Goal: Task Accomplishment & Management: Manage account settings

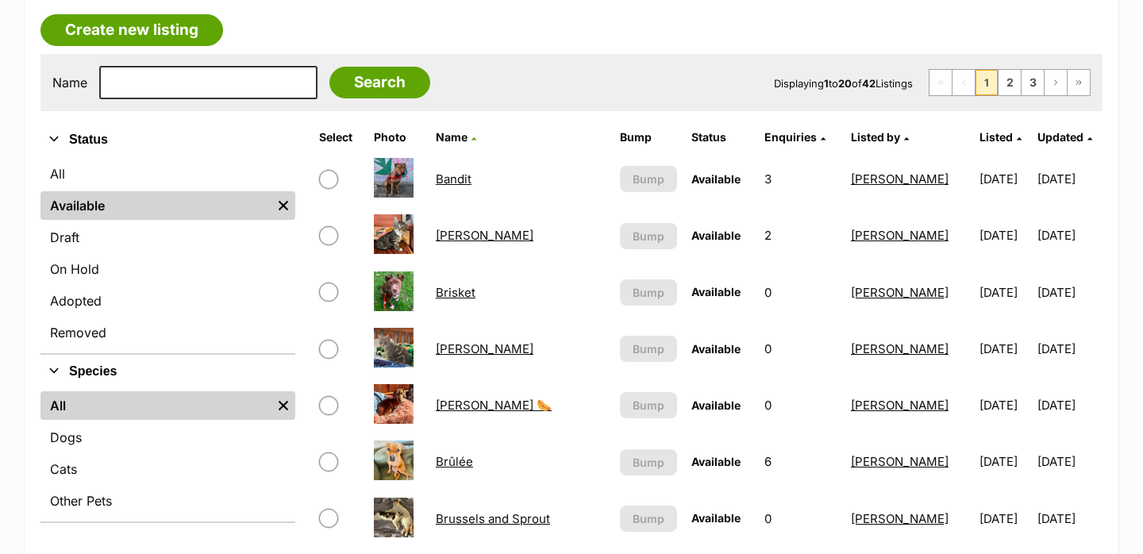
scroll to position [278, 0]
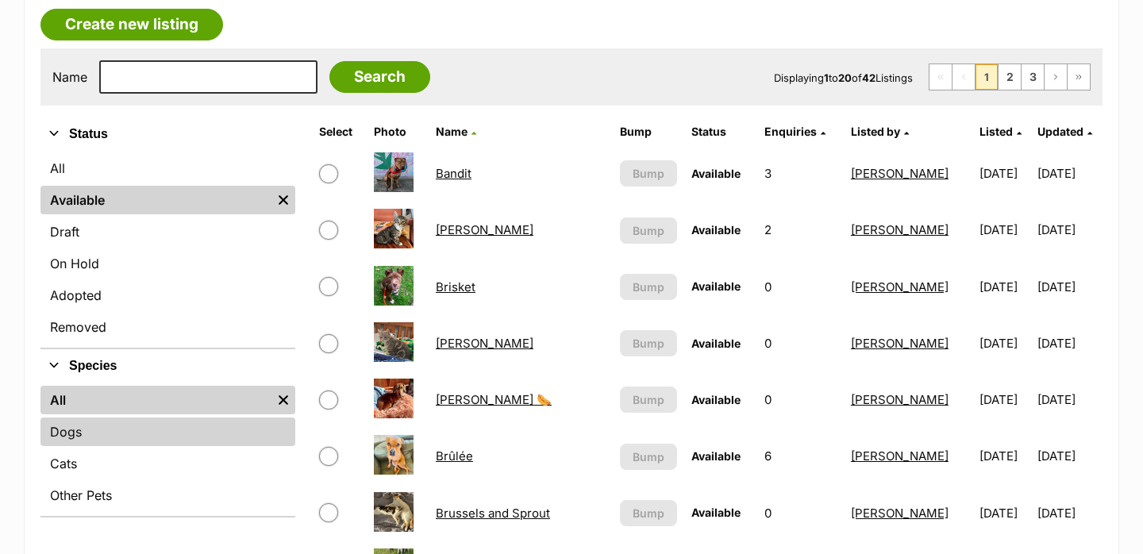
click at [116, 433] on link "Dogs" at bounding box center [167, 431] width 255 height 29
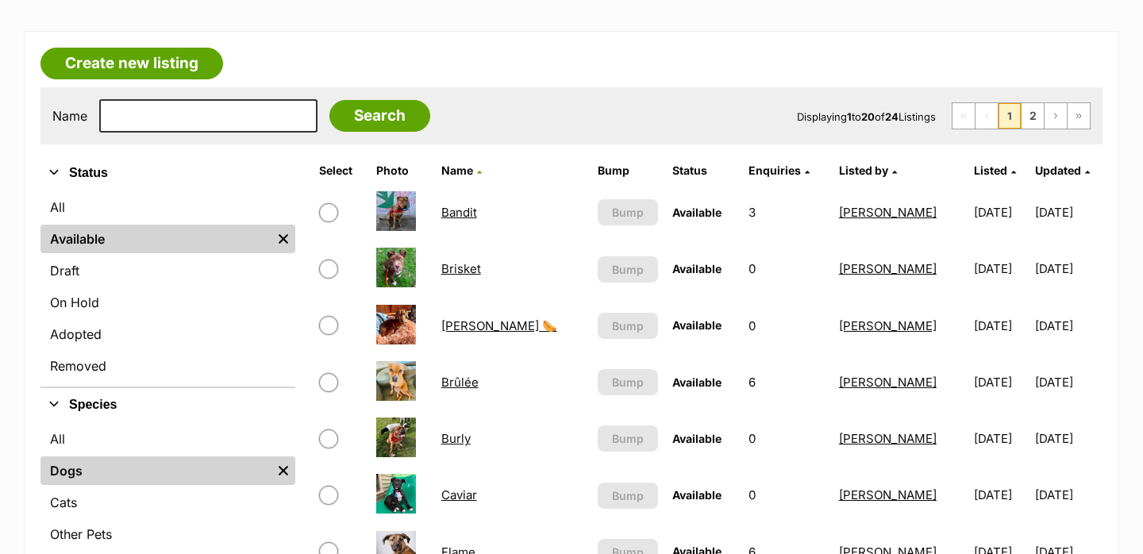
scroll to position [240, 0]
click at [475, 272] on link "Brisket" at bounding box center [461, 267] width 40 height 15
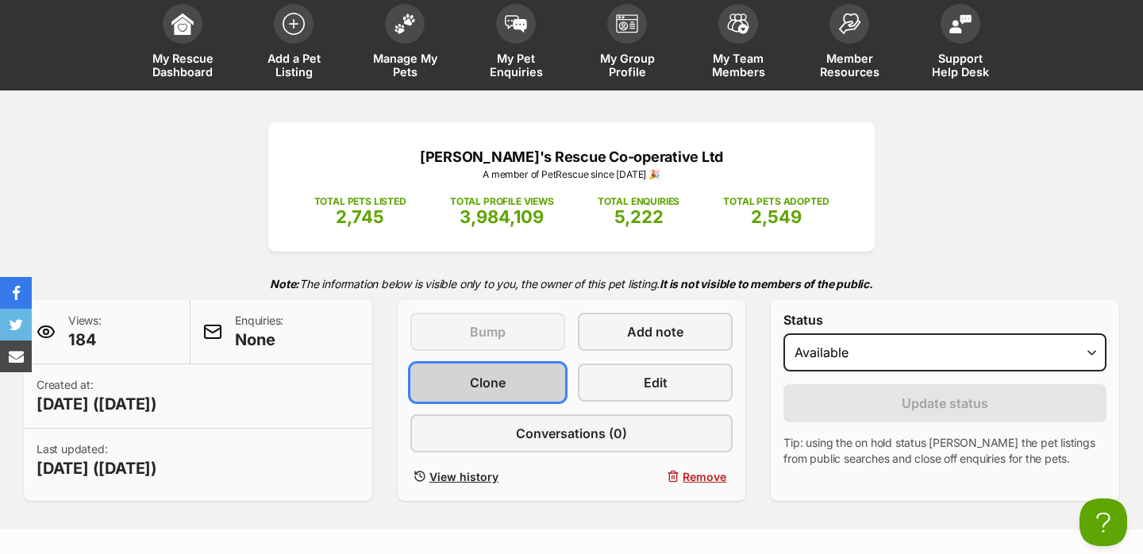
click at [528, 383] on link "Clone" at bounding box center [487, 383] width 155 height 38
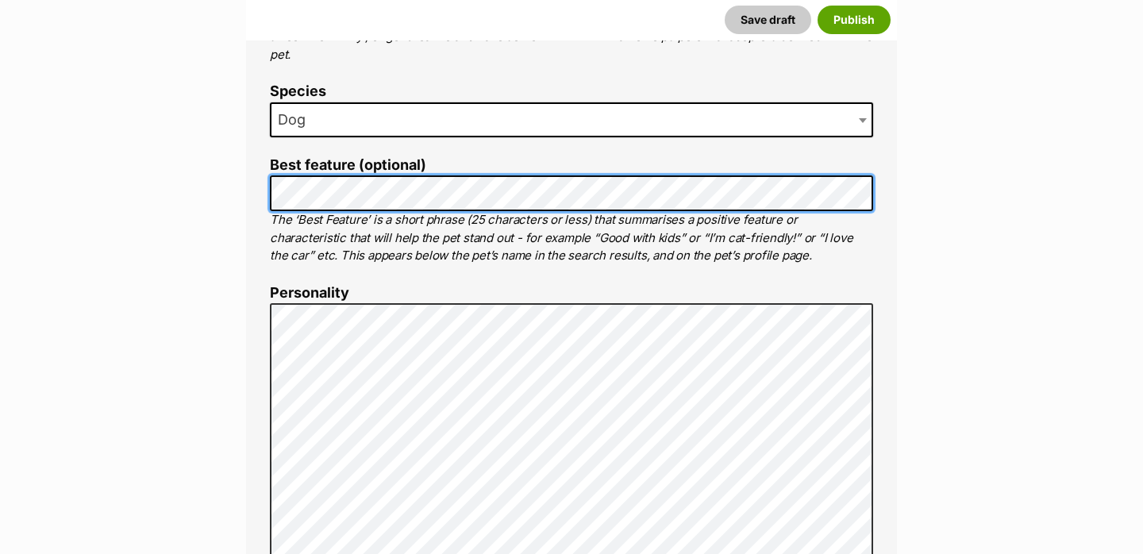
scroll to position [721, 0]
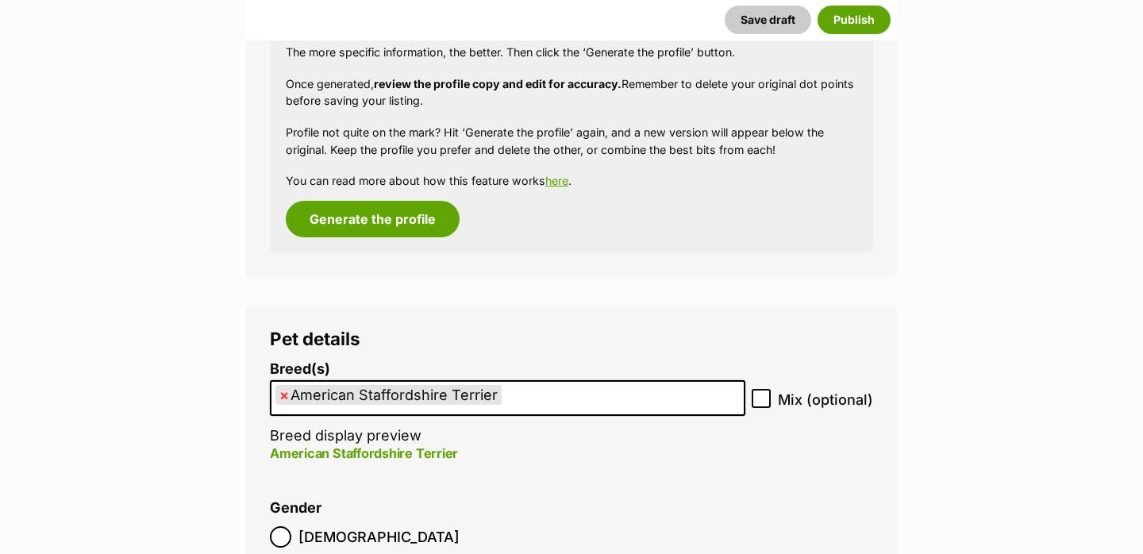
scroll to position [2606, 0]
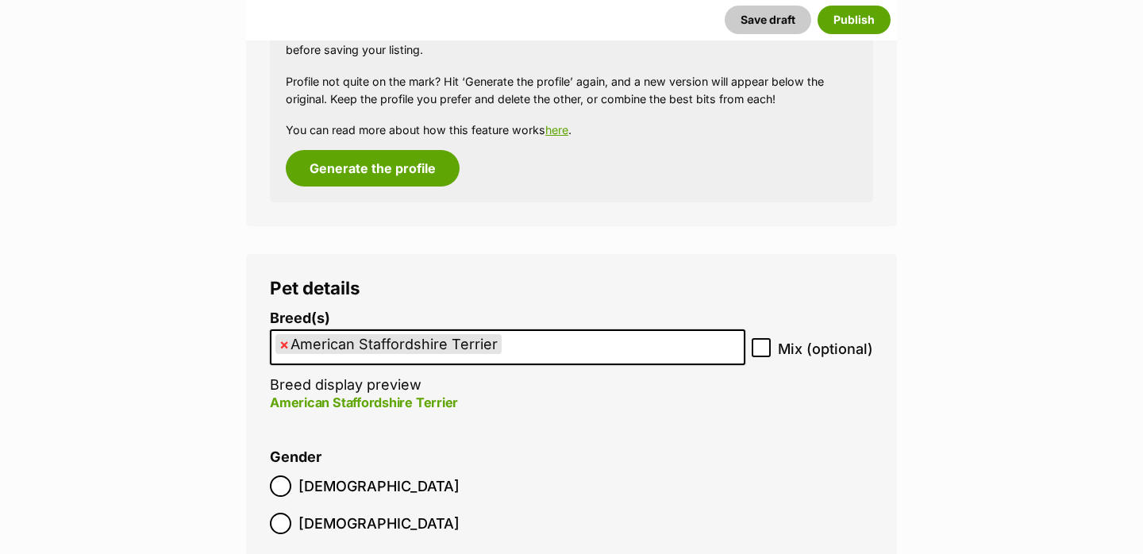
click at [279, 344] on span "×" at bounding box center [284, 344] width 10 height 20
select select
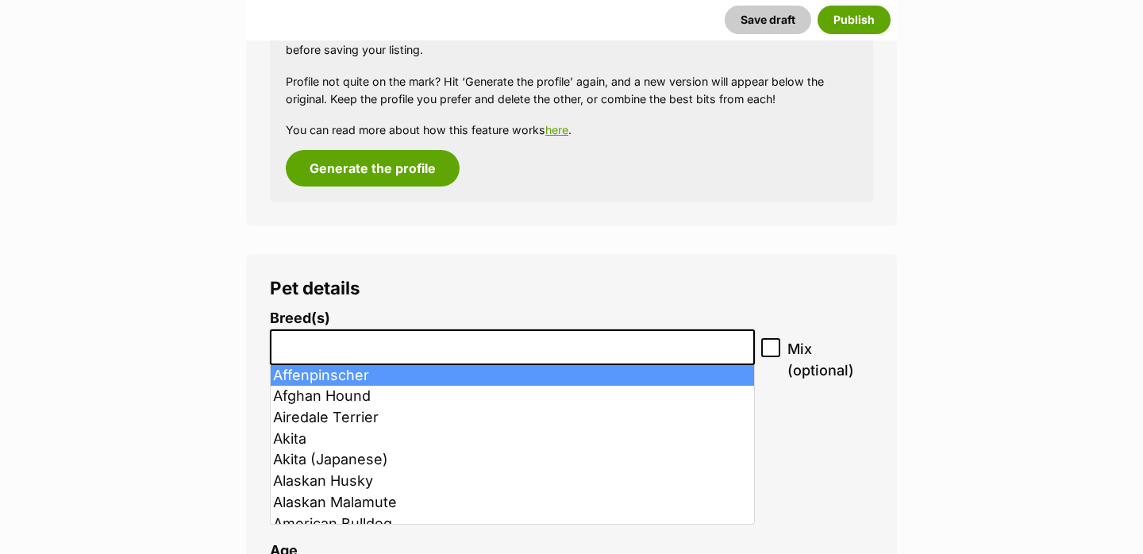
click at [306, 344] on input "search" at bounding box center [512, 343] width 474 height 17
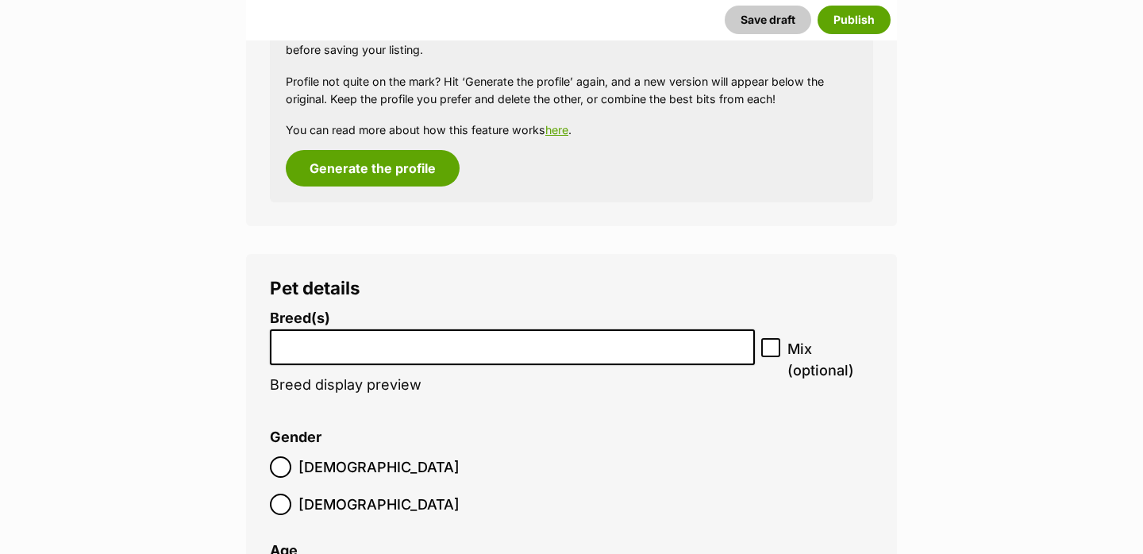
click at [302, 345] on input "search" at bounding box center [512, 343] width 474 height 17
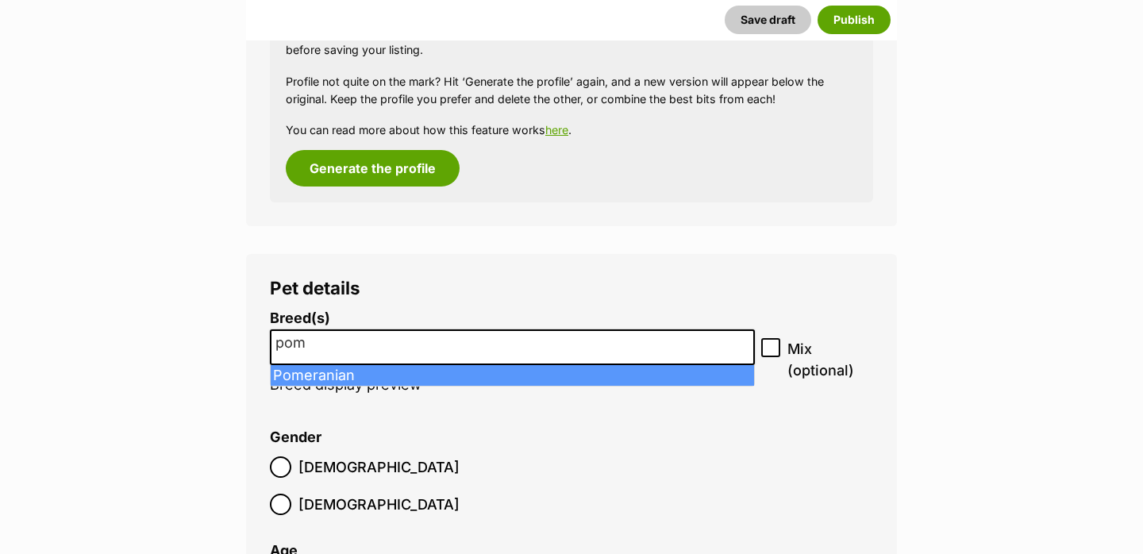
type input "pom"
select select "165"
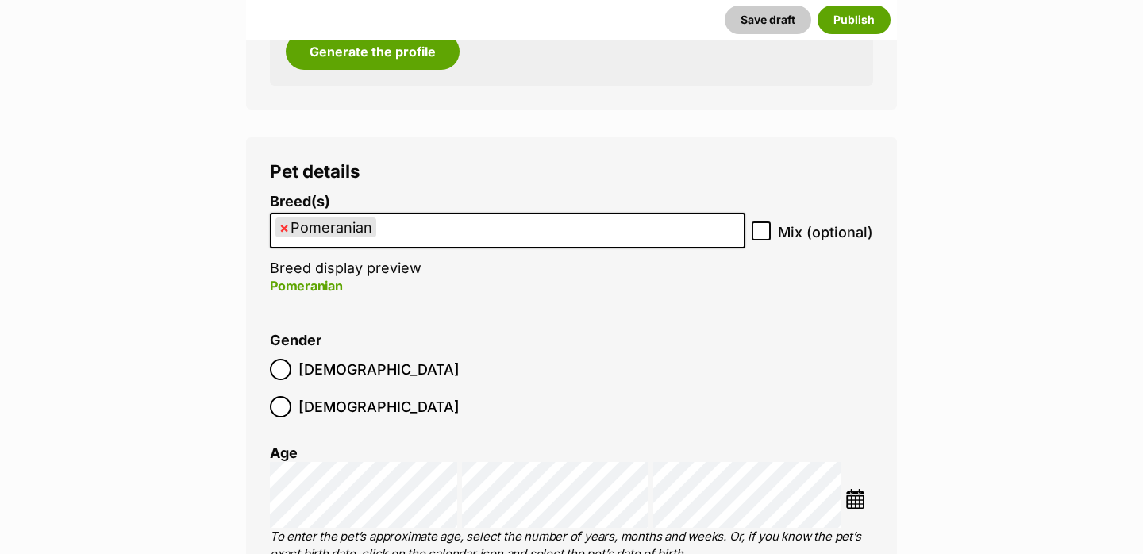
scroll to position [2732, 0]
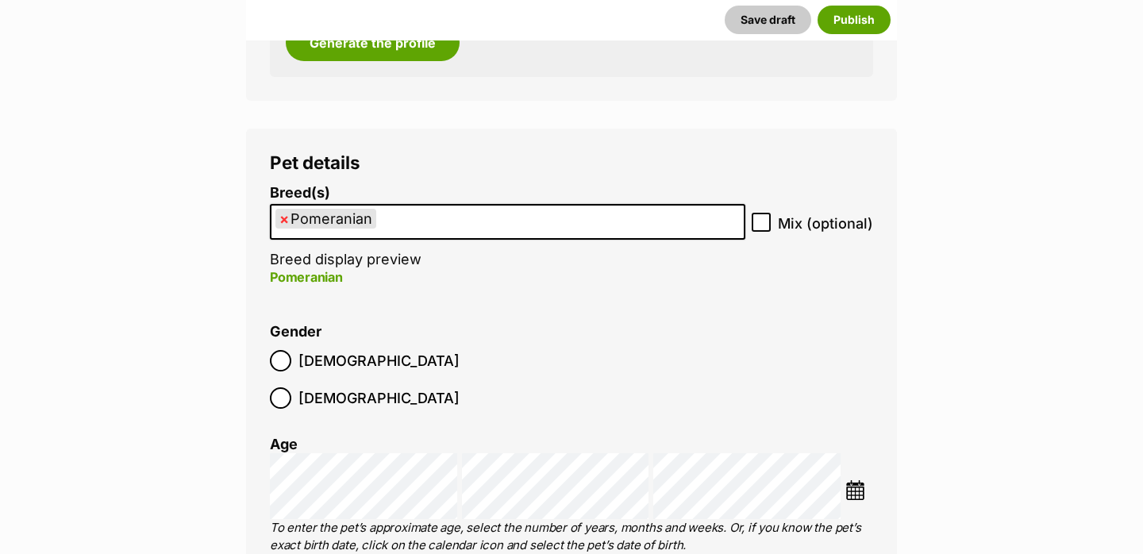
click at [852, 480] on img at bounding box center [855, 490] width 20 height 20
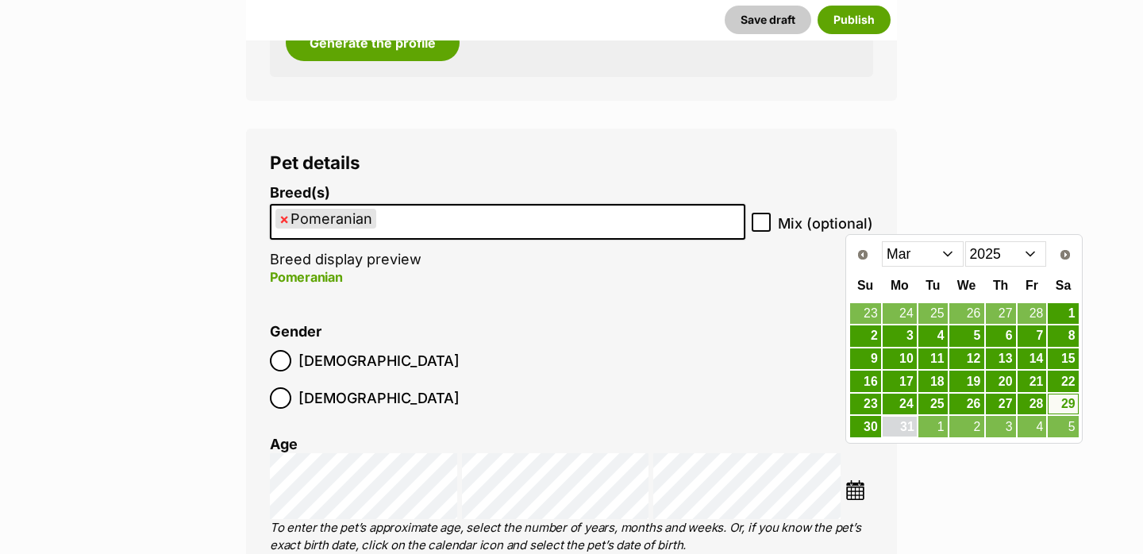
click at [903, 429] on link "31" at bounding box center [900, 427] width 34 height 20
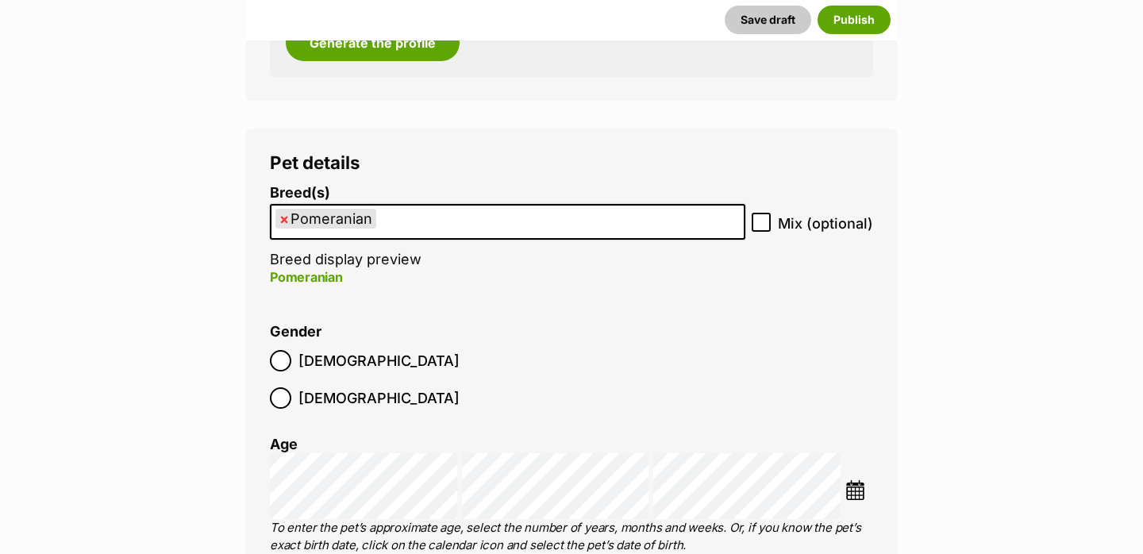
click at [852, 480] on img at bounding box center [855, 490] width 20 height 20
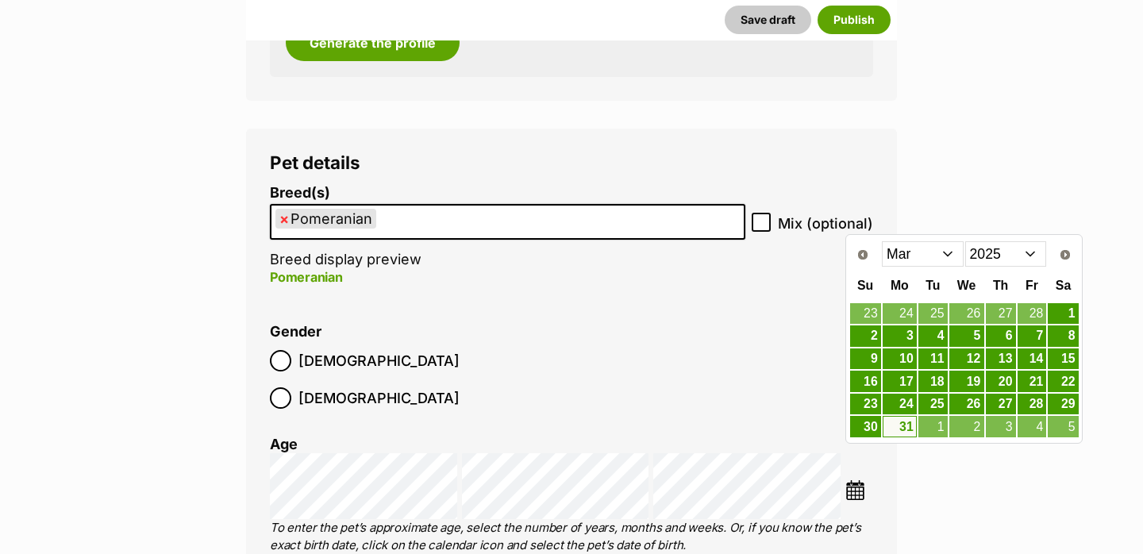
click at [904, 263] on select "Jan Feb Mar Apr May Jun Jul Aug" at bounding box center [923, 253] width 82 height 25
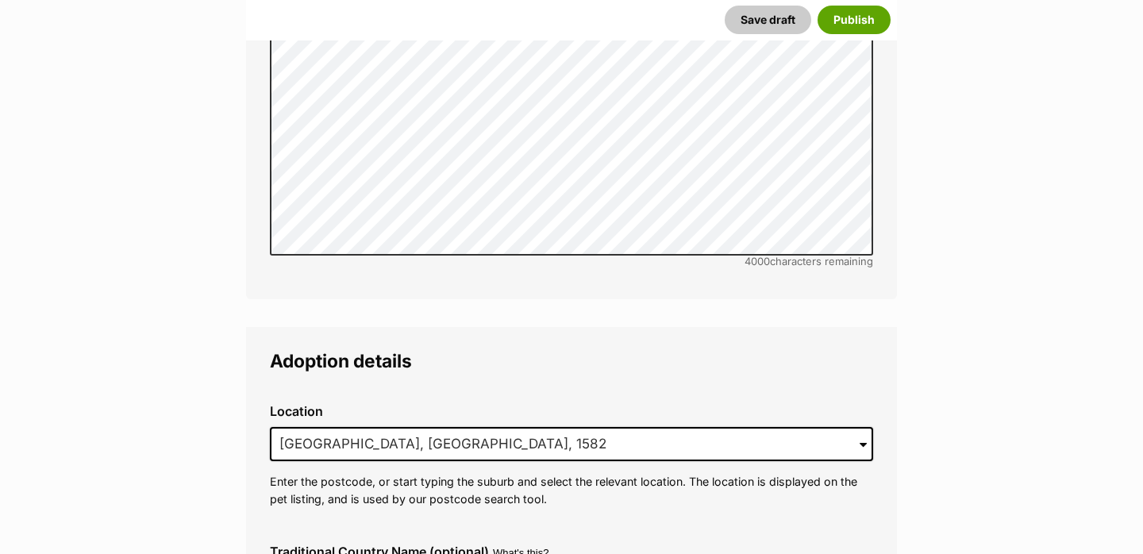
scroll to position [4407, 0]
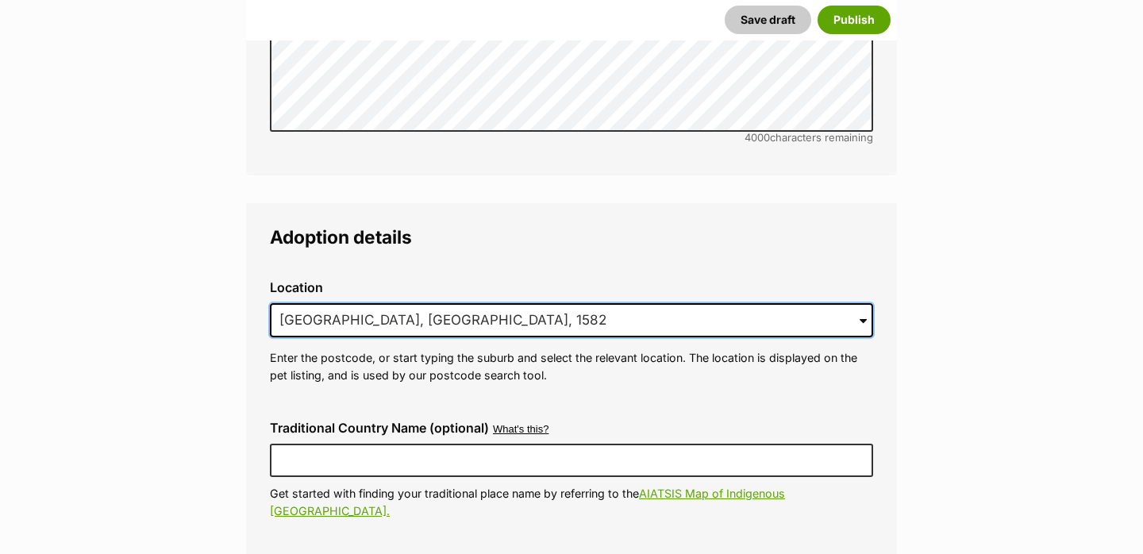
click at [374, 303] on input "Crows Nest, NSW, 1582" at bounding box center [571, 320] width 603 height 35
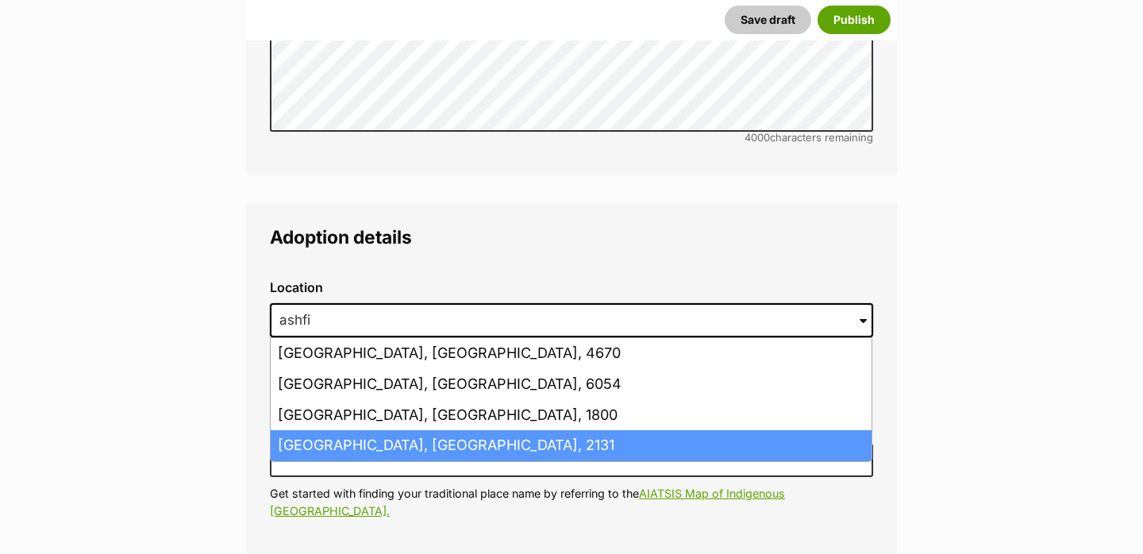
click at [425, 430] on li "Ashfield, New South Wales, 2131" at bounding box center [571, 445] width 601 height 31
type input "Ashfield, New South Wales, 2131"
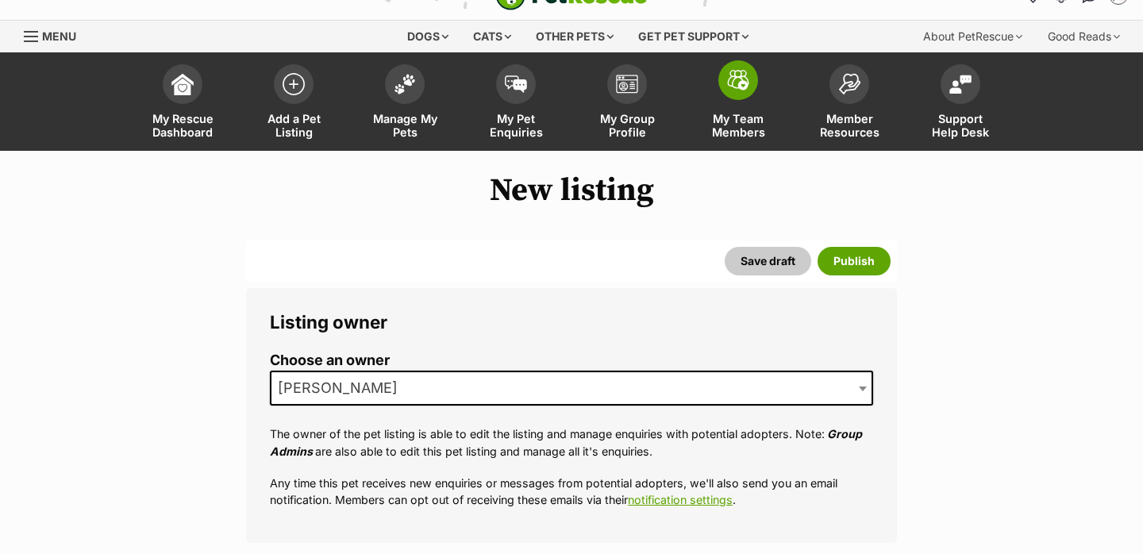
scroll to position [0, 0]
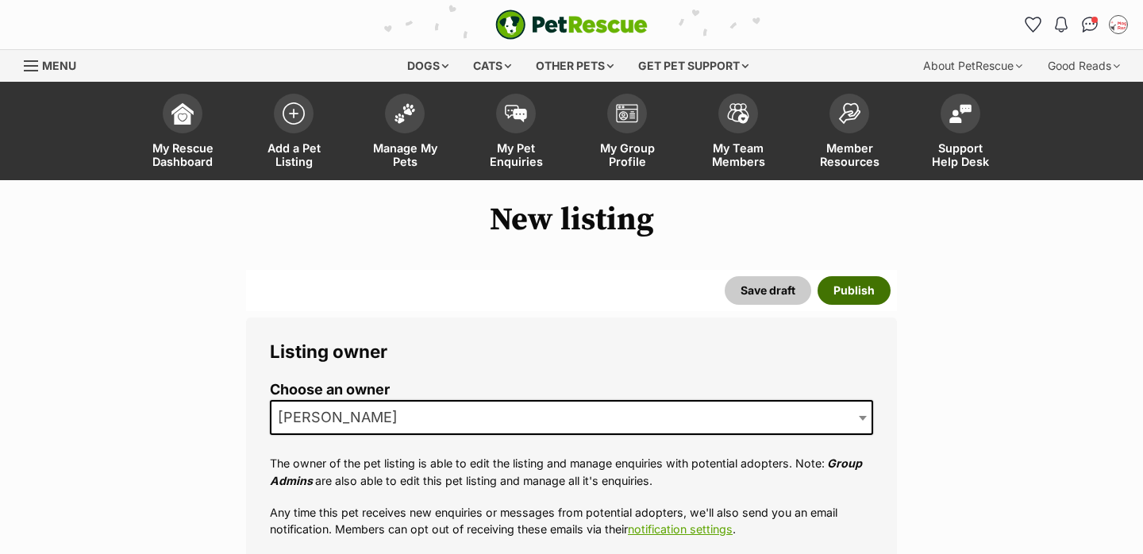
click at [845, 291] on button "Publish" at bounding box center [853, 290] width 73 height 29
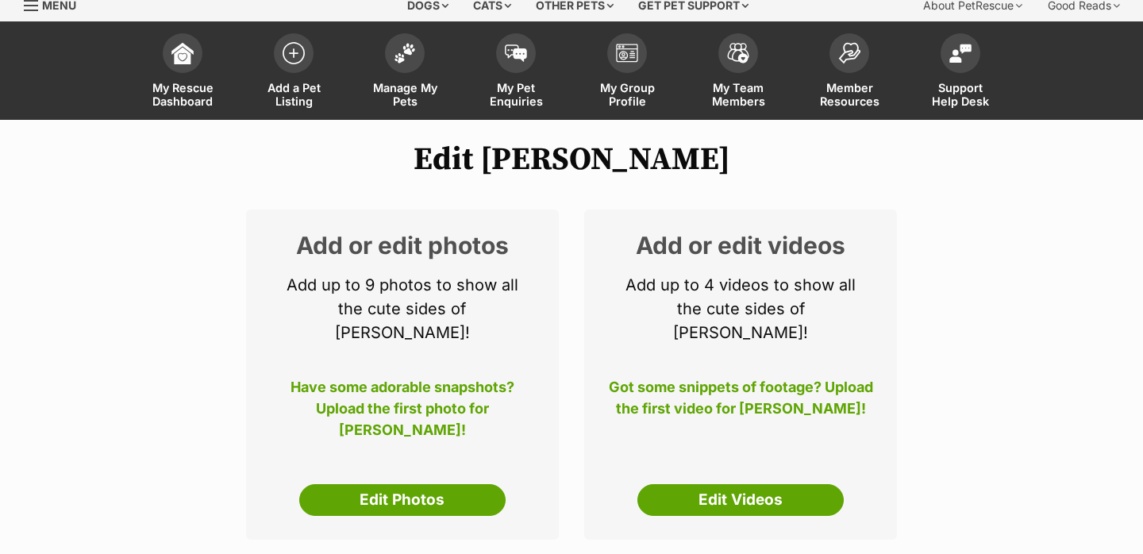
scroll to position [64, 0]
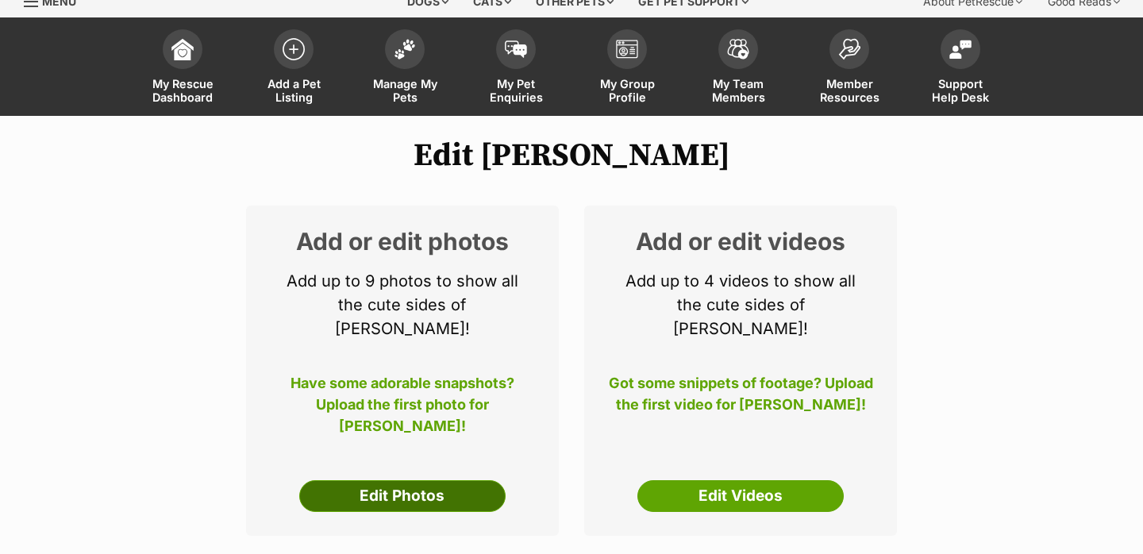
click at [417, 480] on link "Edit Photos" at bounding box center [402, 496] width 206 height 32
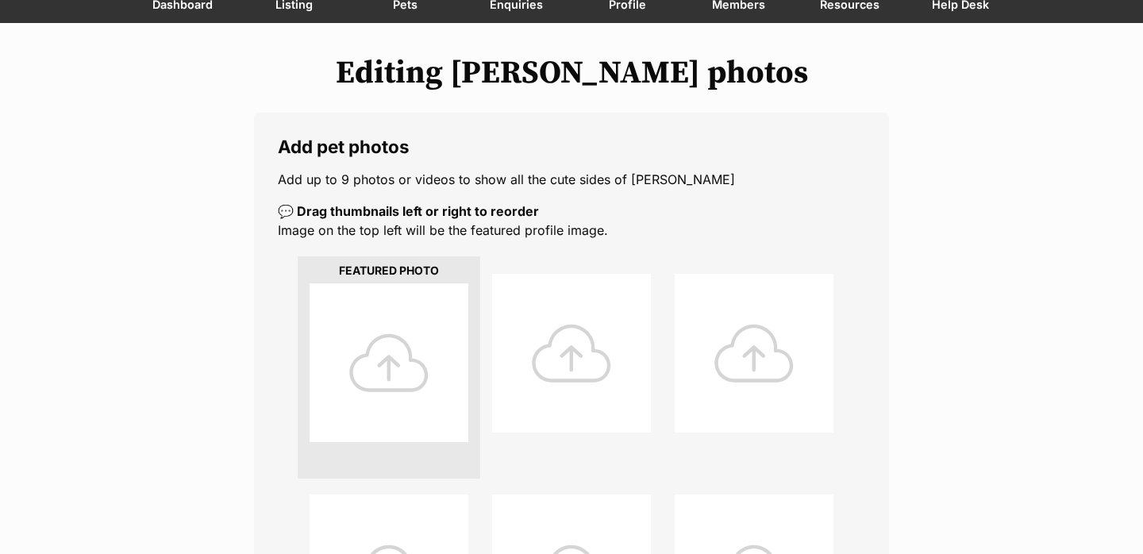
scroll to position [159, 0]
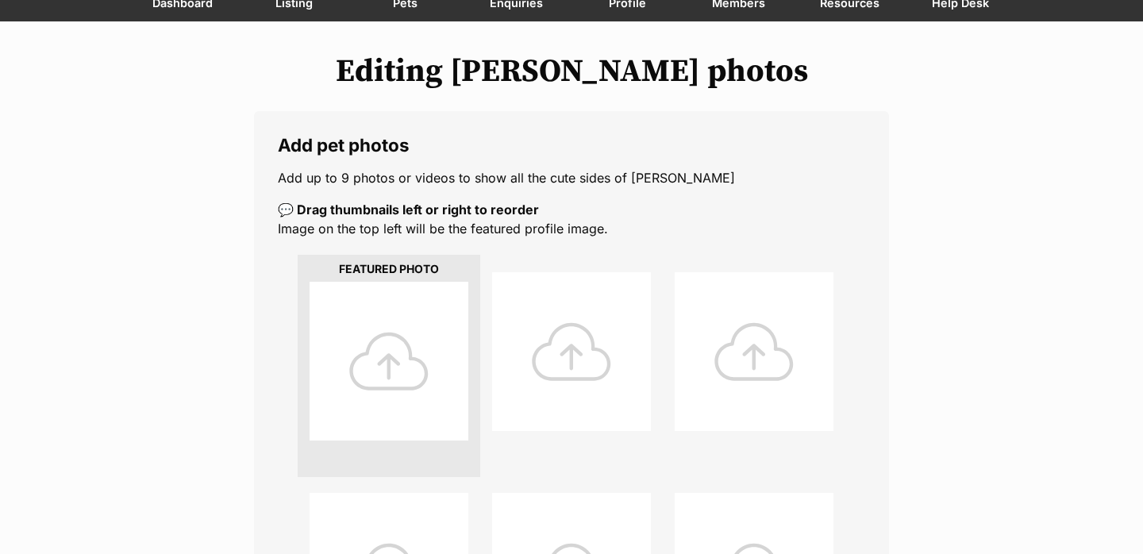
click at [414, 403] on div at bounding box center [389, 361] width 159 height 159
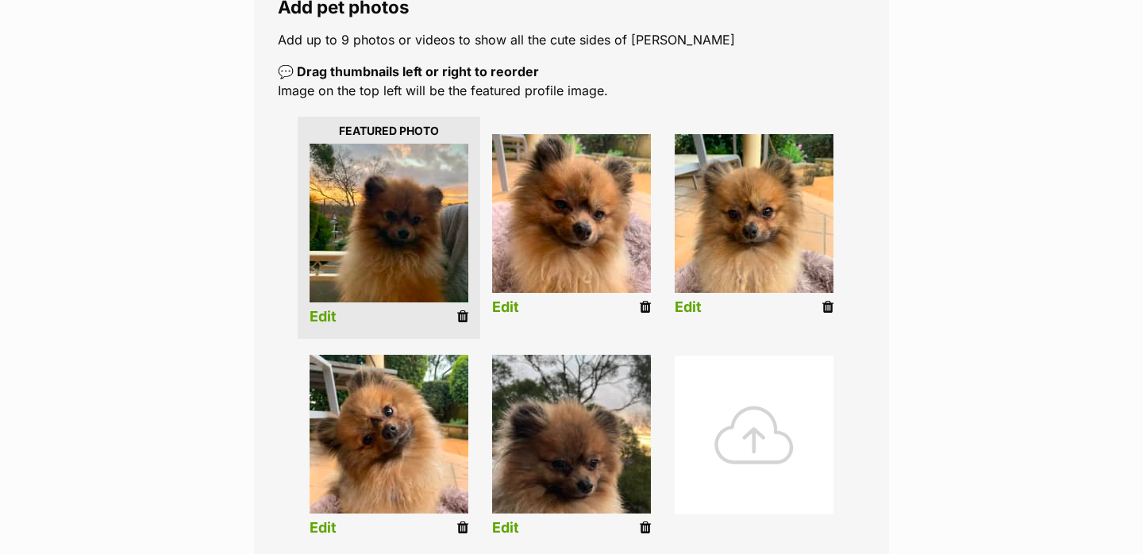
scroll to position [309, 0]
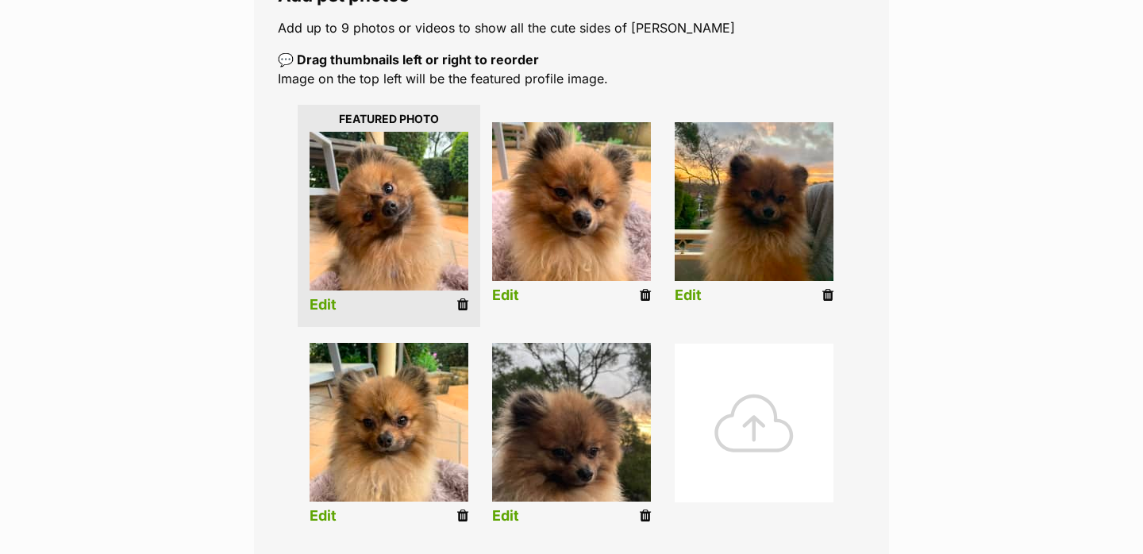
click at [329, 302] on link "Edit" at bounding box center [323, 305] width 27 height 17
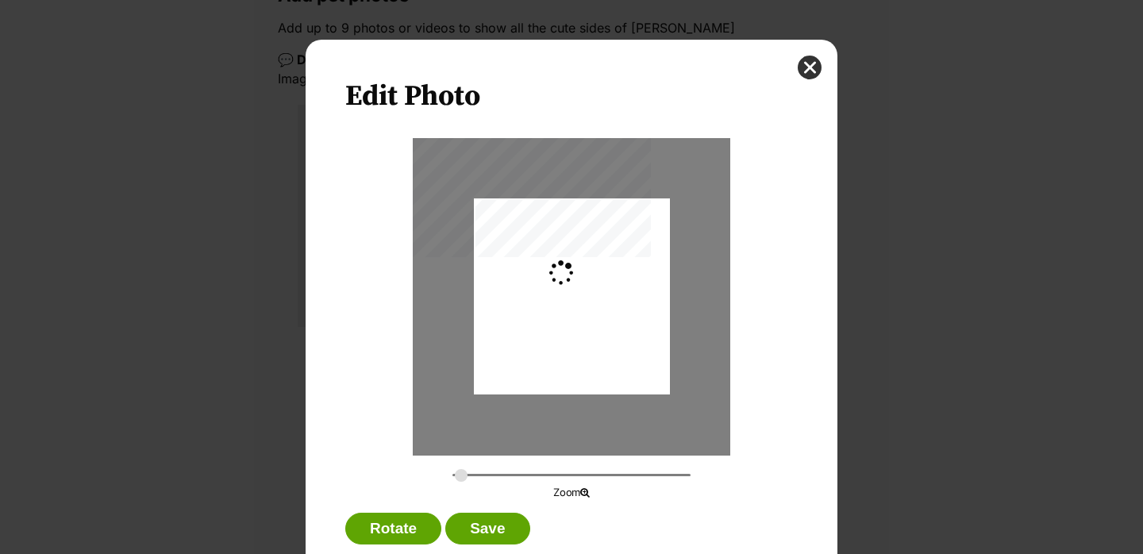
scroll to position [0, 0]
type input "0.2744"
drag, startPoint x: 567, startPoint y: 314, endPoint x: 565, endPoint y: 330, distance: 16.1
click at [566, 332] on div "Dialog Window - Close (Press escape to close)" at bounding box center [572, 308] width 196 height 261
click at [806, 69] on button "close" at bounding box center [810, 68] width 24 height 24
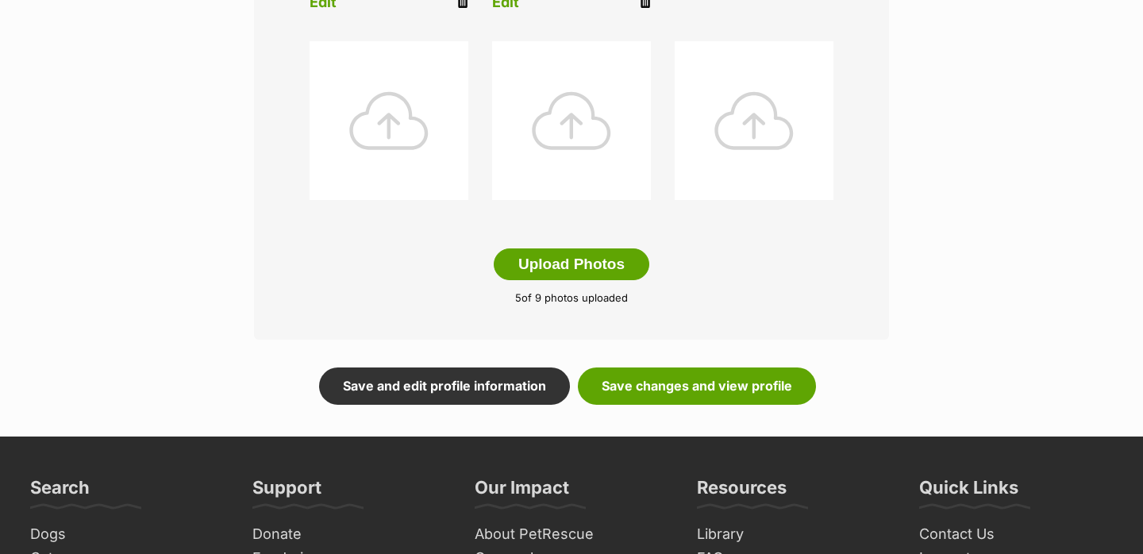
scroll to position [835, 0]
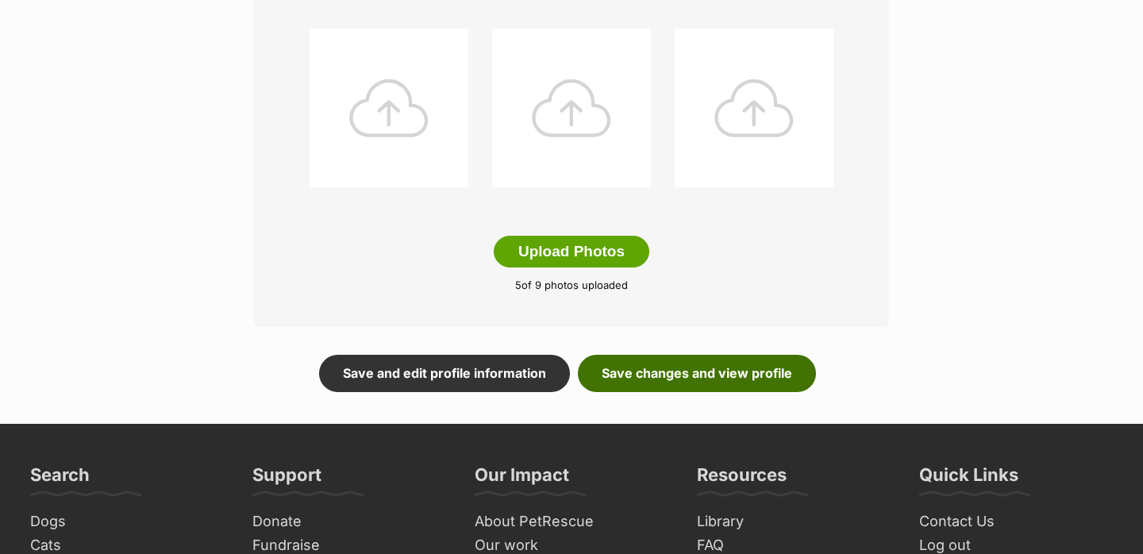
click at [723, 363] on link "Save changes and view profile" at bounding box center [697, 373] width 238 height 37
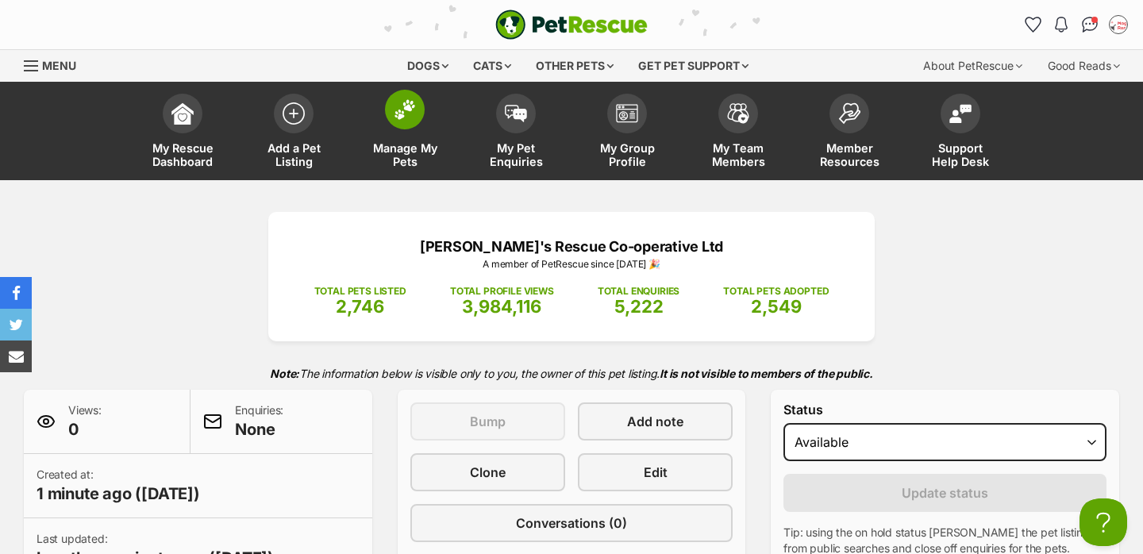
click at [413, 103] on img at bounding box center [405, 109] width 22 height 21
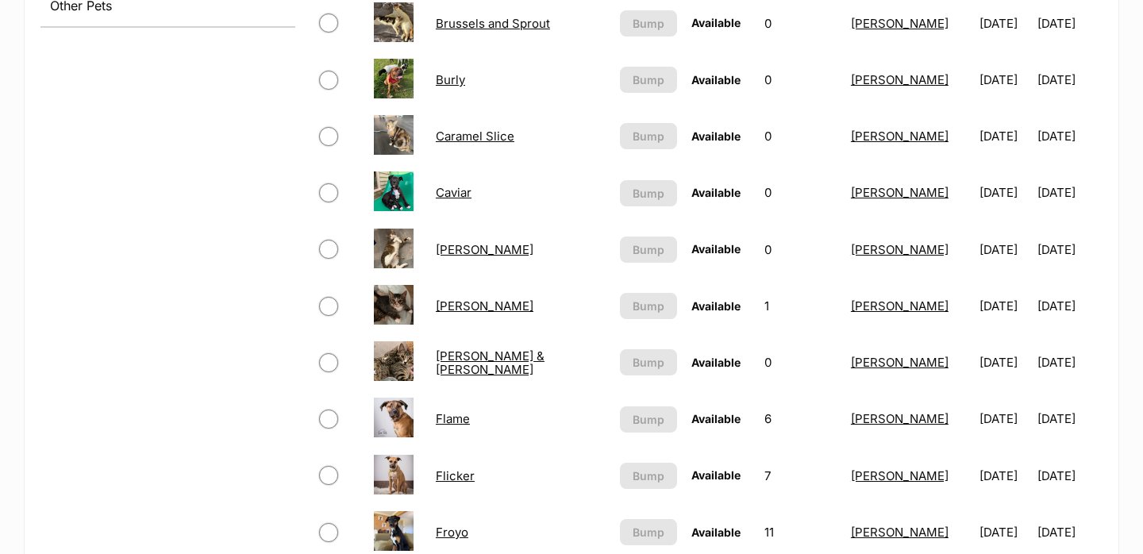
scroll to position [477, 0]
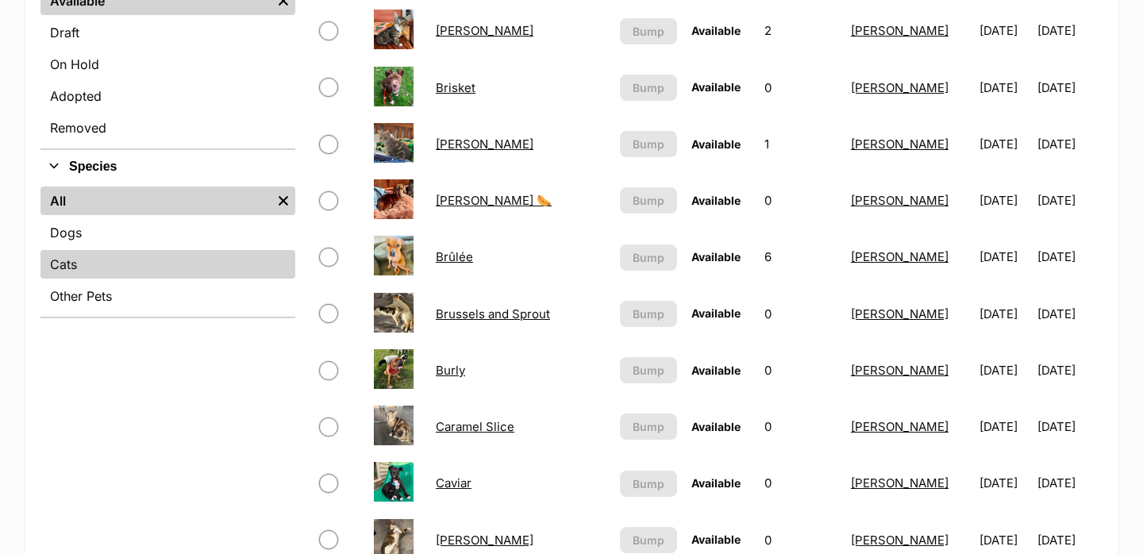
click at [146, 269] on link "Cats" at bounding box center [167, 264] width 255 height 29
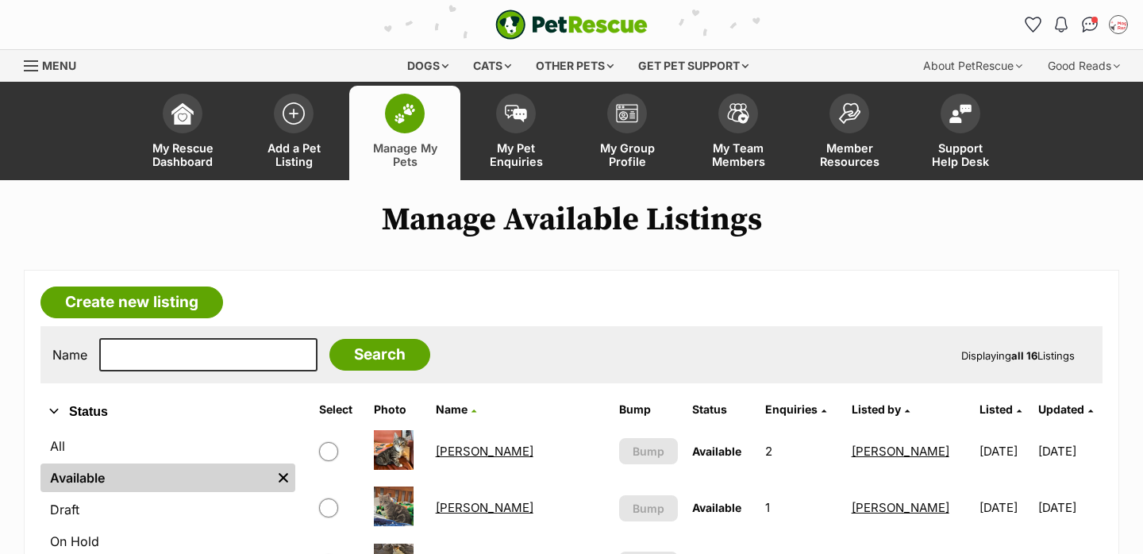
click at [979, 414] on span "Listed" at bounding box center [995, 408] width 33 height 13
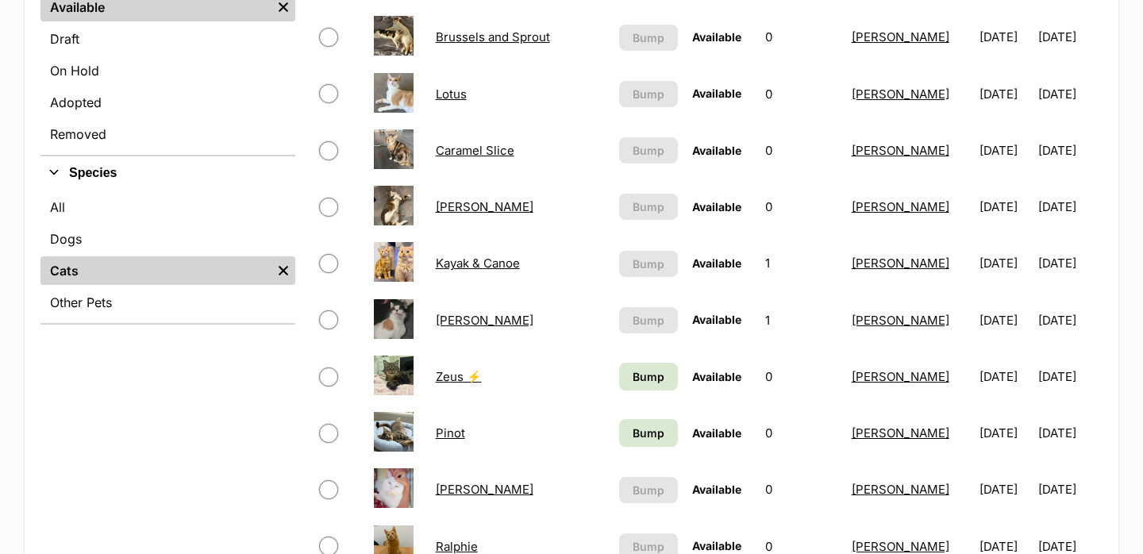
scroll to position [490, 0]
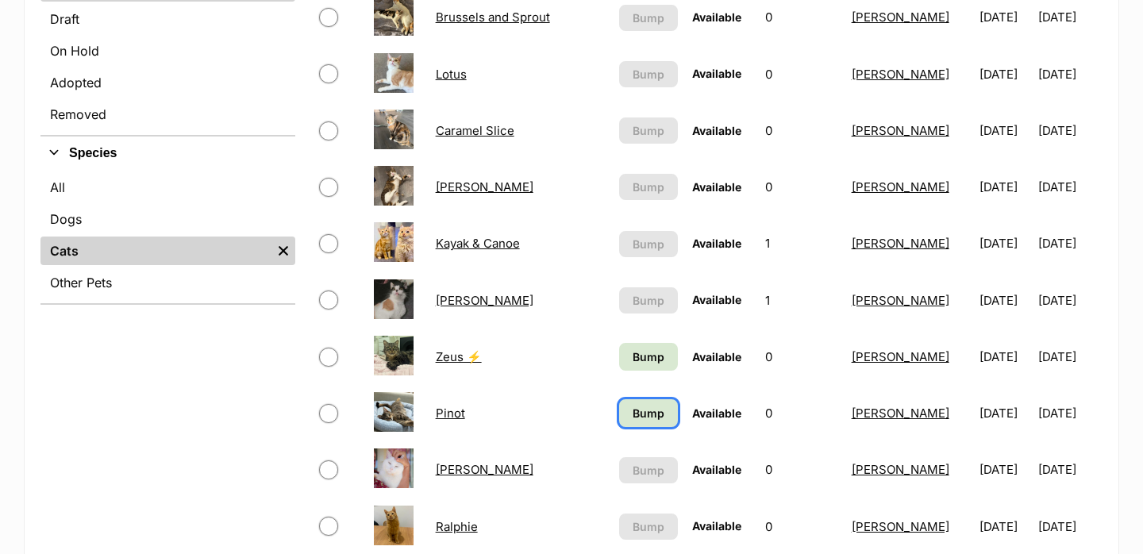
click at [633, 416] on span "Bump" at bounding box center [649, 413] width 32 height 17
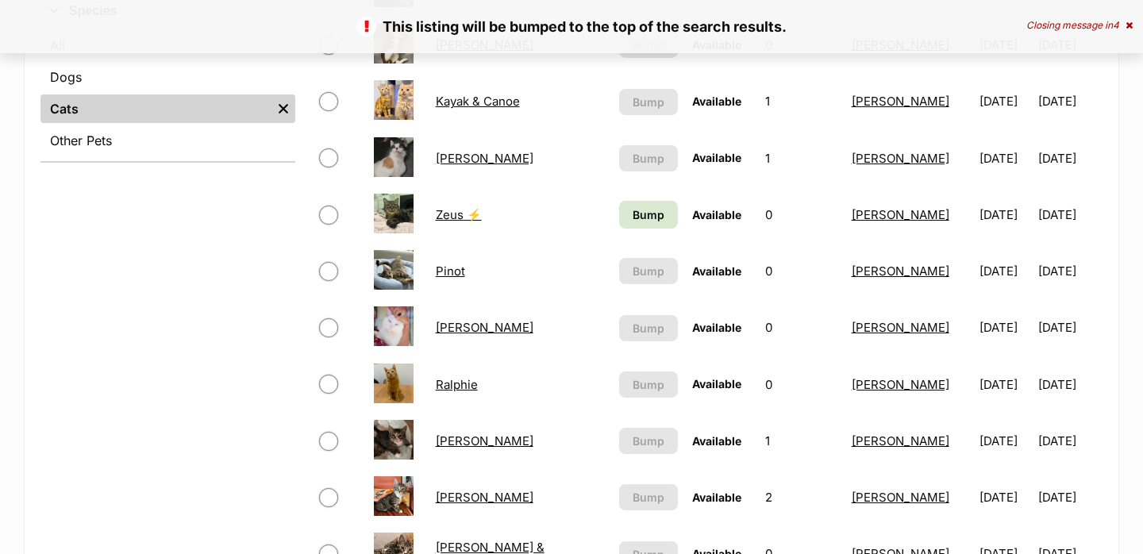
scroll to position [612, 0]
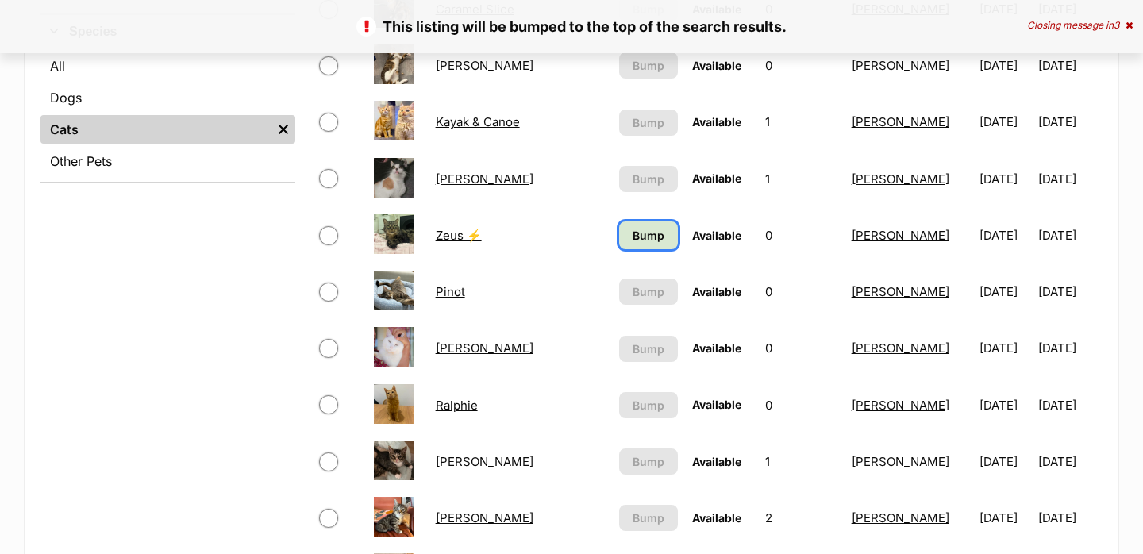
click at [633, 242] on span "Bump" at bounding box center [649, 235] width 32 height 17
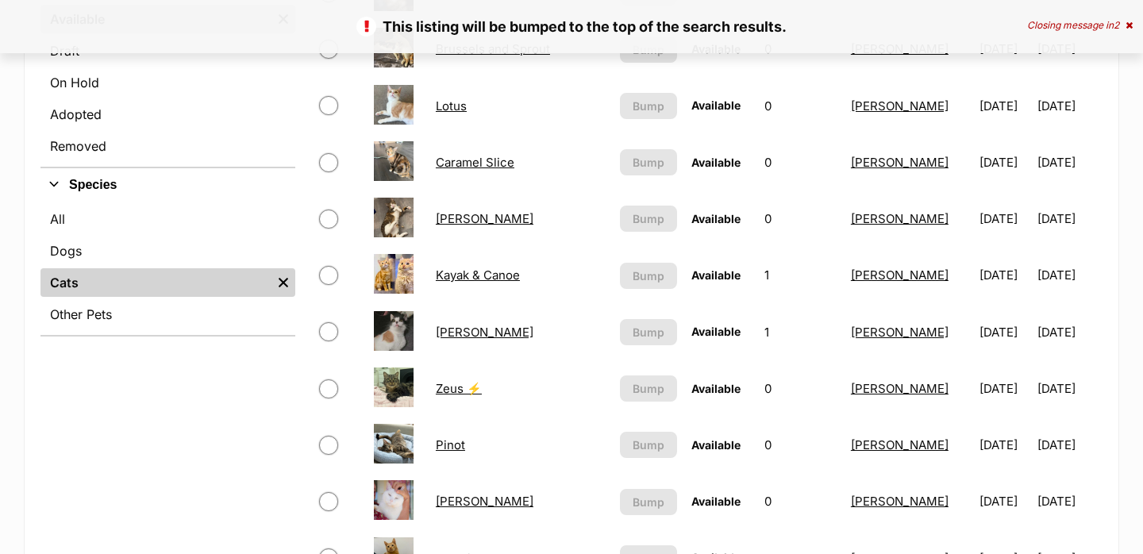
scroll to position [467, 0]
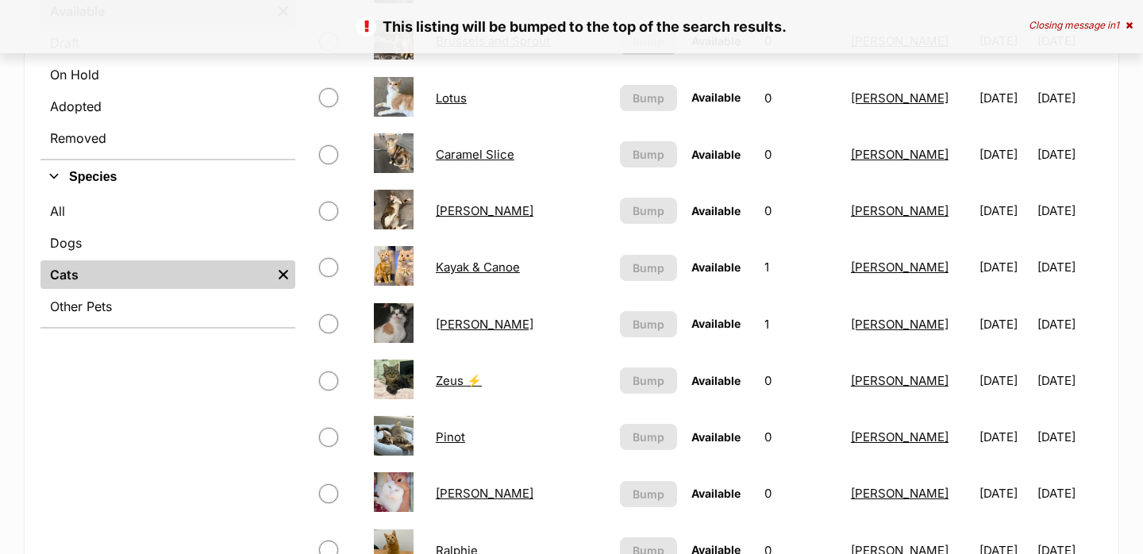
click at [446, 492] on link "[PERSON_NAME]" at bounding box center [485, 493] width 98 height 15
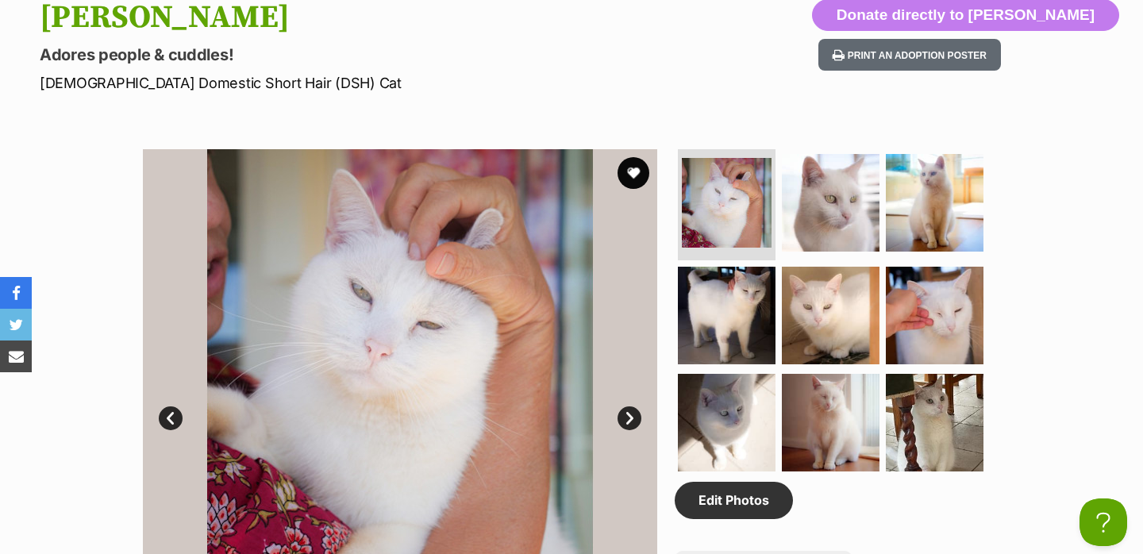
scroll to position [692, 0]
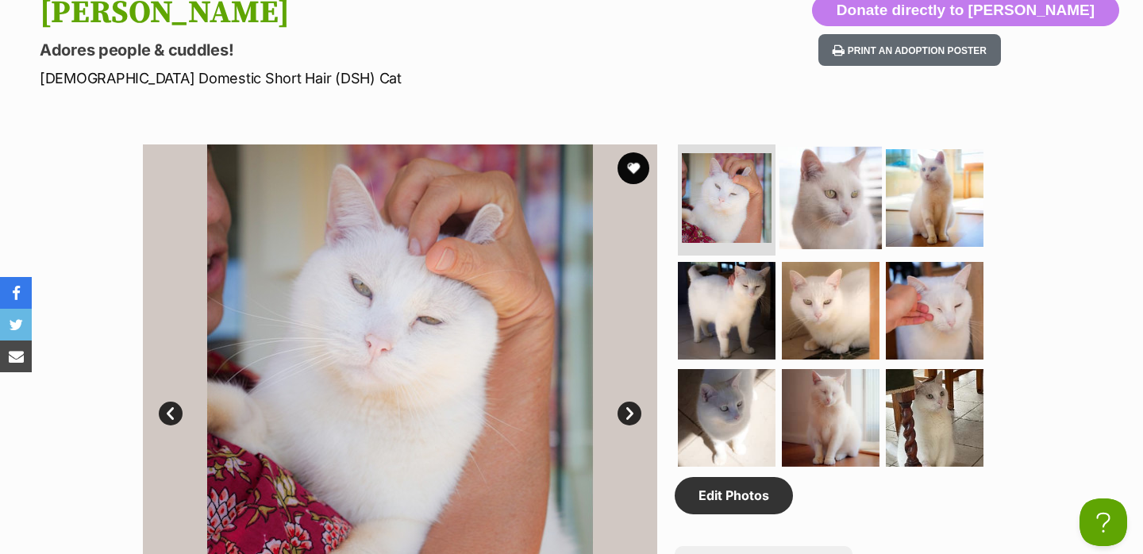
click at [786, 194] on img at bounding box center [830, 198] width 102 height 102
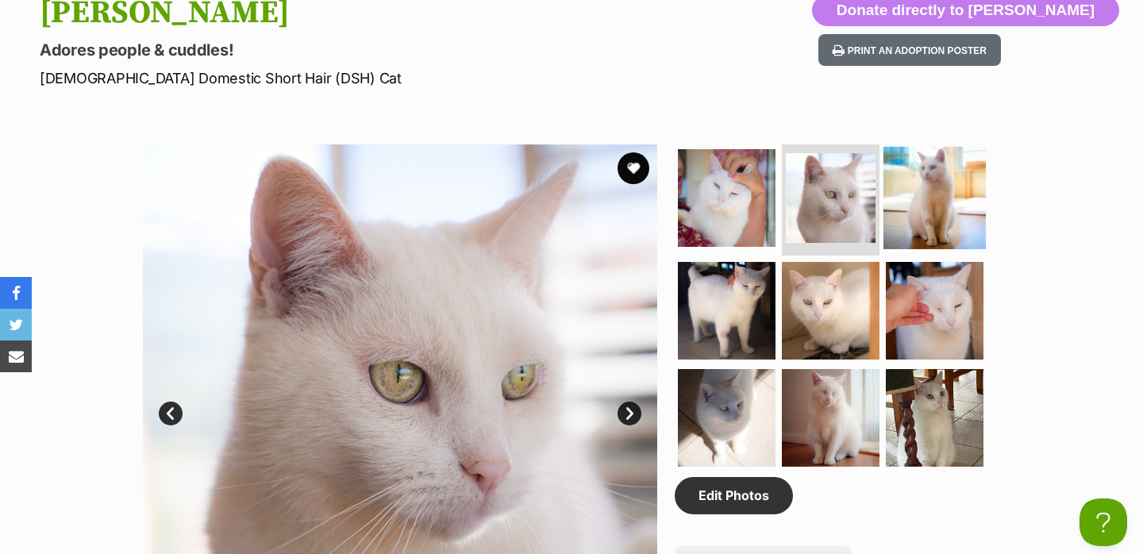
scroll to position [0, 0]
click at [908, 199] on img at bounding box center [934, 198] width 102 height 102
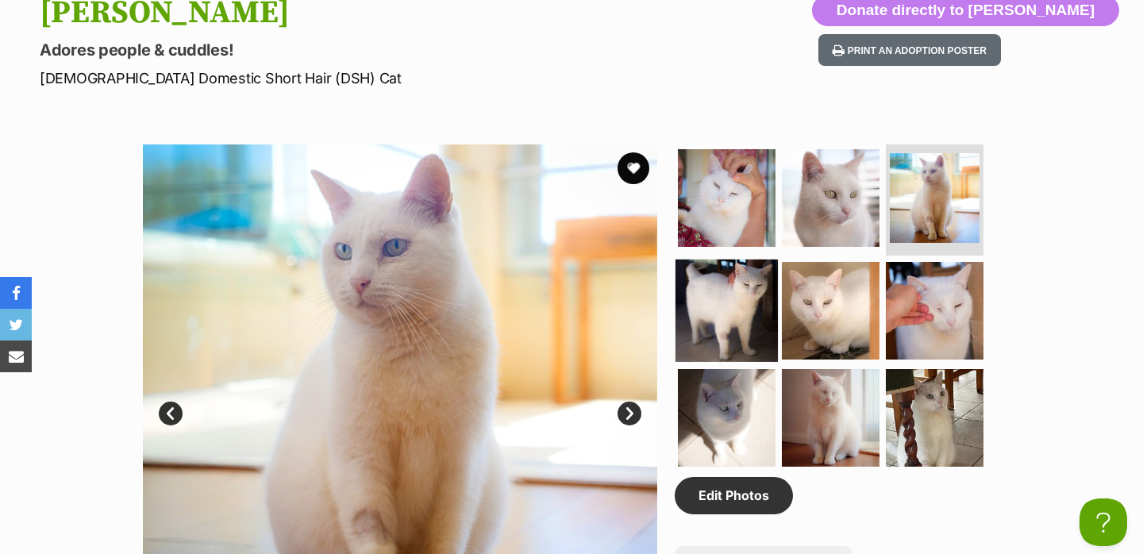
click at [746, 296] on img at bounding box center [726, 310] width 102 height 102
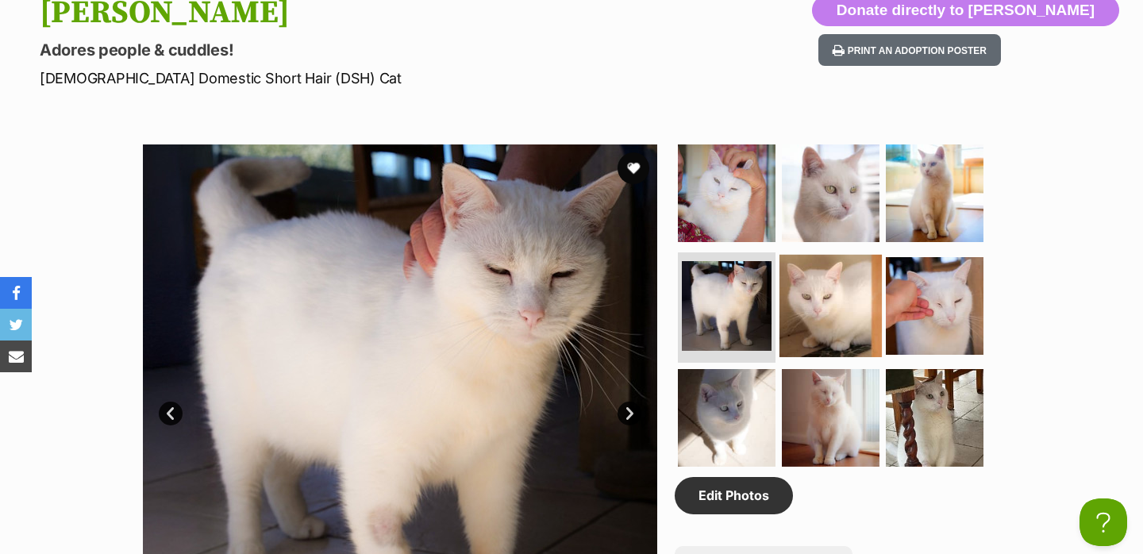
click at [833, 297] on img at bounding box center [830, 305] width 102 height 102
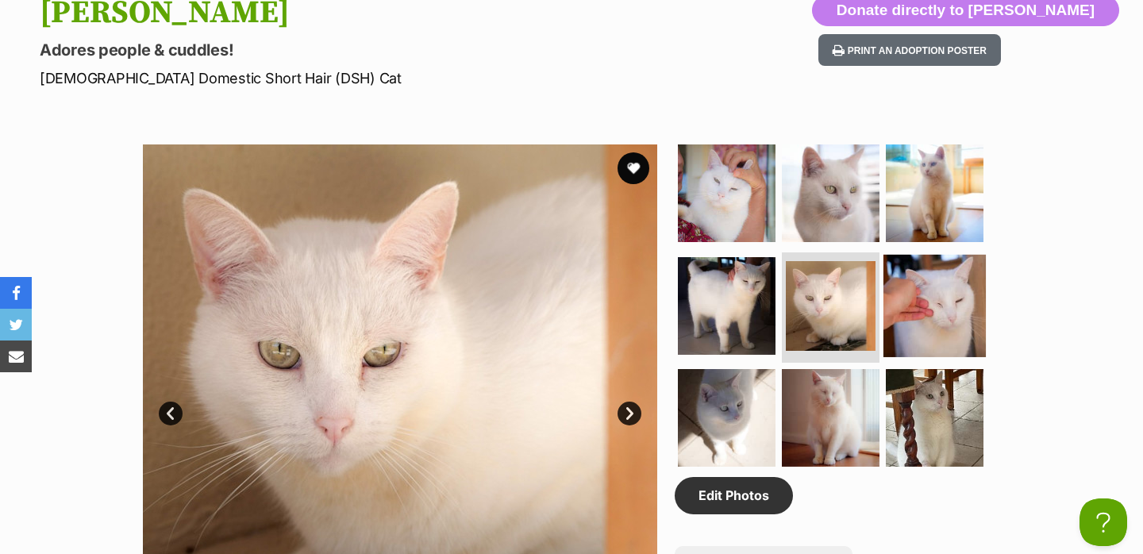
click at [914, 296] on img at bounding box center [934, 305] width 102 height 102
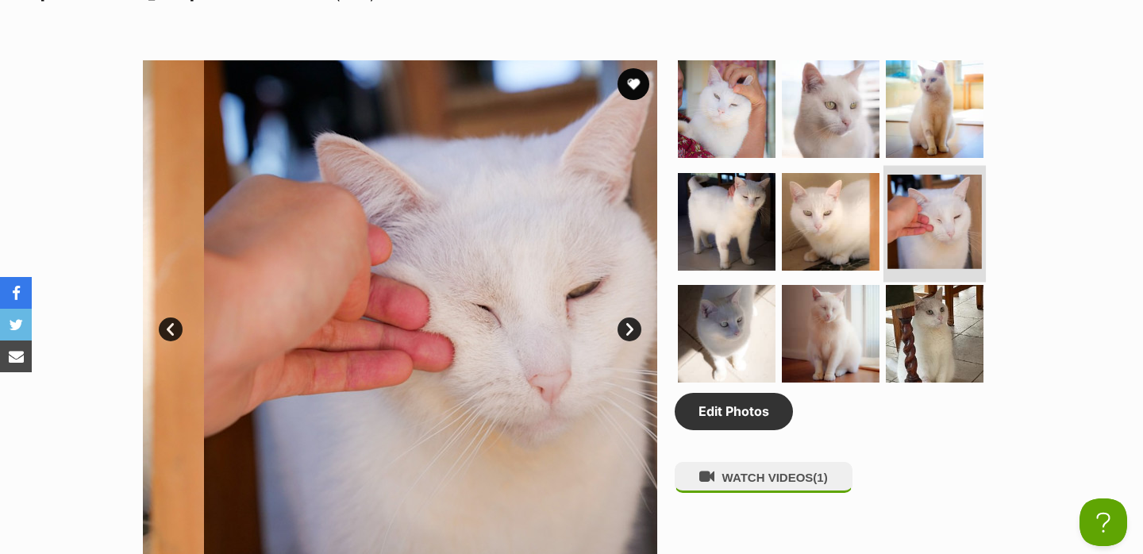
scroll to position [794, 0]
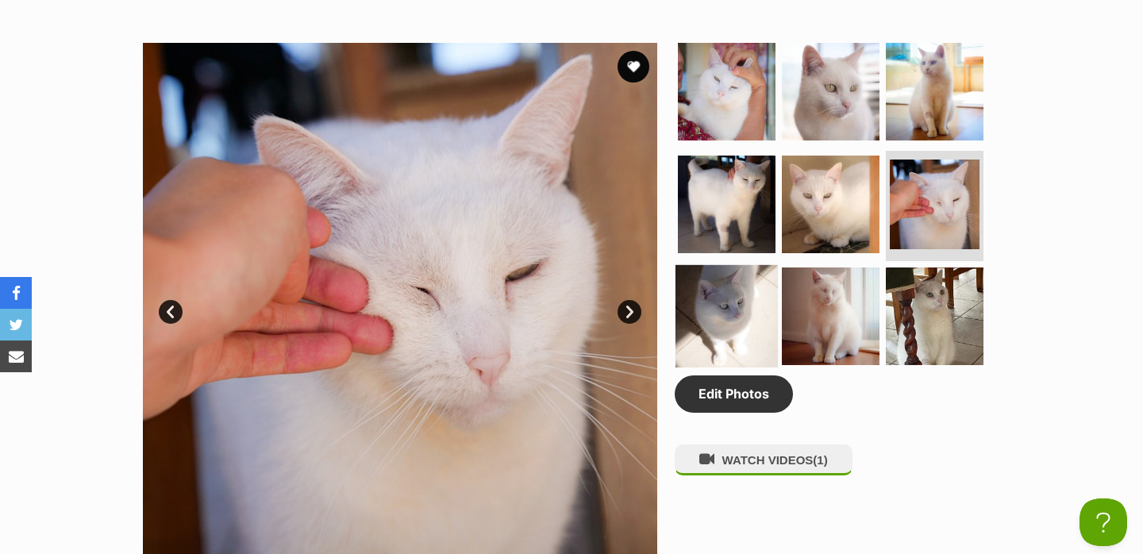
click at [760, 328] on img at bounding box center [726, 316] width 102 height 102
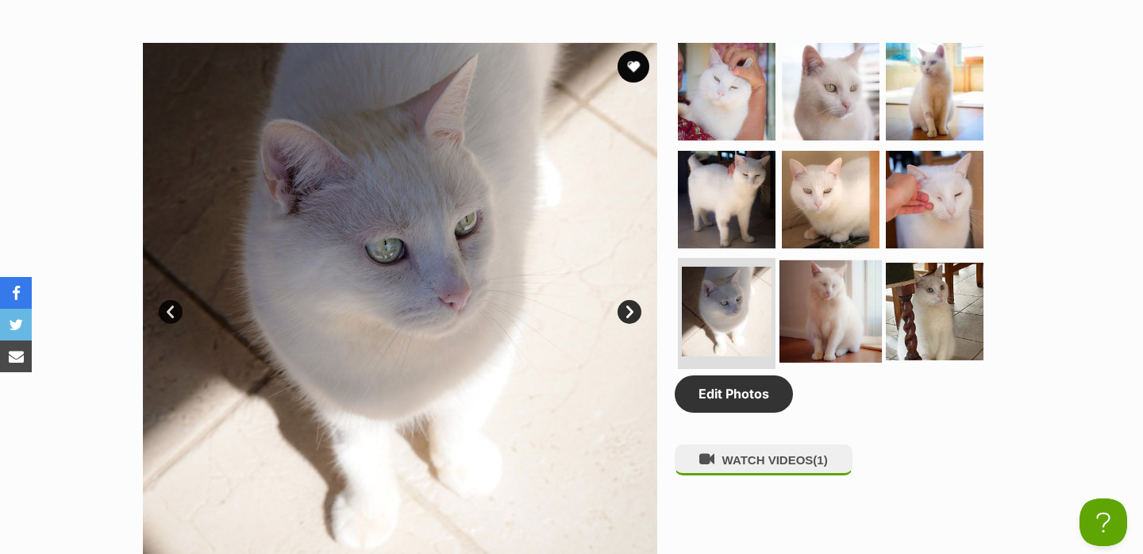
click at [836, 313] on img at bounding box center [830, 311] width 102 height 102
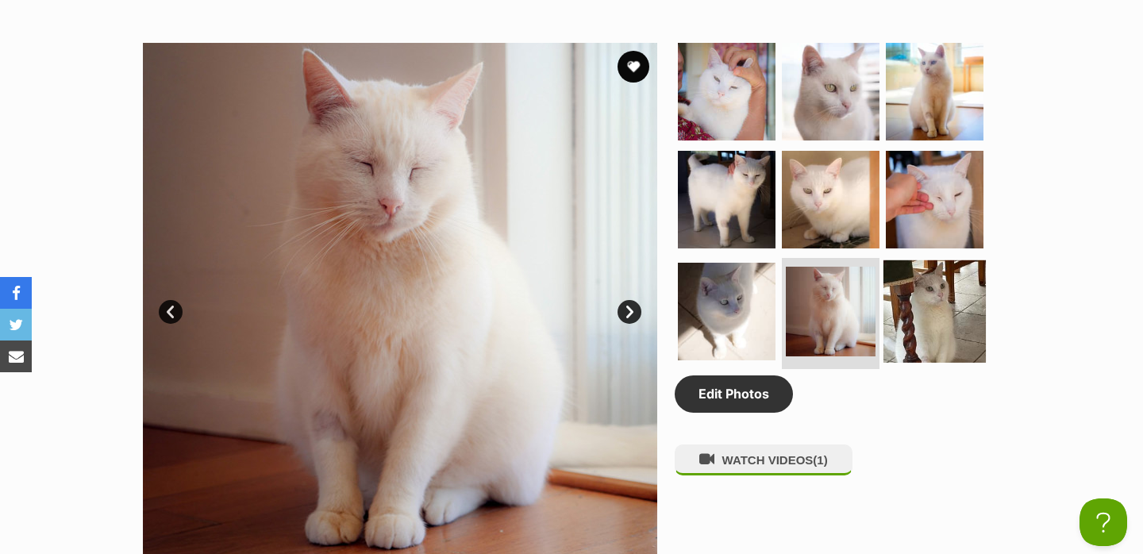
click at [909, 306] on img at bounding box center [934, 311] width 102 height 102
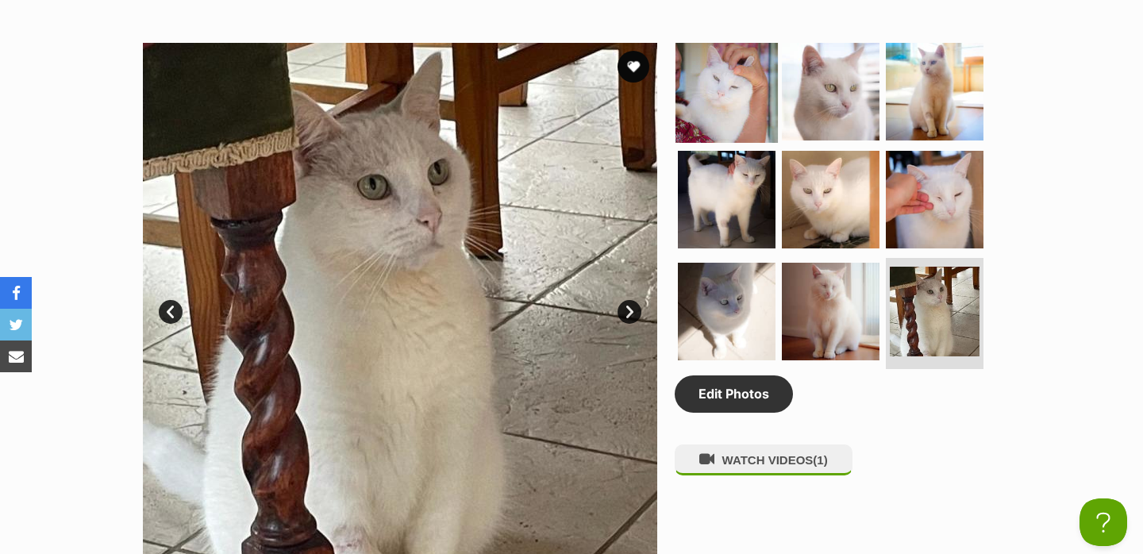
click at [718, 94] on img at bounding box center [726, 91] width 102 height 102
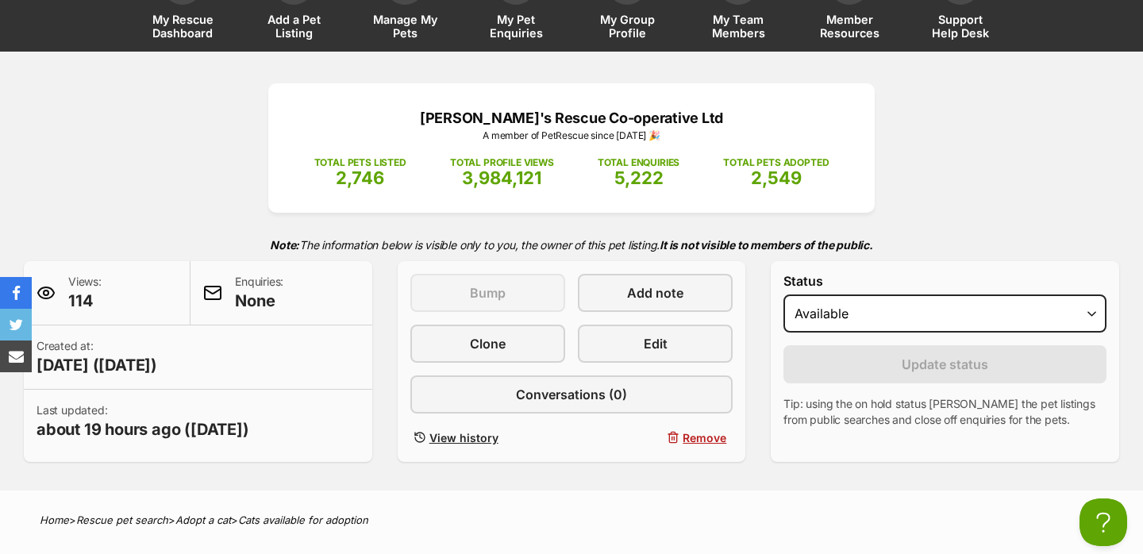
scroll to position [61, 0]
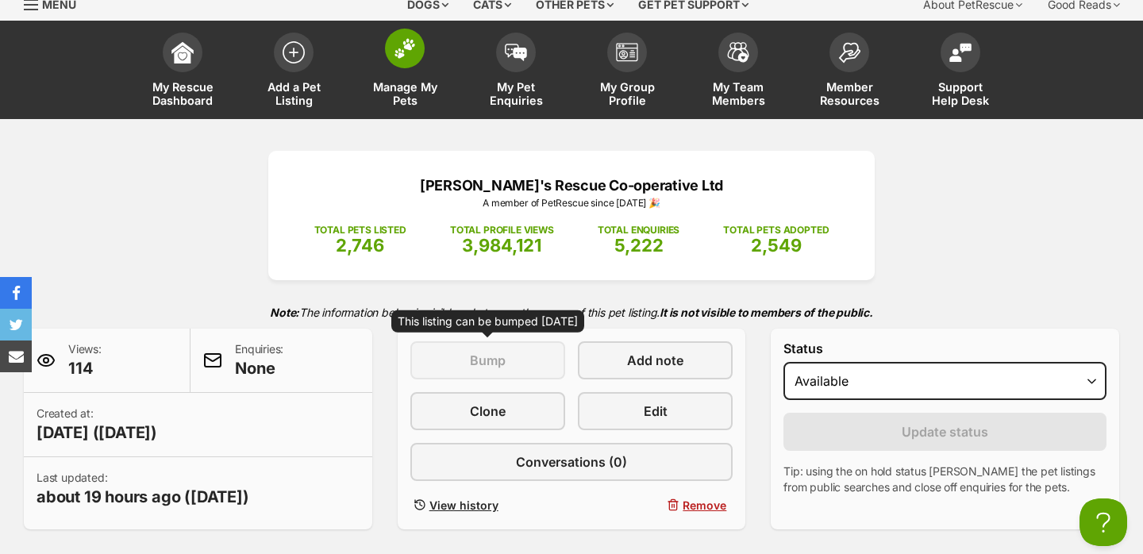
click at [403, 90] on span "Manage My Pets" at bounding box center [404, 93] width 71 height 27
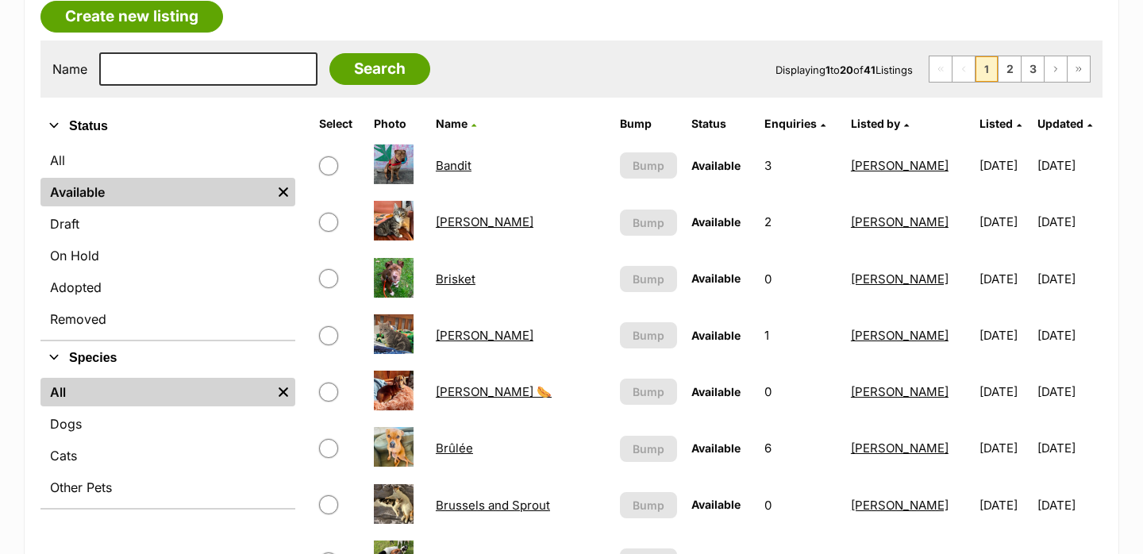
scroll to position [290, 0]
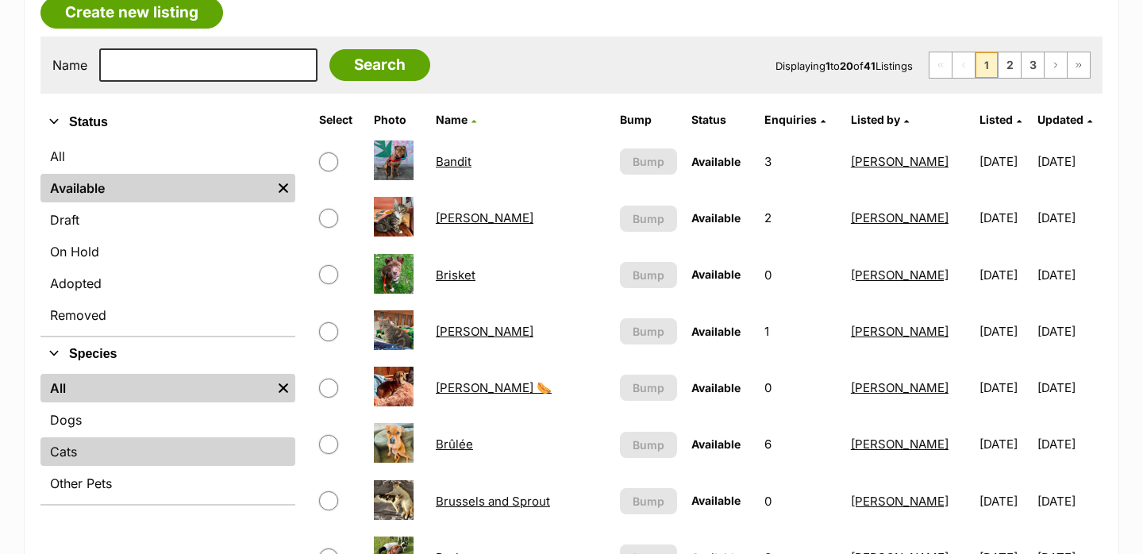
click at [111, 444] on link "Cats" at bounding box center [167, 451] width 255 height 29
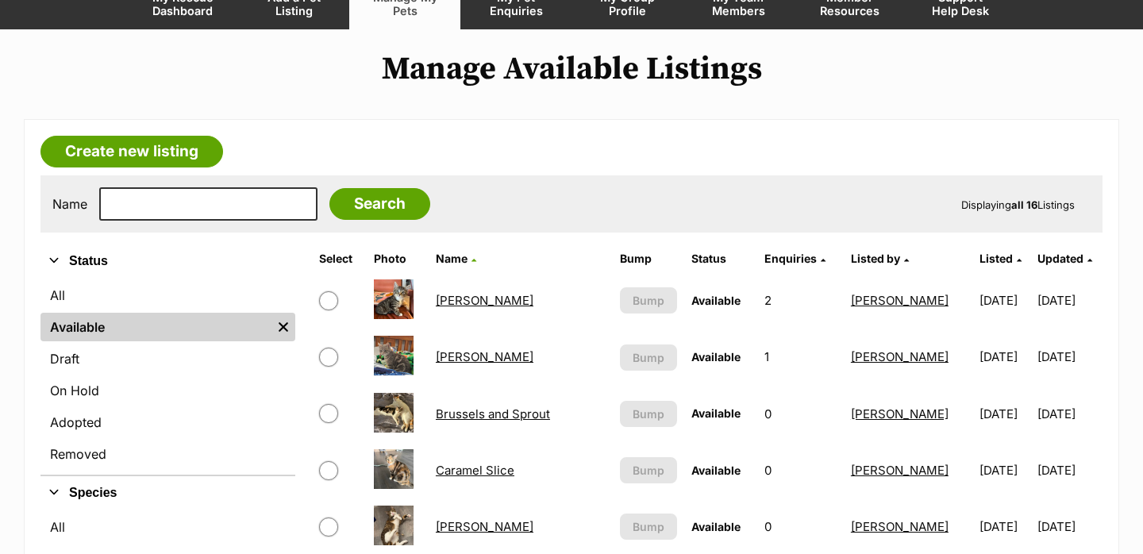
scroll to position [155, 0]
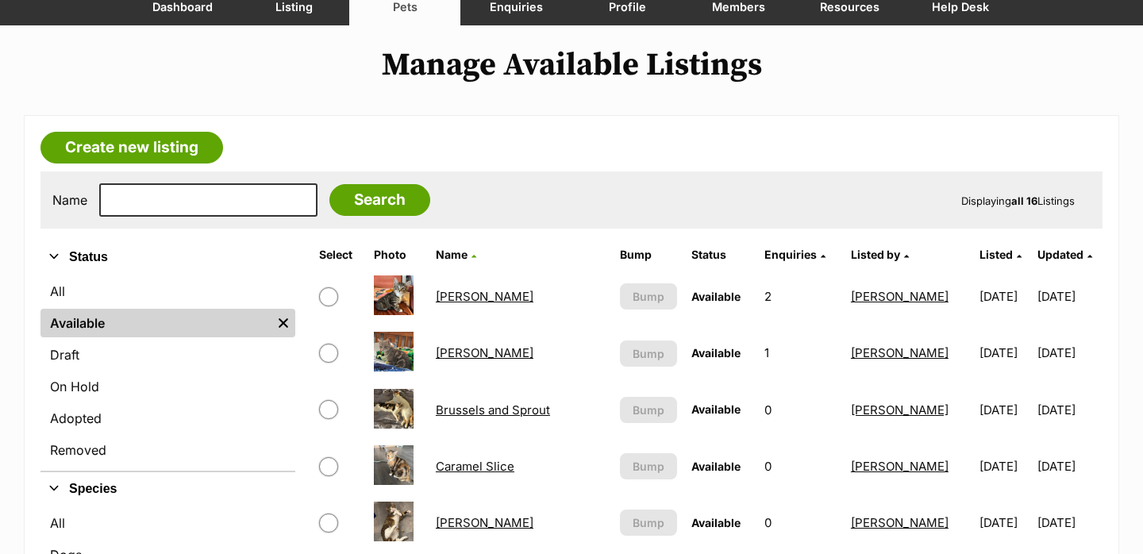
click at [979, 257] on span "Listed" at bounding box center [995, 254] width 33 height 13
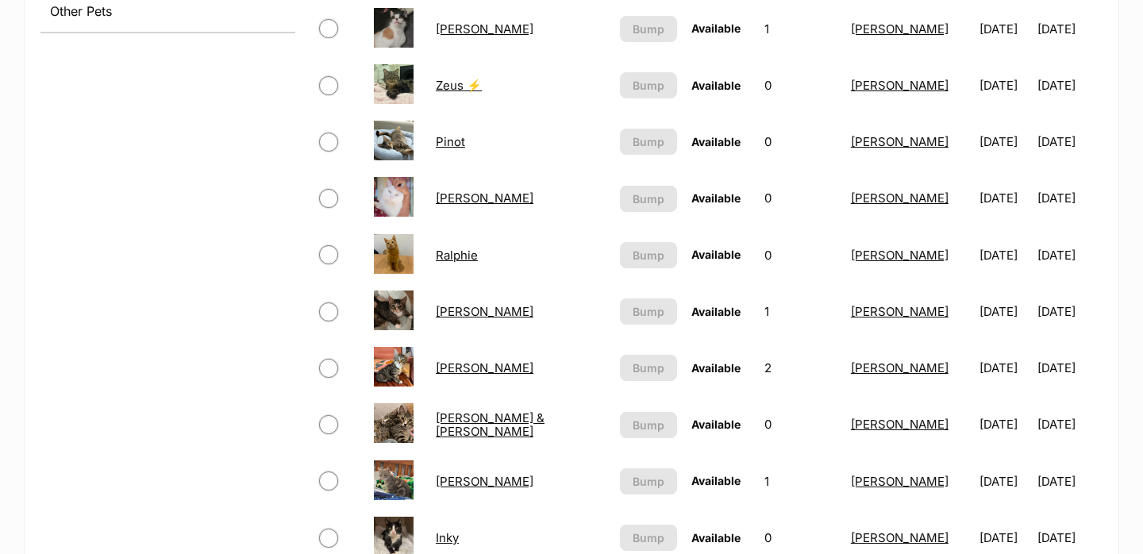
scroll to position [765, 0]
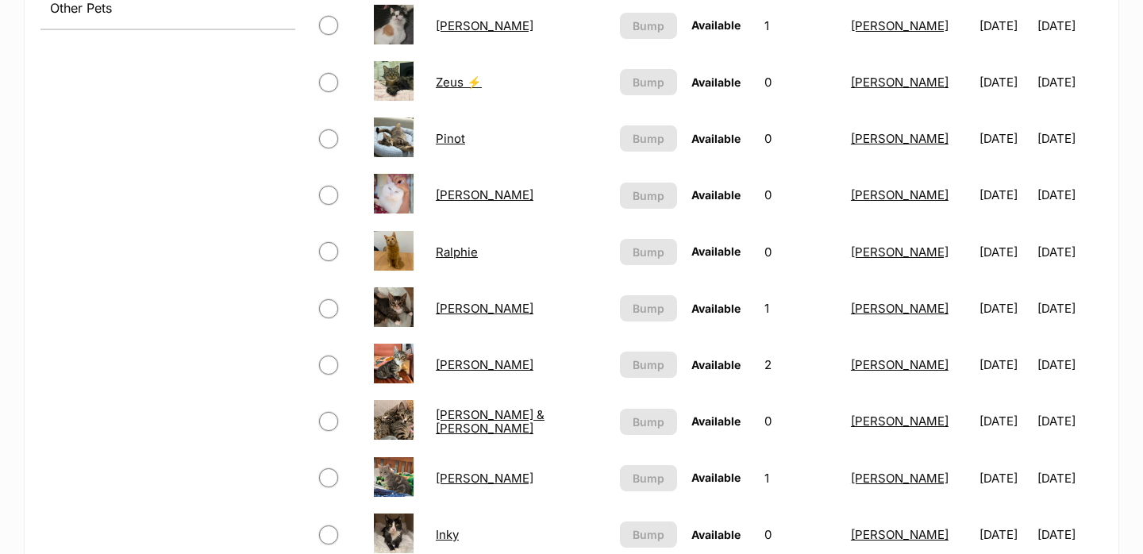
click at [451, 137] on link "Pinot" at bounding box center [450, 138] width 29 height 15
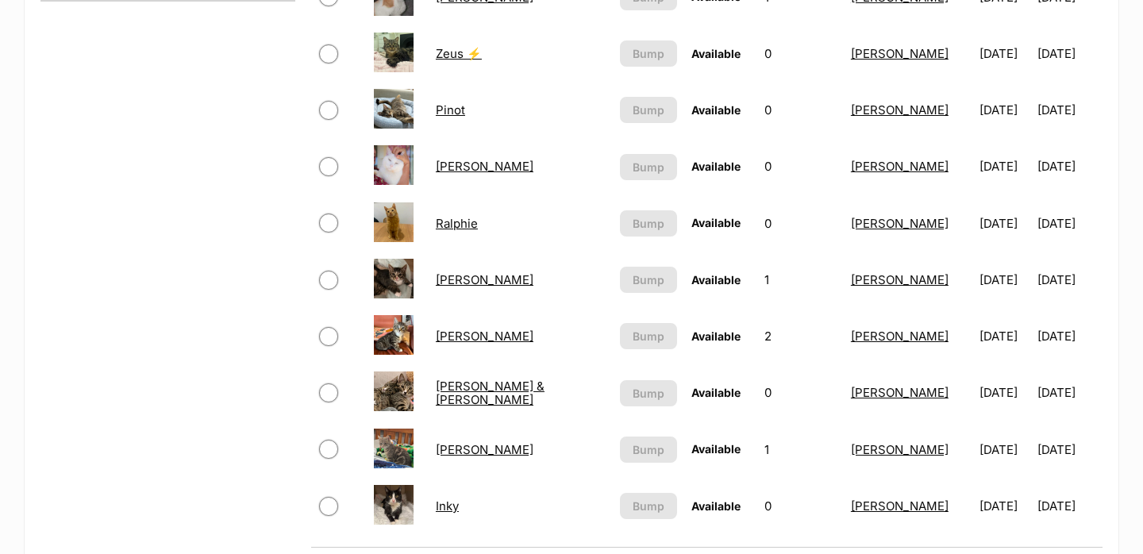
scroll to position [808, 0]
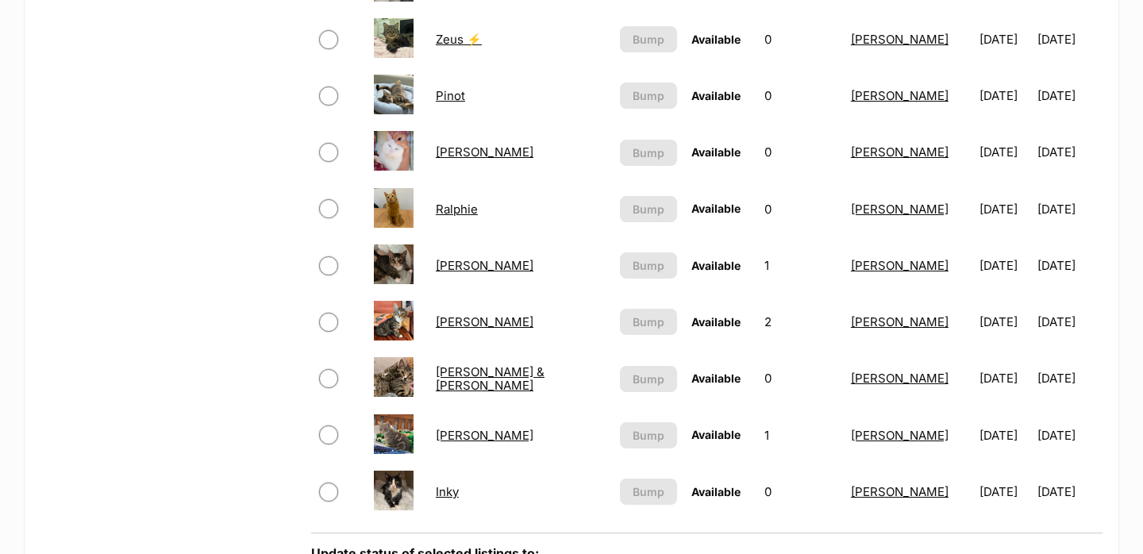
click at [460, 435] on link "Brixie Rue" at bounding box center [485, 435] width 98 height 15
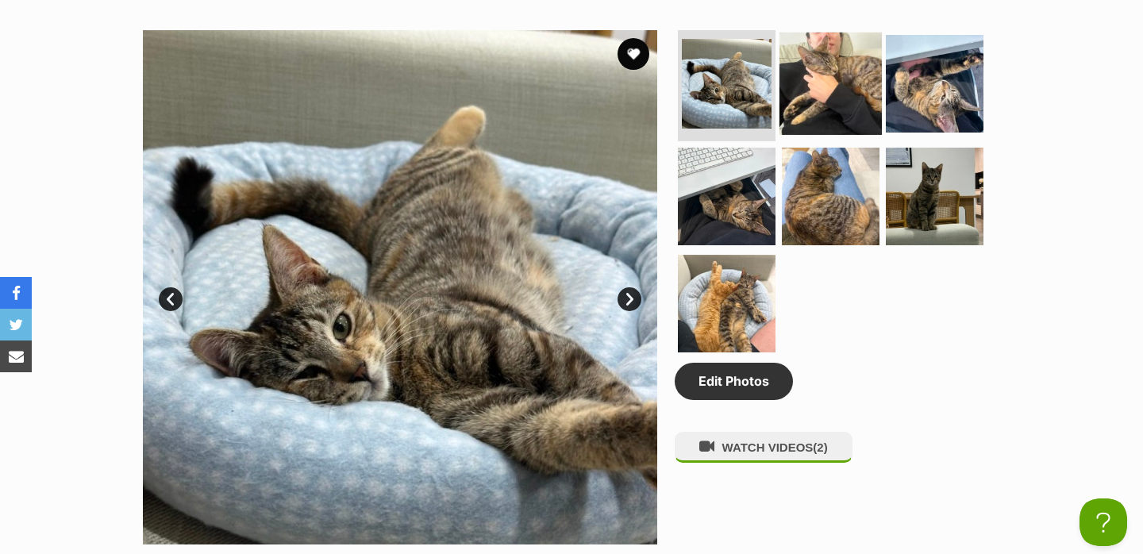
click at [832, 108] on img at bounding box center [830, 84] width 102 height 102
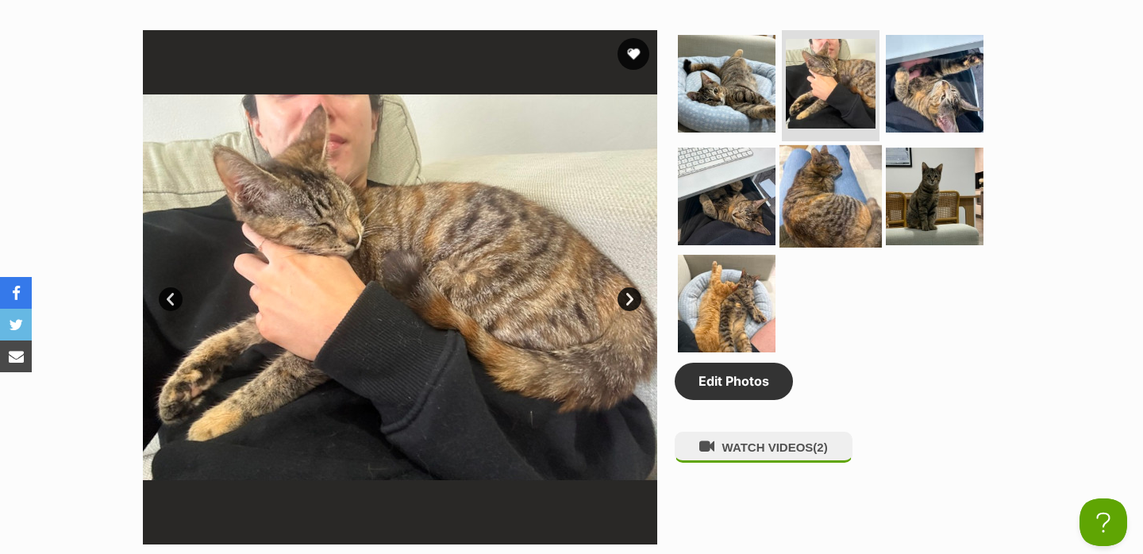
click at [794, 183] on img at bounding box center [830, 195] width 102 height 102
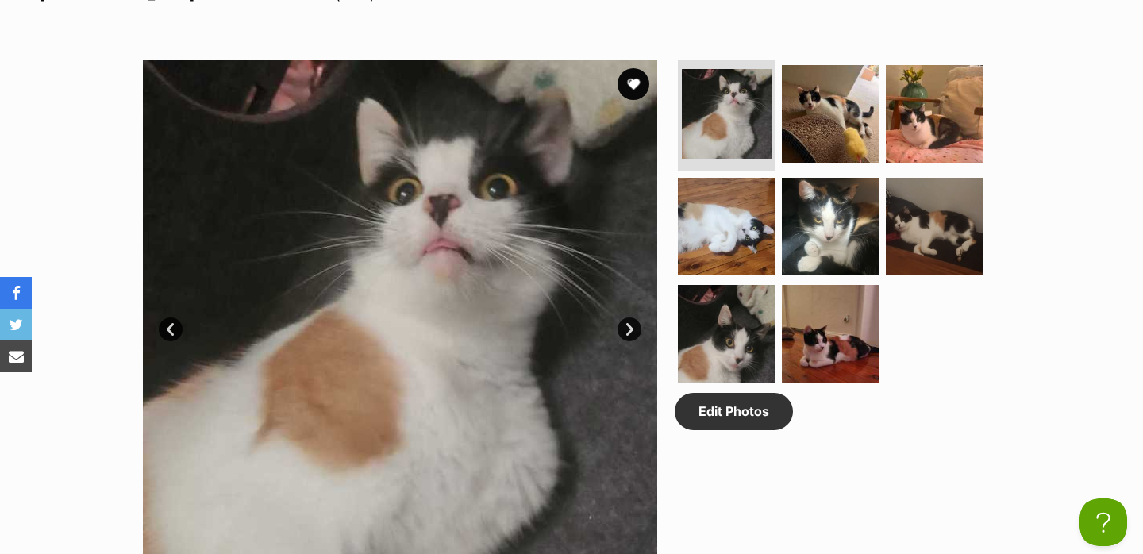
scroll to position [787, 0]
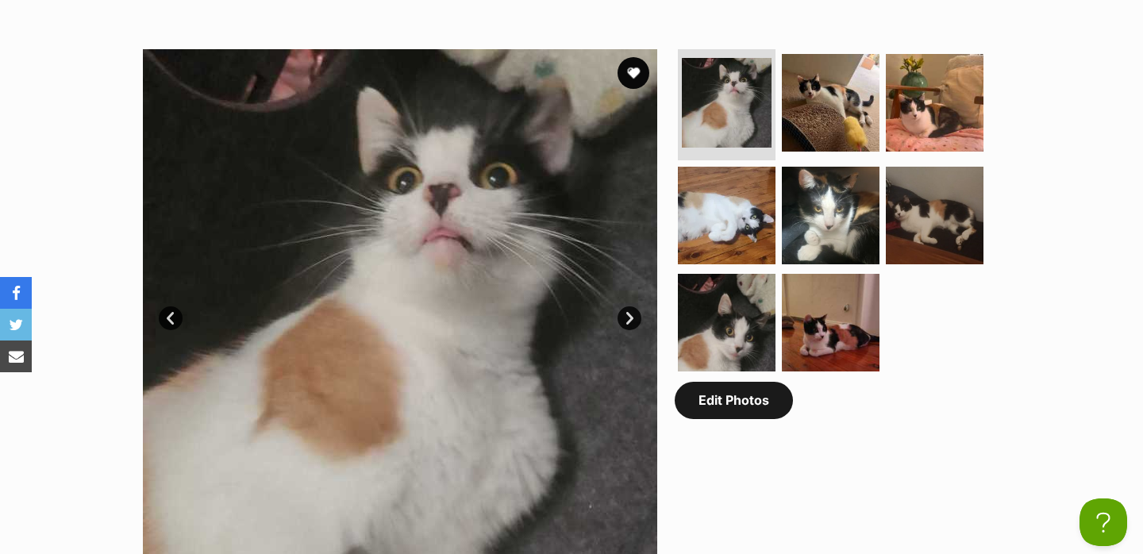
click at [728, 403] on link "Edit Photos" at bounding box center [734, 400] width 118 height 37
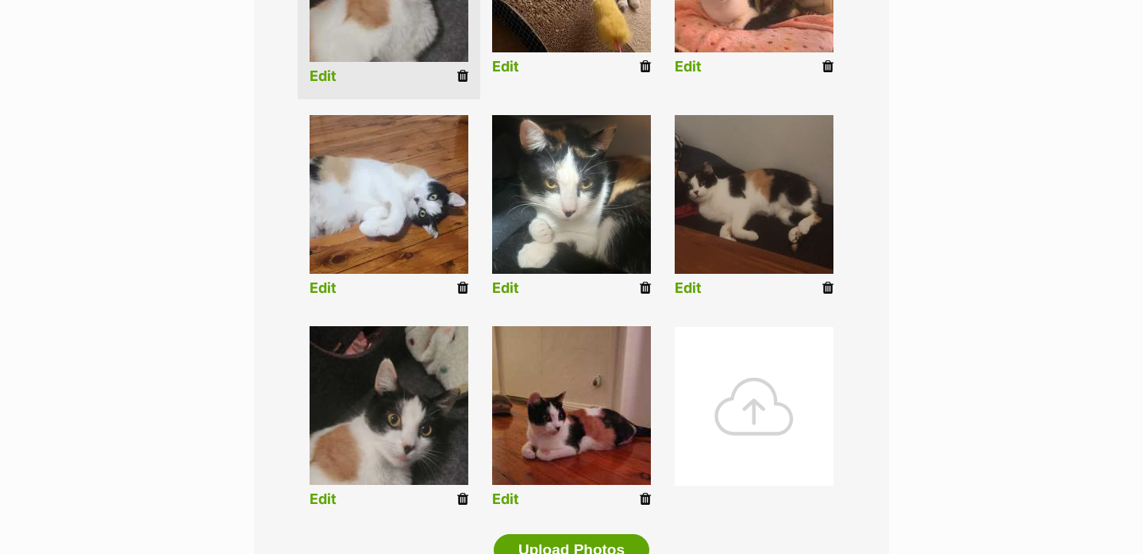
scroll to position [538, 0]
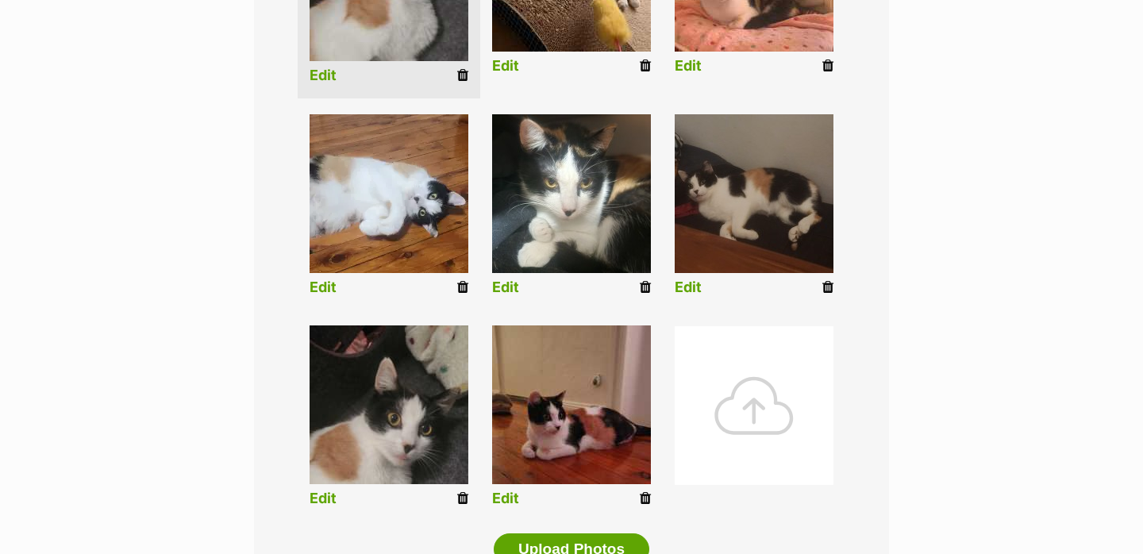
click at [726, 421] on div at bounding box center [754, 405] width 159 height 159
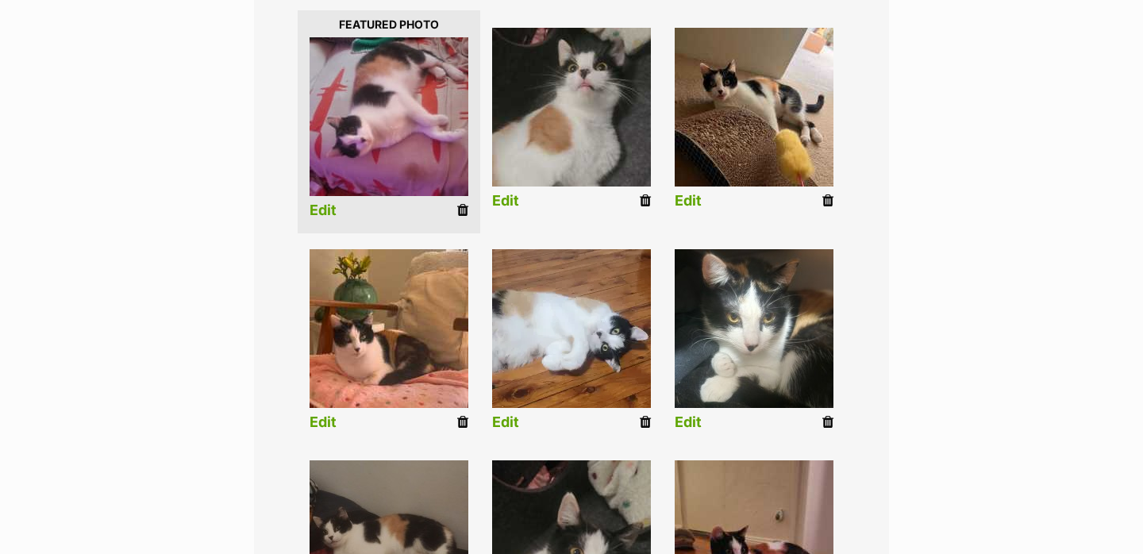
scroll to position [413, 0]
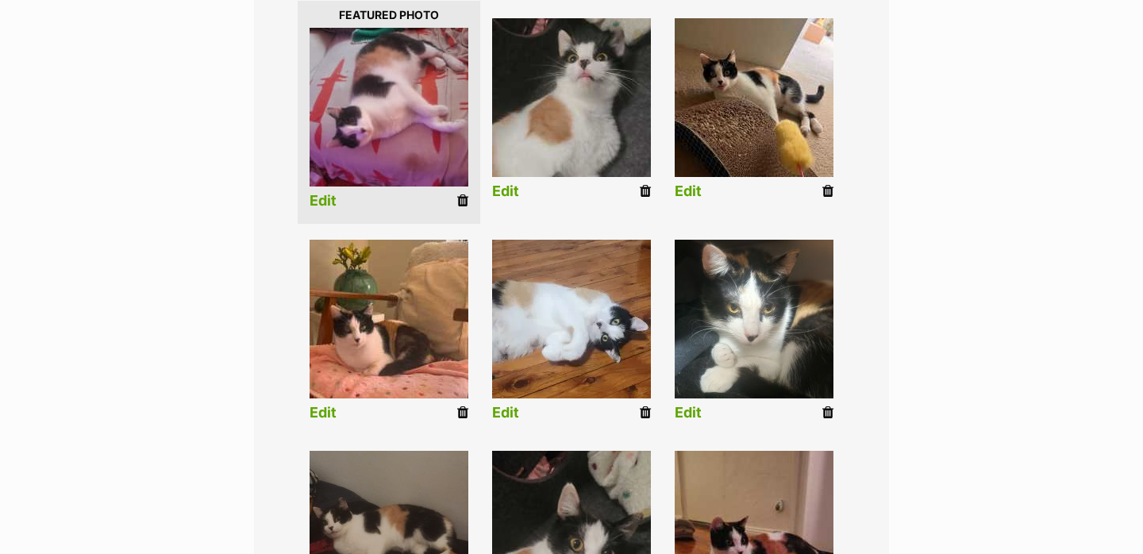
click at [327, 206] on link "Edit" at bounding box center [323, 201] width 27 height 17
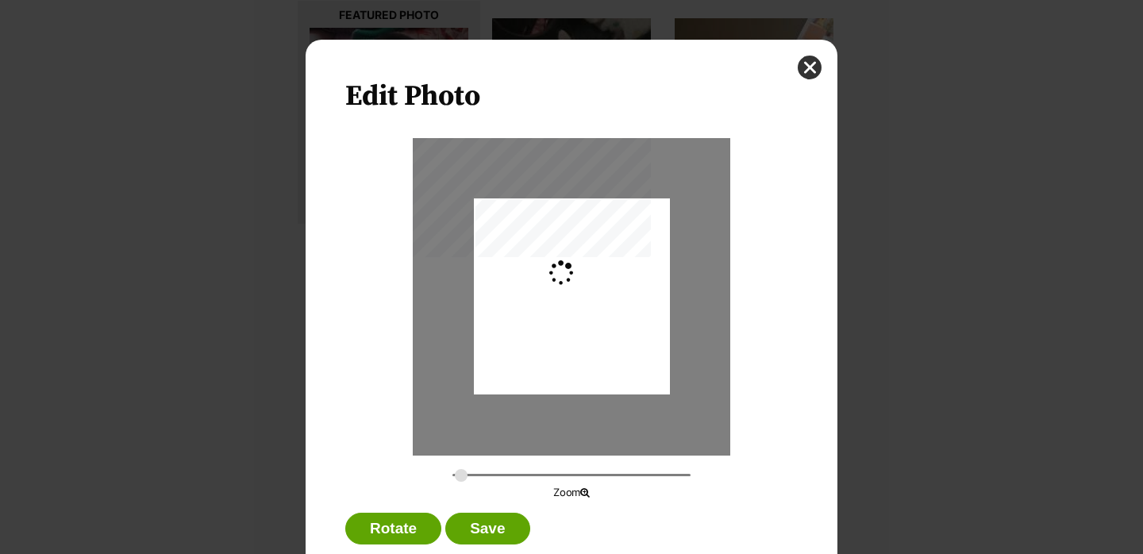
scroll to position [0, 0]
drag, startPoint x: 464, startPoint y: 475, endPoint x: 476, endPoint y: 475, distance: 11.9
click at [476, 475] on input "Dialog Window - Close (Press escape to close)" at bounding box center [571, 474] width 238 height 15
drag, startPoint x: 588, startPoint y: 380, endPoint x: 600, endPoint y: 337, distance: 45.2
click at [600, 337] on div "Dialog Window - Close (Press escape to close)" at bounding box center [583, 253] width 267 height 325
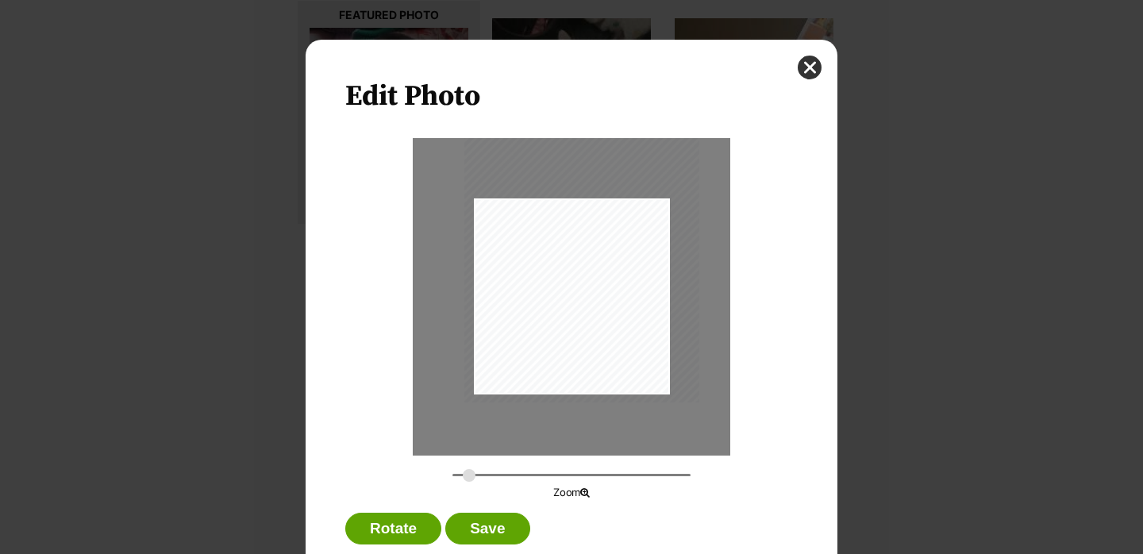
type input "0.3296"
click at [468, 474] on input "Dialog Window - Close (Press escape to close)" at bounding box center [571, 474] width 238 height 15
click at [567, 371] on div "Dialog Window - Close (Press escape to close)" at bounding box center [577, 259] width 236 height 287
click at [509, 523] on button "Save" at bounding box center [487, 529] width 84 height 32
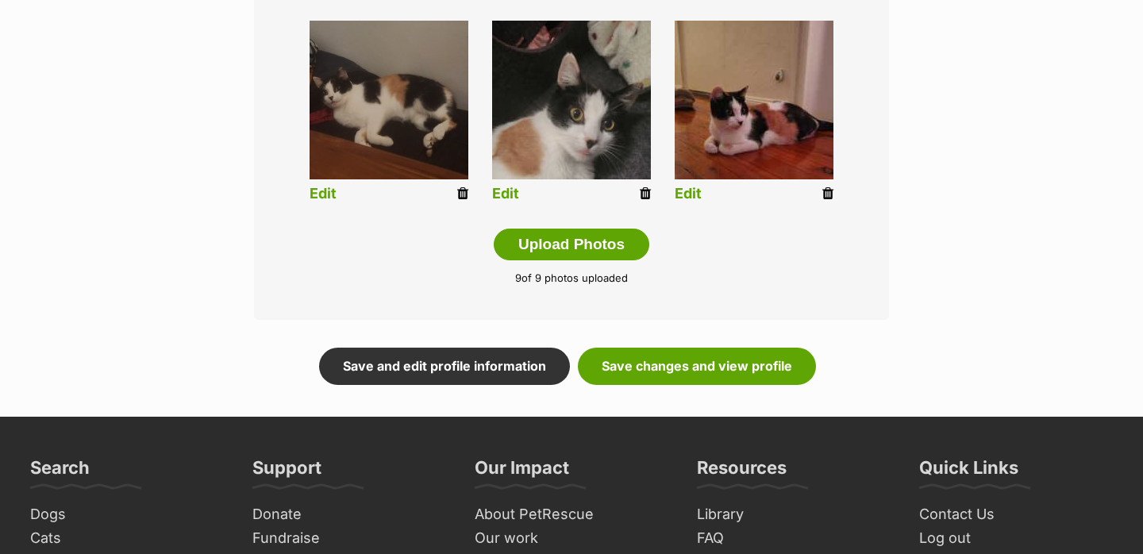
scroll to position [844, 0]
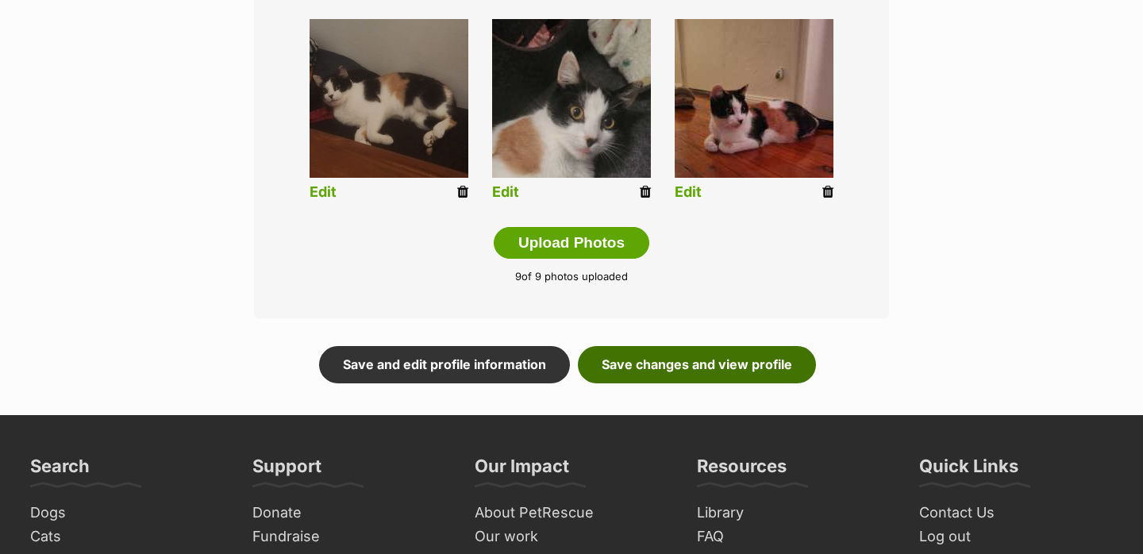
click at [667, 374] on link "Save changes and view profile" at bounding box center [697, 364] width 238 height 37
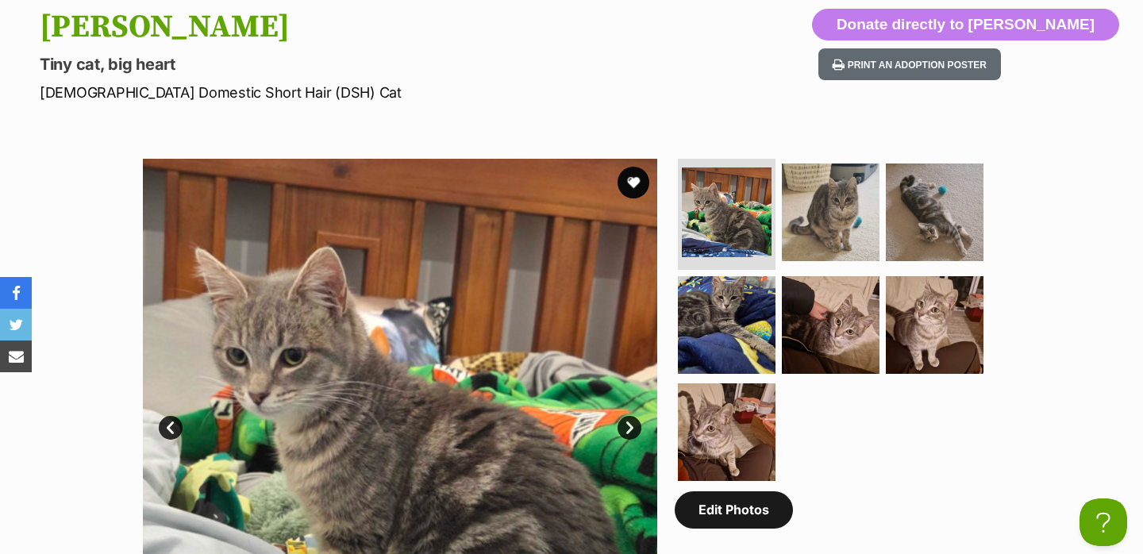
click at [744, 519] on link "Edit Photos" at bounding box center [734, 509] width 118 height 37
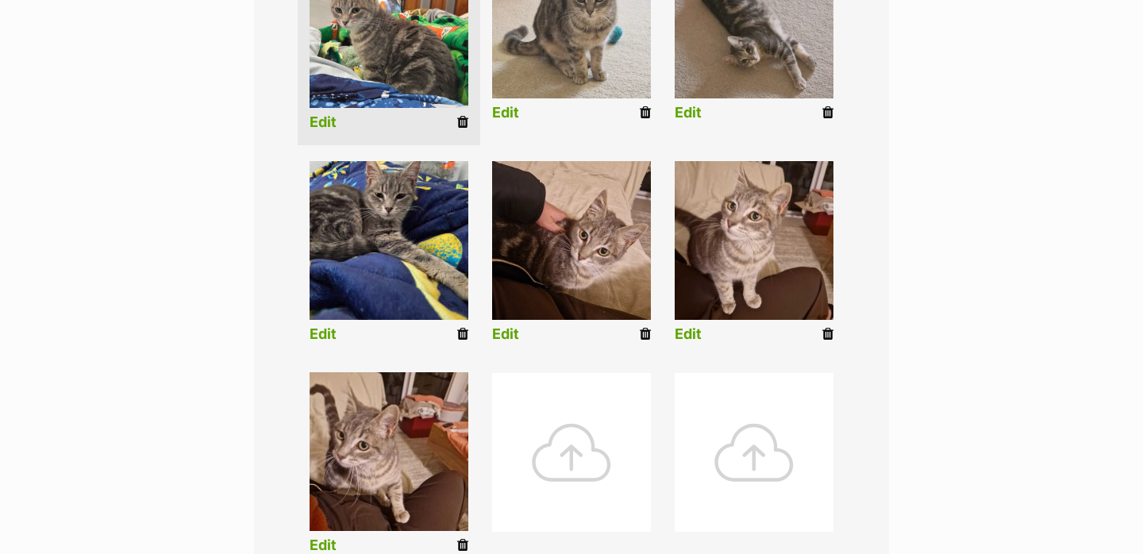
scroll to position [493, 0]
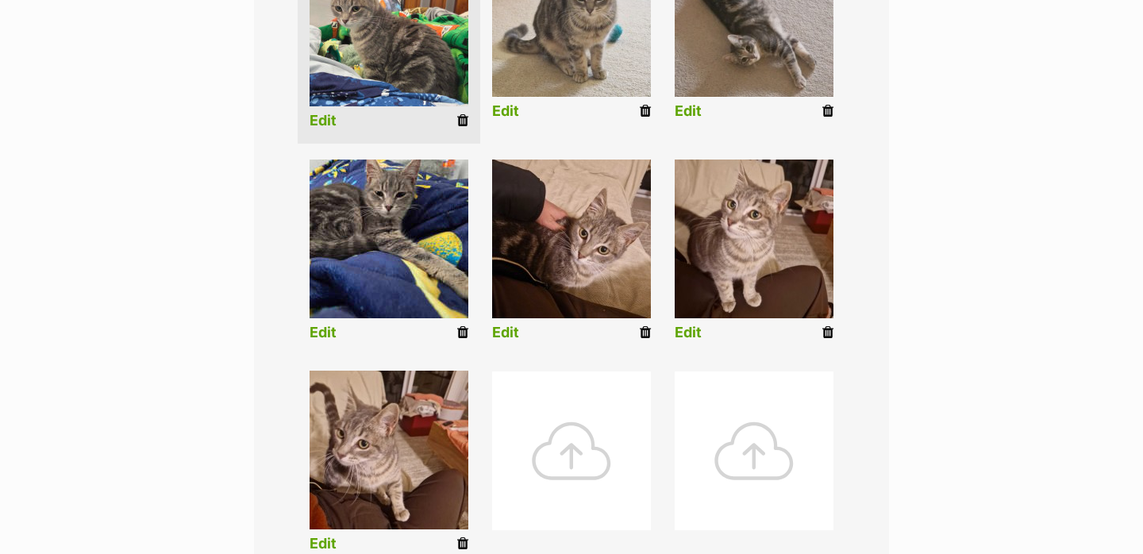
click at [612, 430] on div at bounding box center [571, 450] width 159 height 159
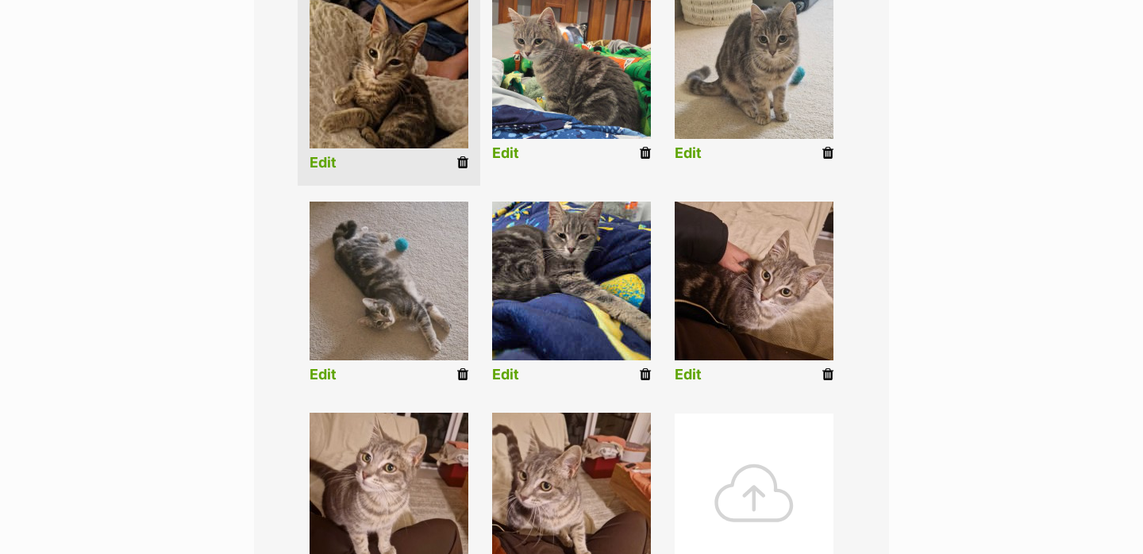
scroll to position [442, 0]
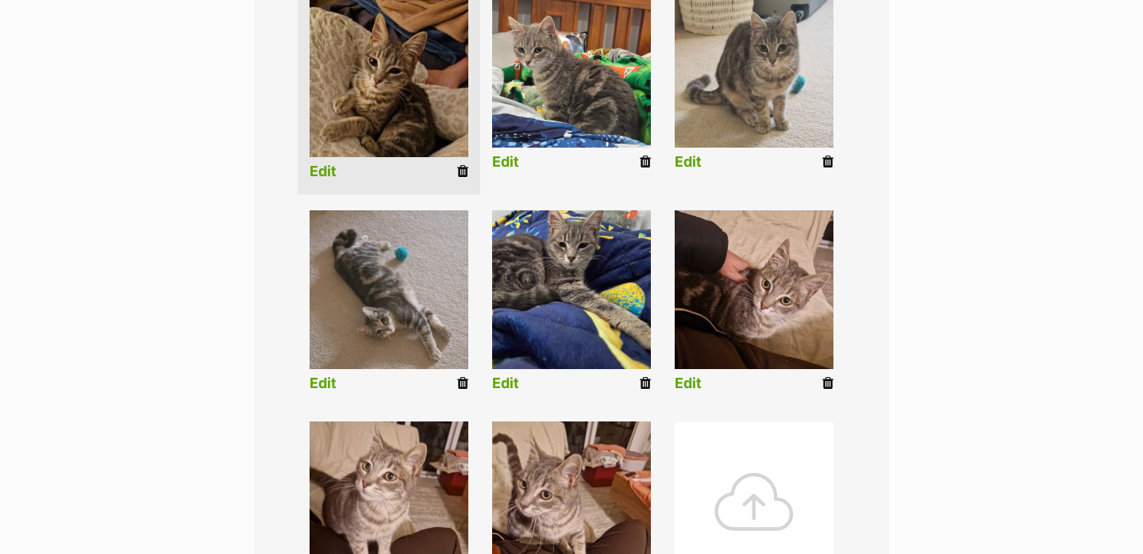
click at [325, 183] on li "Edit" at bounding box center [389, 82] width 183 height 223
click at [321, 174] on link "Edit" at bounding box center [323, 171] width 27 height 17
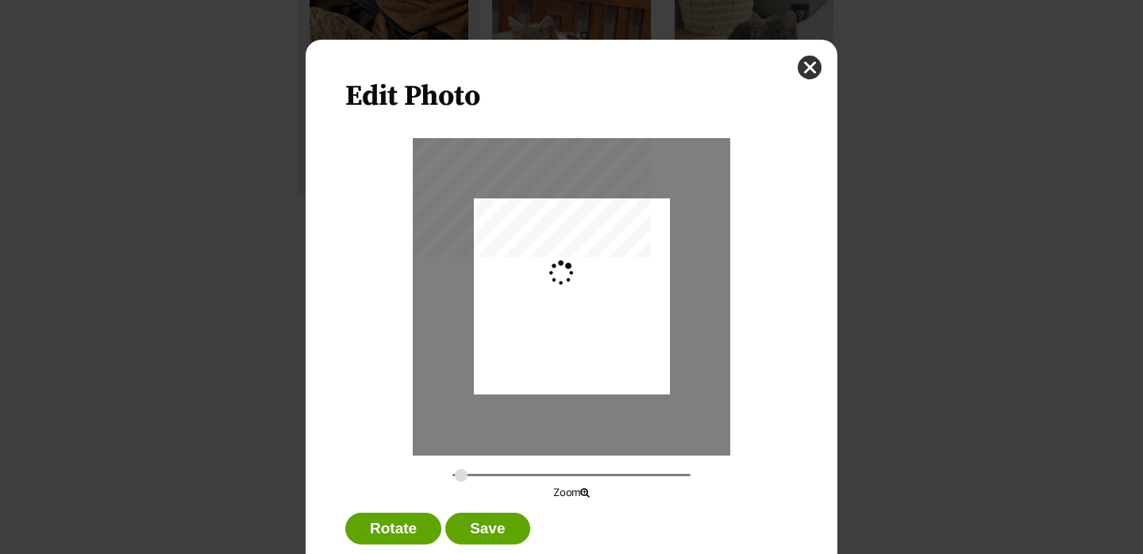
scroll to position [0, 0]
drag, startPoint x: 573, startPoint y: 264, endPoint x: 573, endPoint y: 282, distance: 18.3
click at [574, 283] on div "Dialog Window - Close (Press escape to close)" at bounding box center [572, 317] width 196 height 261
click at [466, 475] on input "Dialog Window - Close (Press escape to close)" at bounding box center [571, 474] width 238 height 15
drag, startPoint x: 542, startPoint y: 356, endPoint x: 541, endPoint y: 364, distance: 8.0
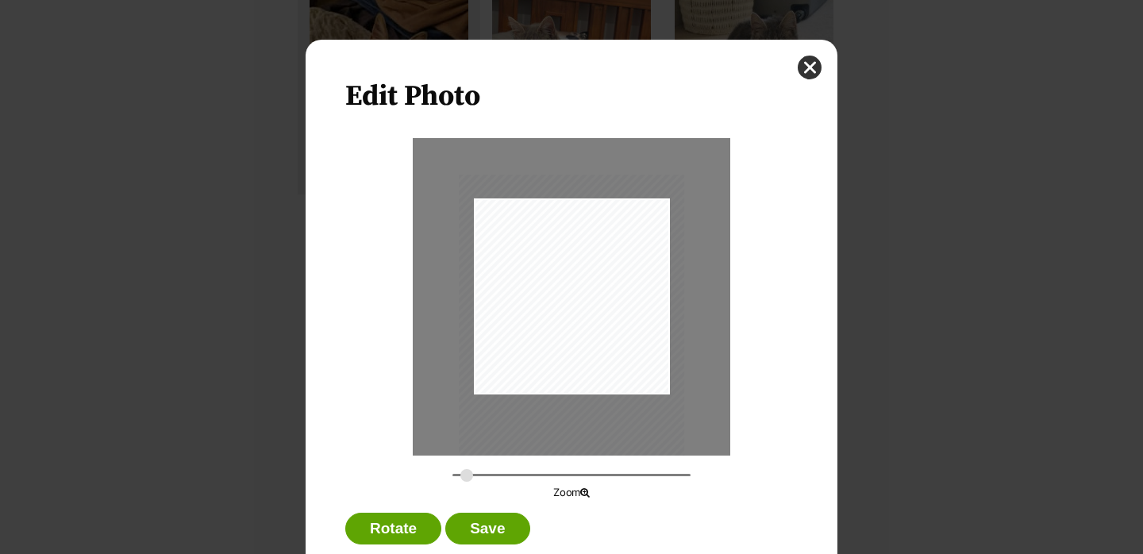
click at [541, 362] on div "Dialog Window - Close (Press escape to close)" at bounding box center [571, 325] width 225 height 301
type input "0.2915"
click at [461, 479] on input "Dialog Window - Close (Press escape to close)" at bounding box center [571, 474] width 238 height 15
click at [501, 429] on div "Dialog Window - Close (Press escape to close)" at bounding box center [571, 321] width 208 height 278
click at [474, 521] on button "Save" at bounding box center [487, 529] width 84 height 32
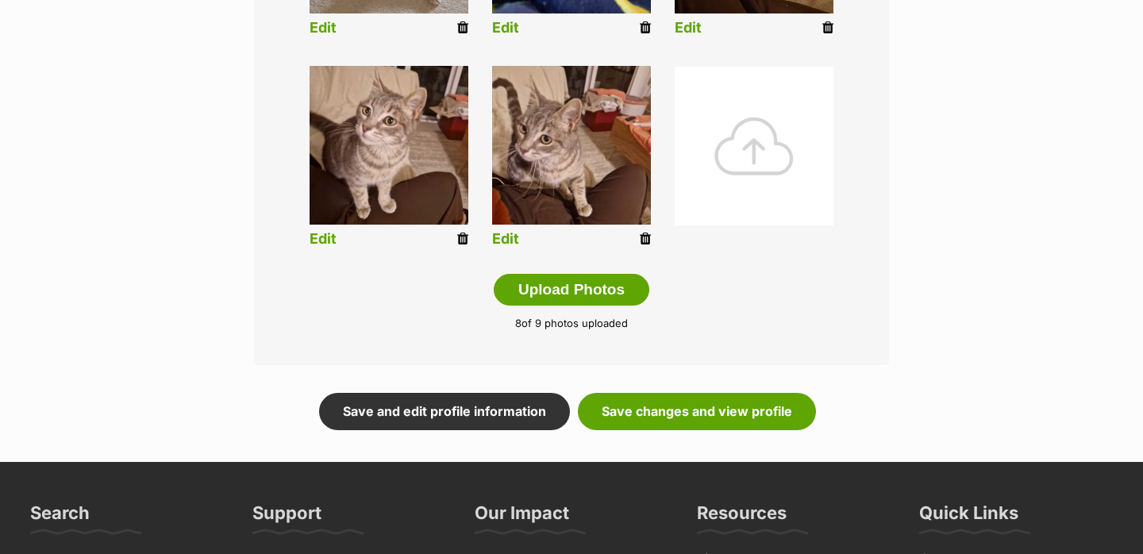
scroll to position [865, 0]
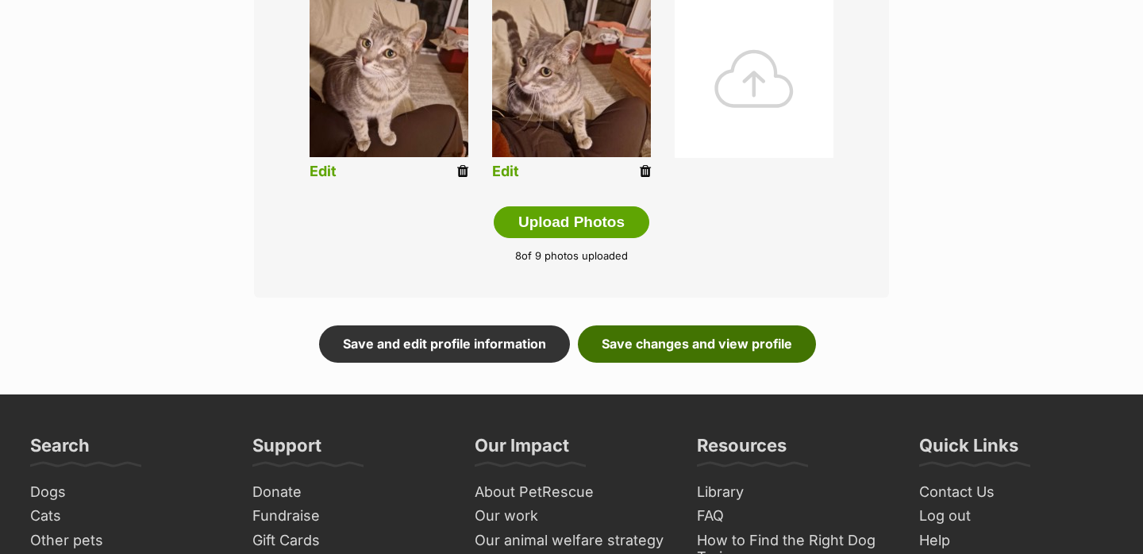
click at [620, 338] on link "Save changes and view profile" at bounding box center [697, 343] width 238 height 37
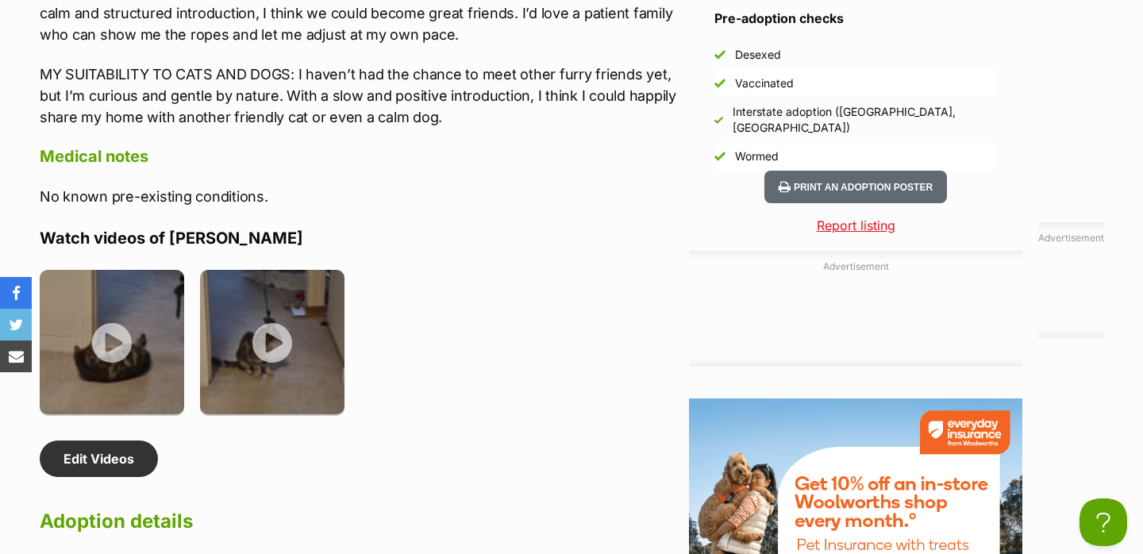
scroll to position [1973, 0]
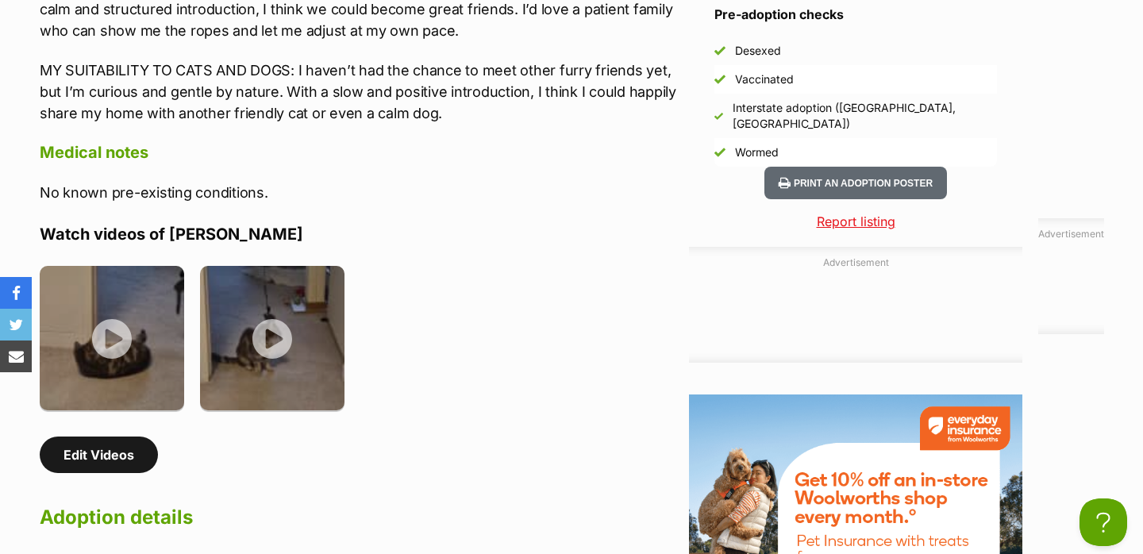
click at [129, 473] on link "Edit Videos" at bounding box center [99, 455] width 118 height 37
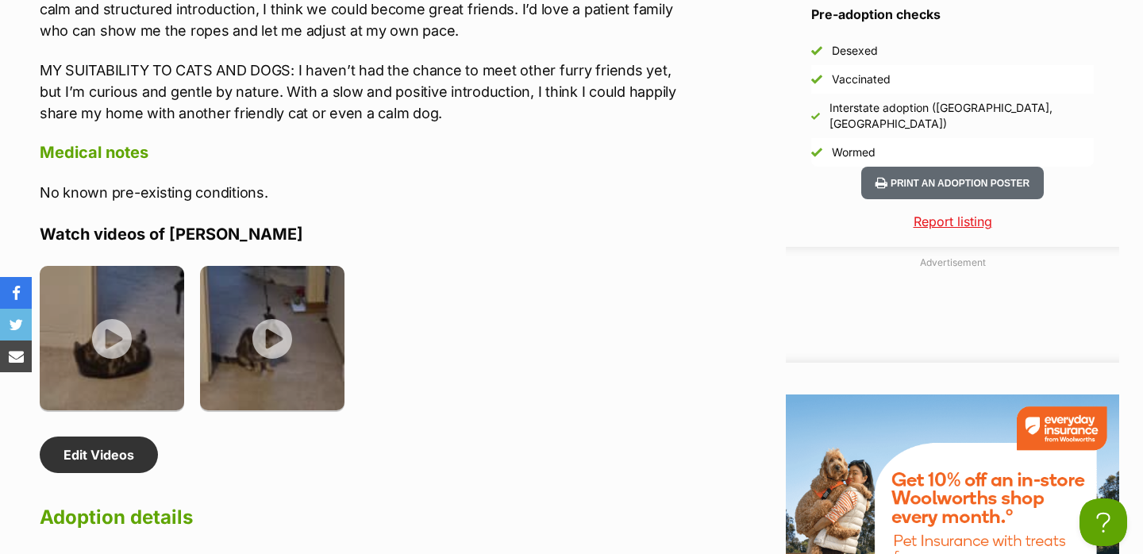
scroll to position [0, 0]
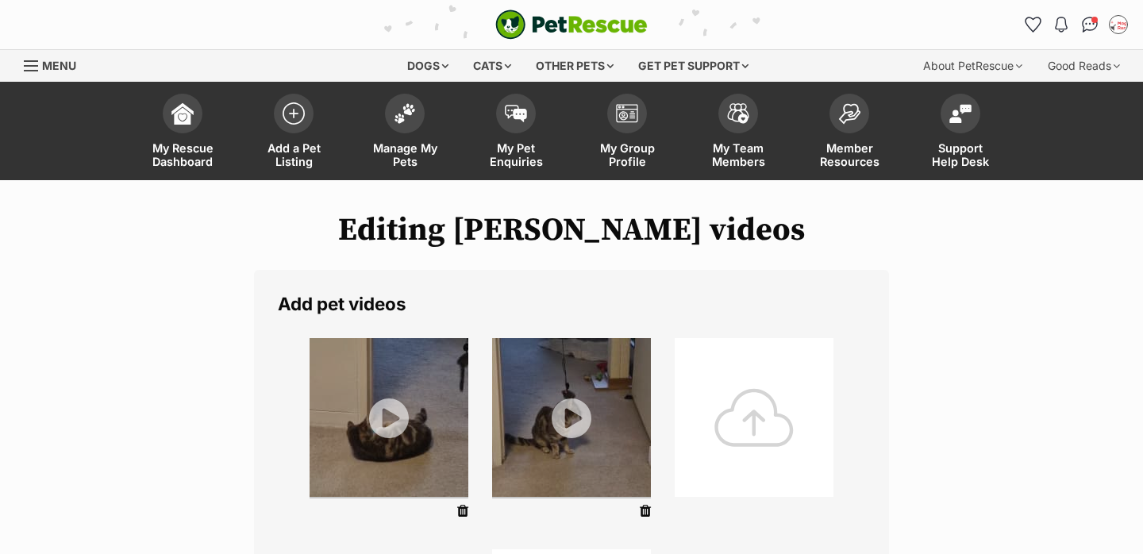
click at [767, 404] on div at bounding box center [754, 417] width 159 height 159
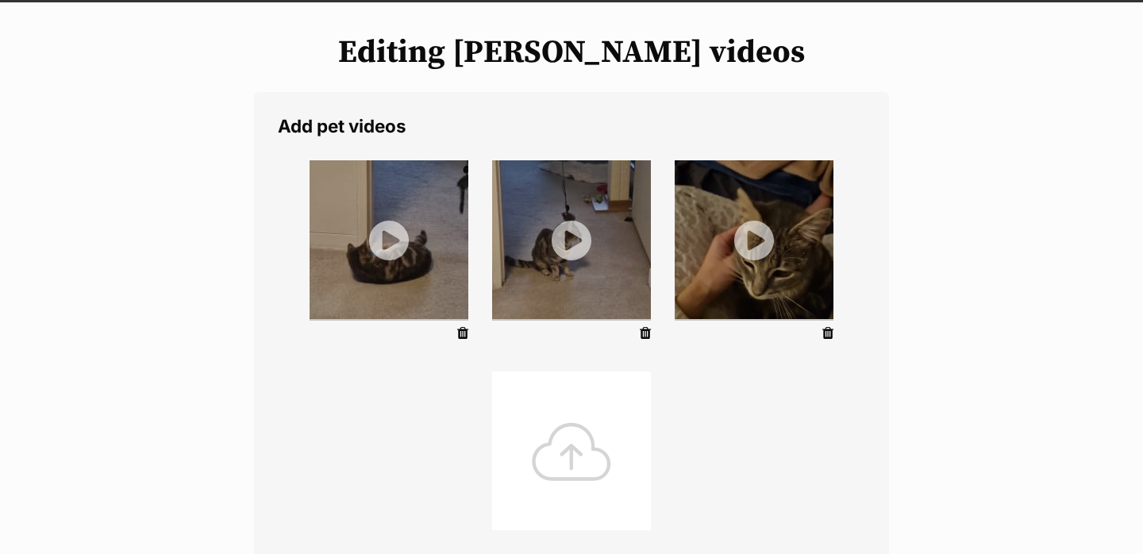
scroll to position [179, 0]
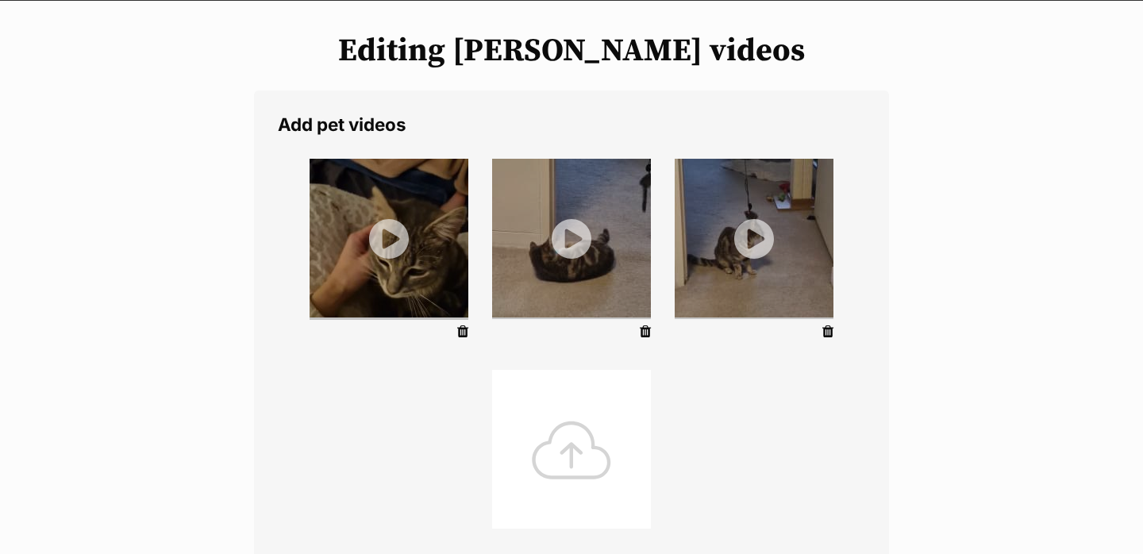
drag, startPoint x: 769, startPoint y: 271, endPoint x: 760, endPoint y: 271, distance: 8.7
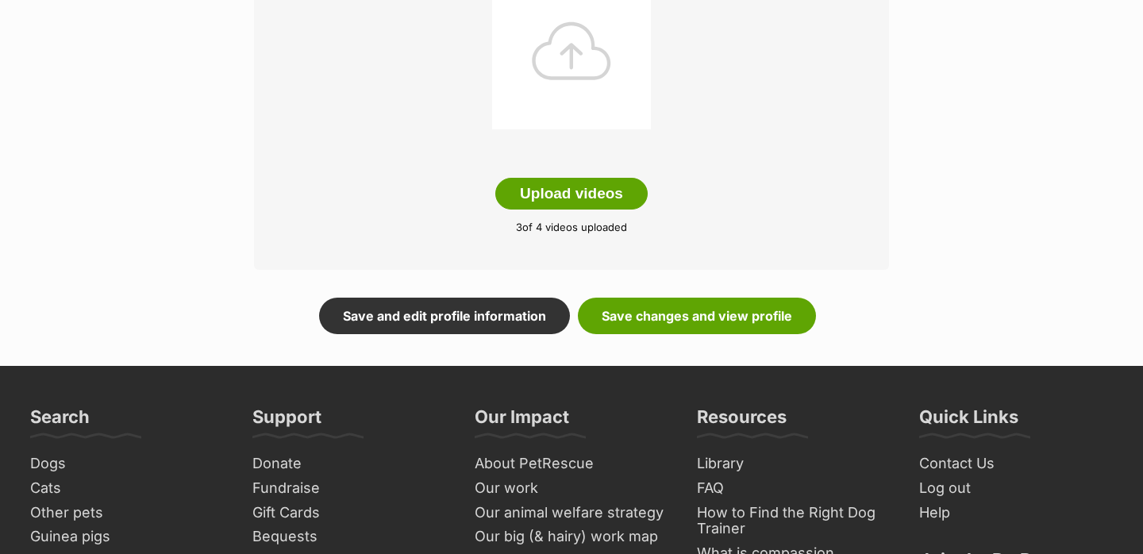
scroll to position [610, 0]
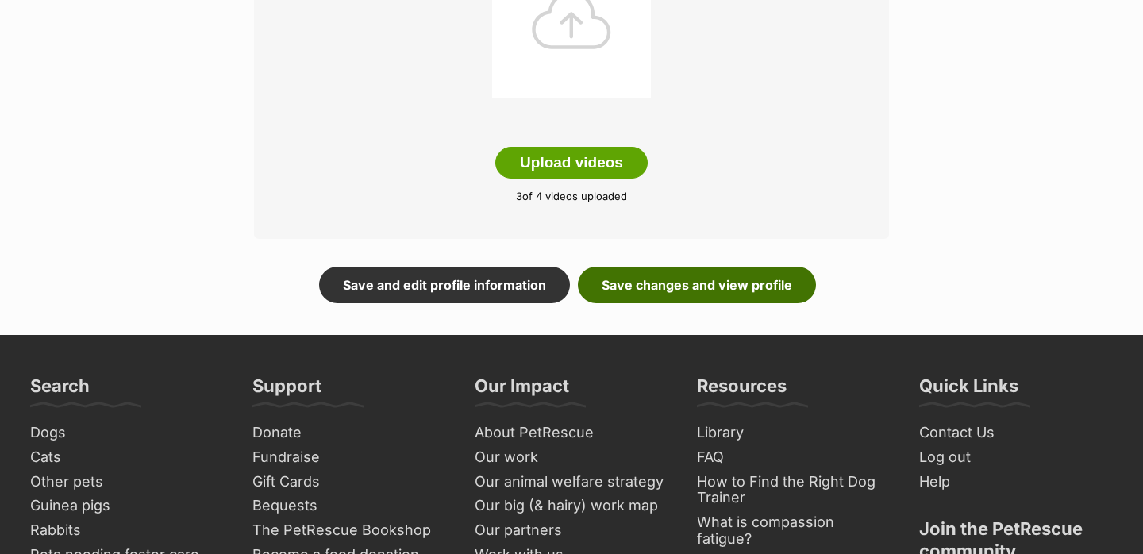
click at [667, 276] on link "Save changes and view profile" at bounding box center [697, 285] width 238 height 37
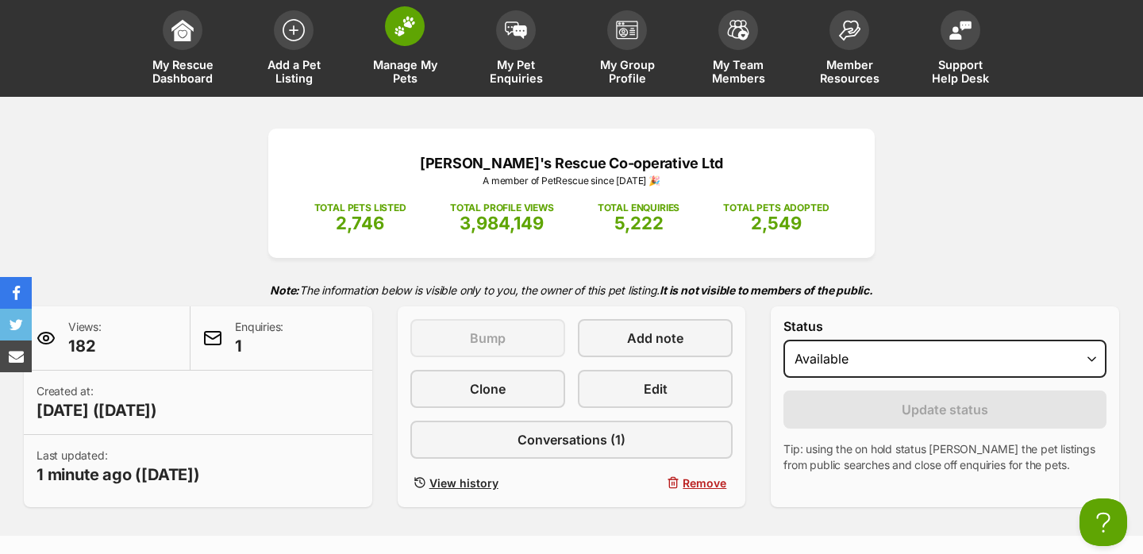
click at [418, 45] on link "Manage My Pets" at bounding box center [404, 49] width 111 height 94
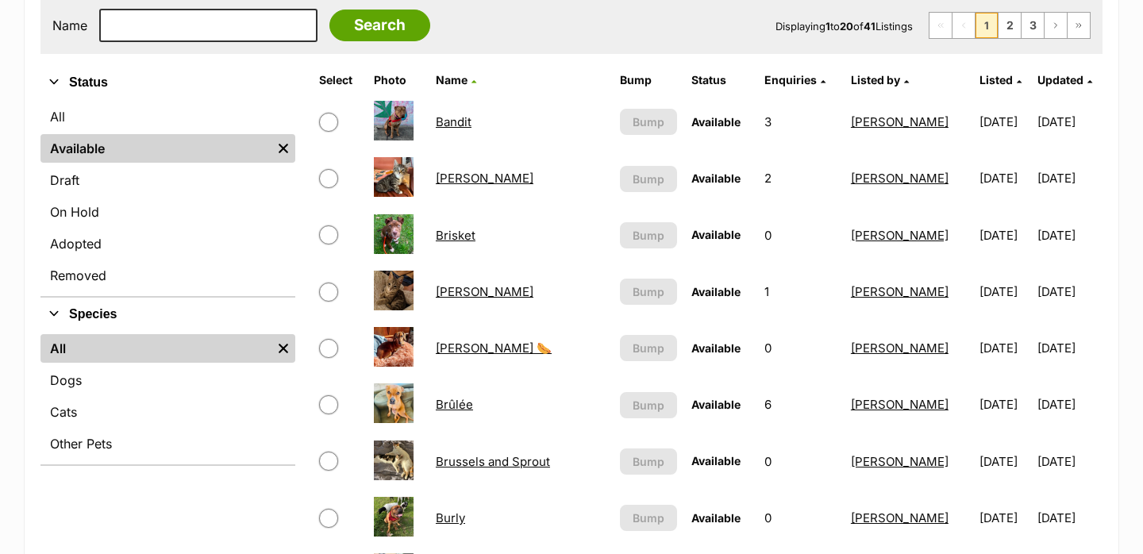
scroll to position [341, 0]
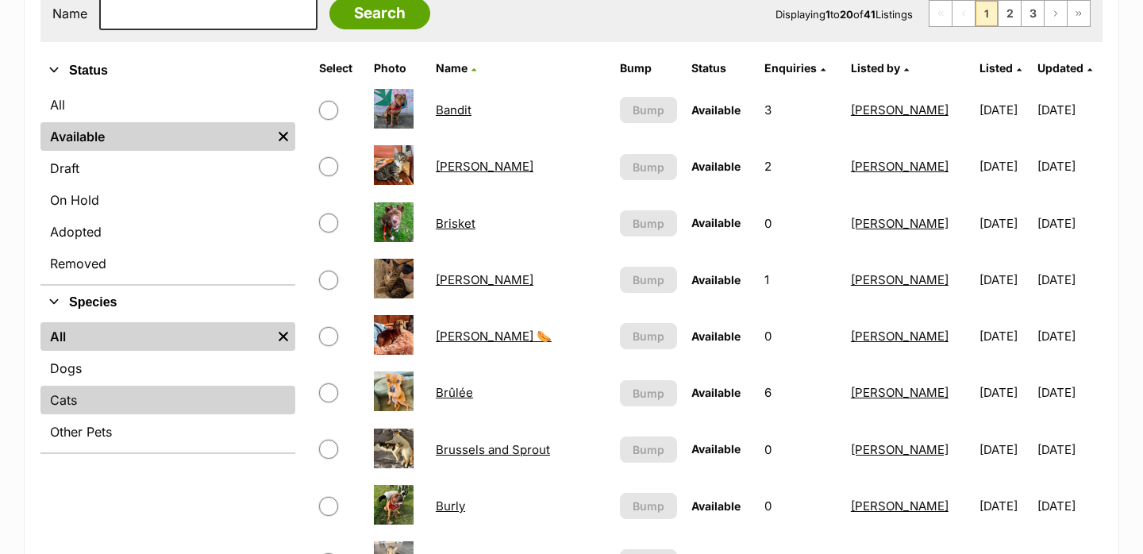
click at [151, 398] on link "Cats" at bounding box center [167, 400] width 255 height 29
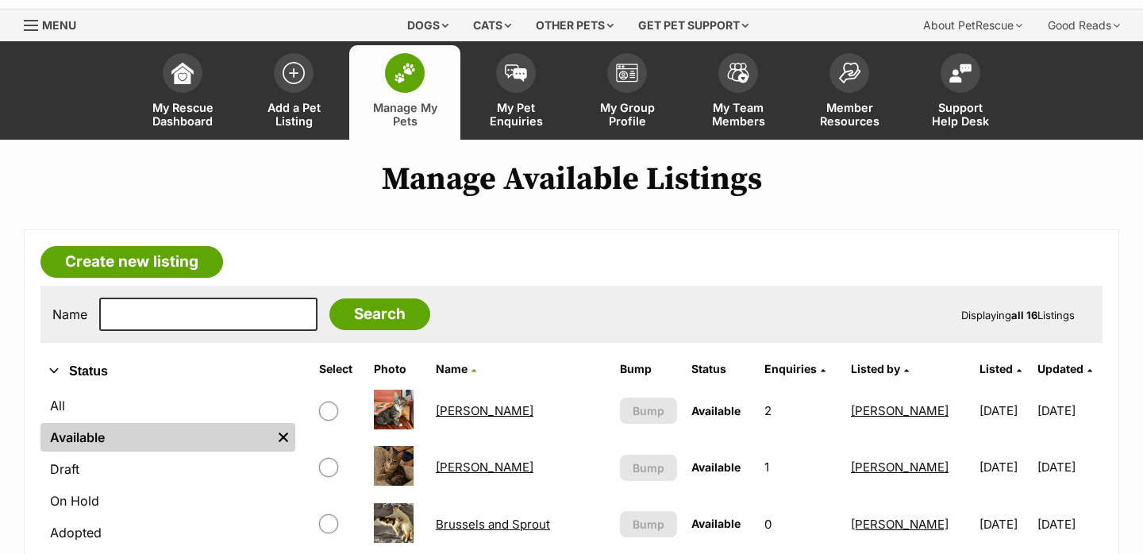
scroll to position [50, 0]
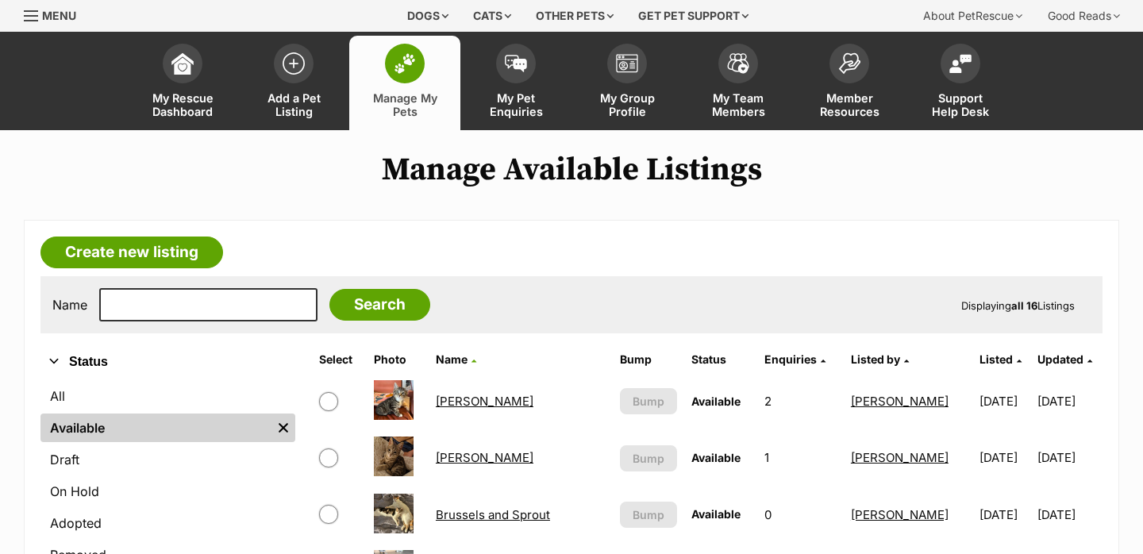
click at [979, 360] on span "Listed" at bounding box center [995, 358] width 33 height 13
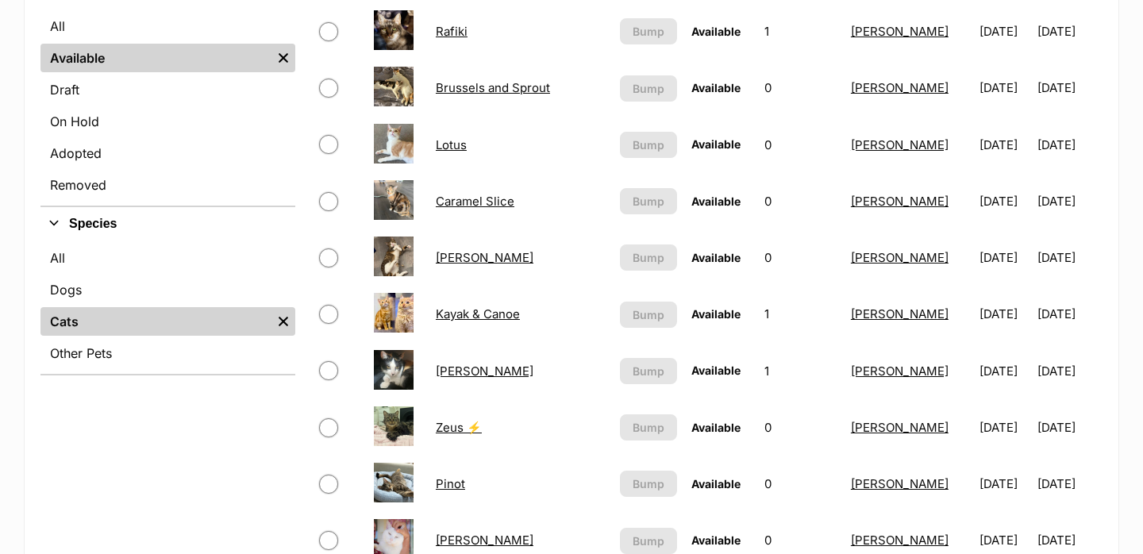
scroll to position [421, 0]
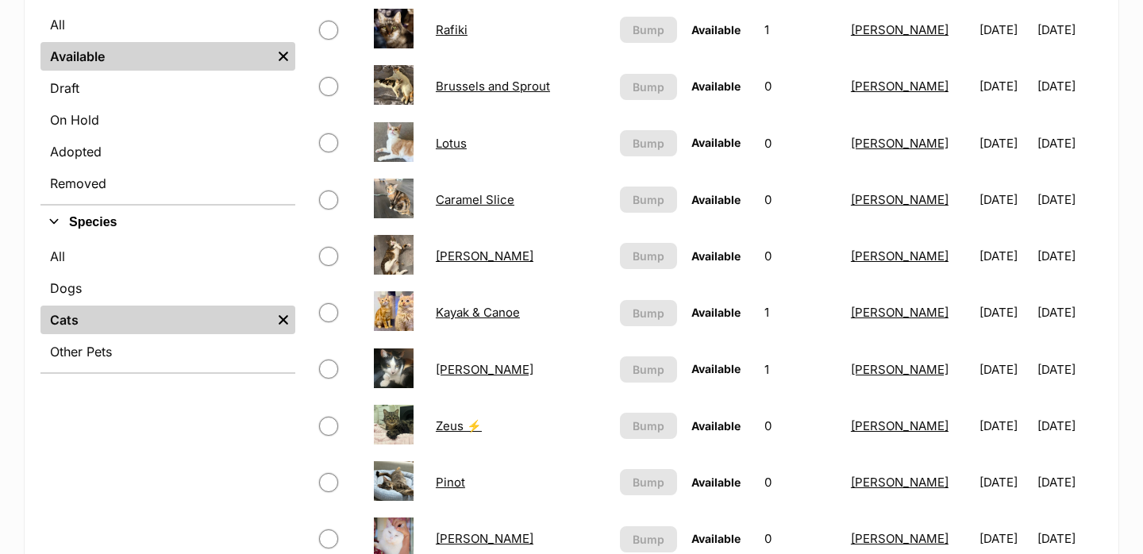
drag, startPoint x: 559, startPoint y: 363, endPoint x: 540, endPoint y: 372, distance: 20.6
click at [540, 372] on td "[PERSON_NAME]" at bounding box center [520, 369] width 183 height 55
copy link "[PERSON_NAME]"
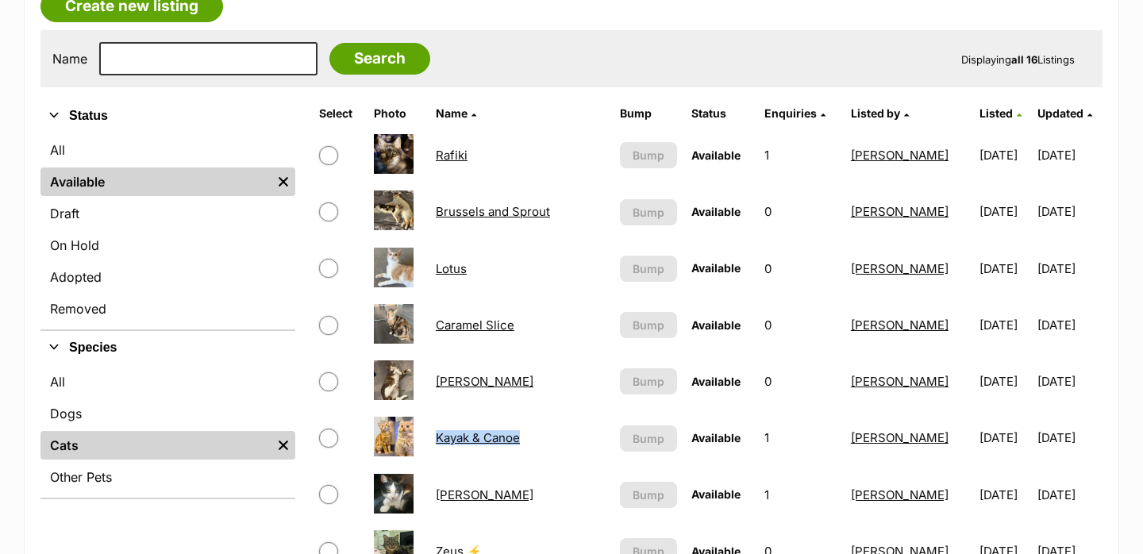
scroll to position [268, 0]
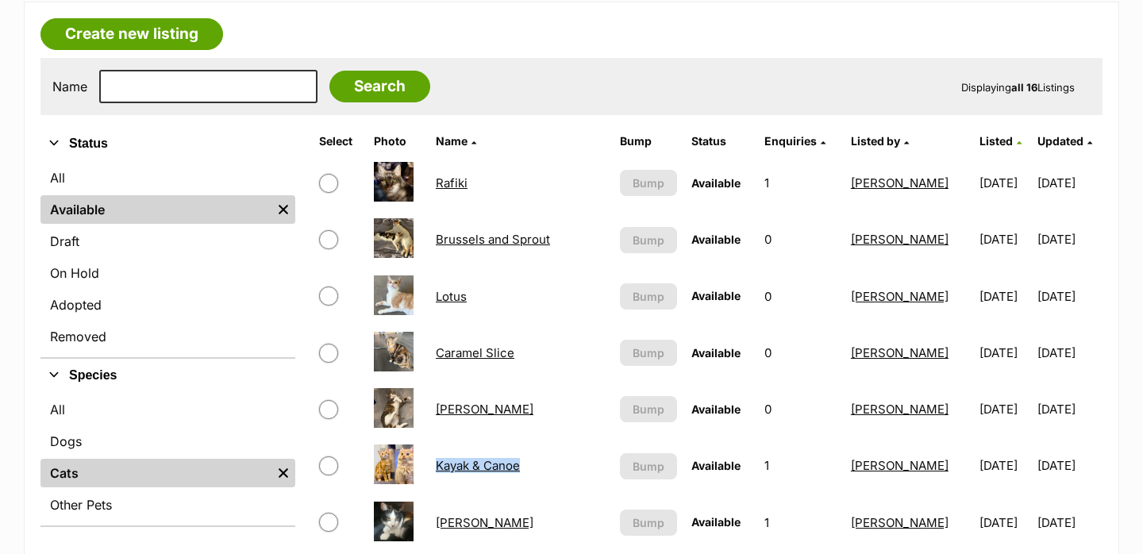
click at [455, 300] on link "Lotus" at bounding box center [451, 296] width 31 height 15
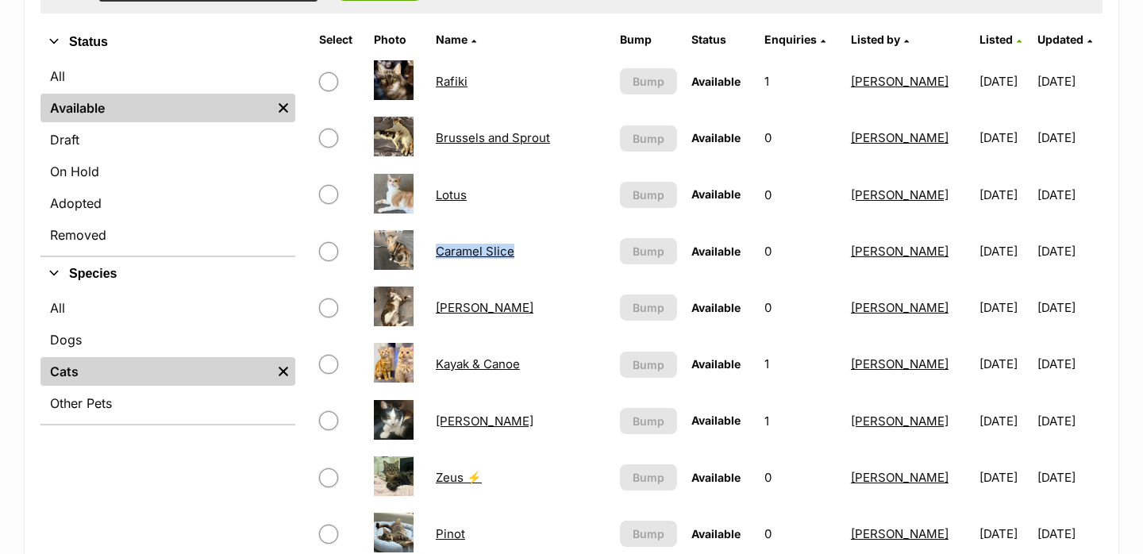
scroll to position [385, 0]
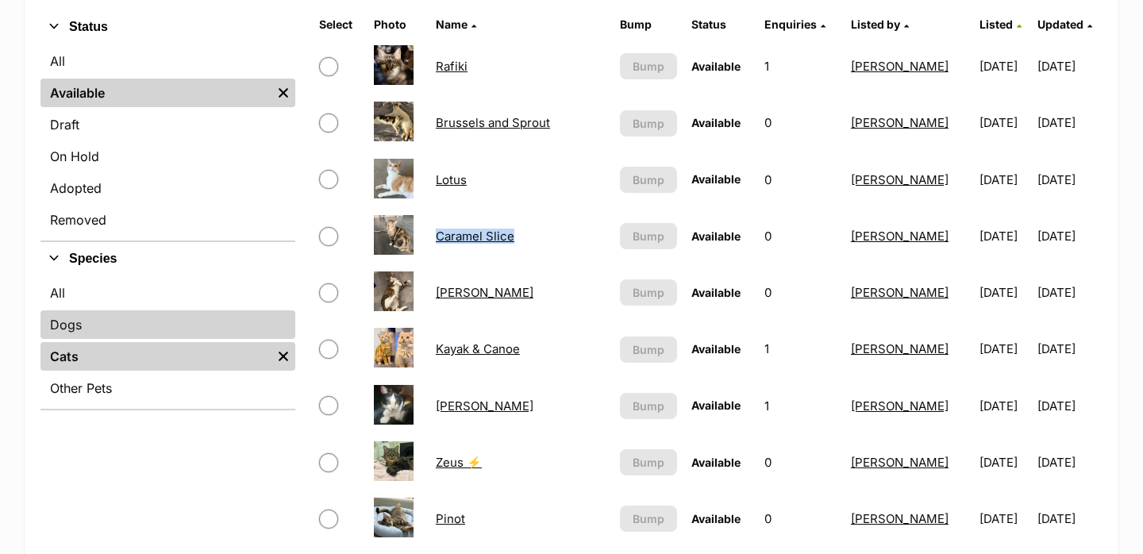
click at [137, 319] on link "Dogs" at bounding box center [167, 324] width 255 height 29
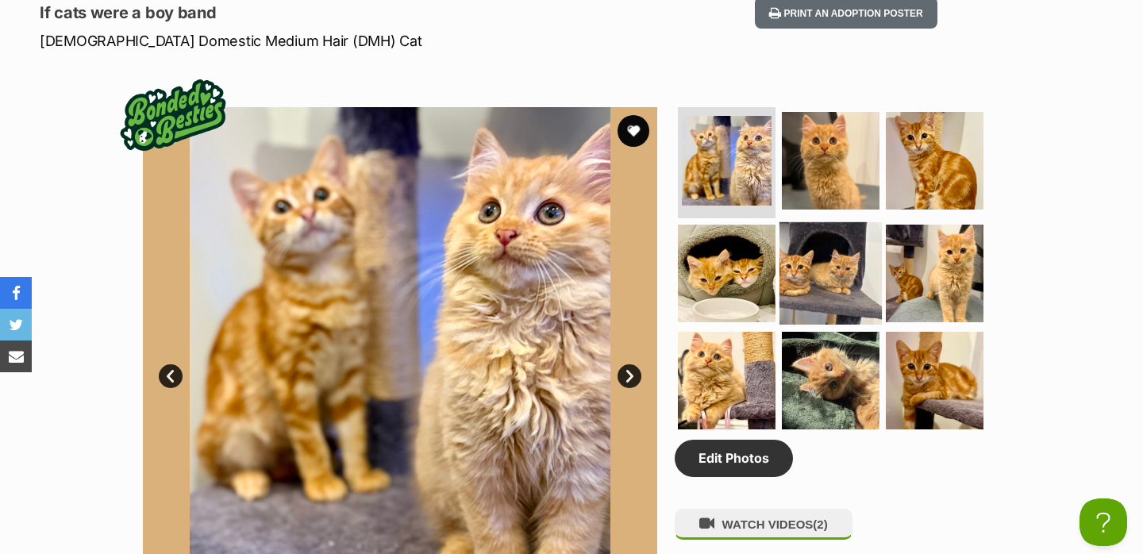
click at [814, 270] on img at bounding box center [830, 272] width 102 height 102
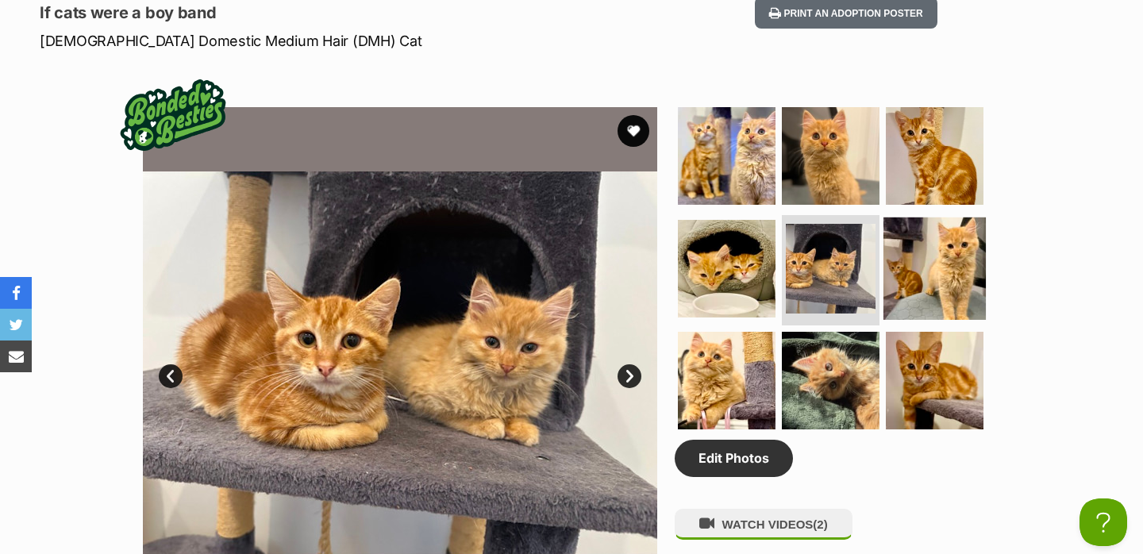
click at [927, 280] on img at bounding box center [934, 268] width 102 height 102
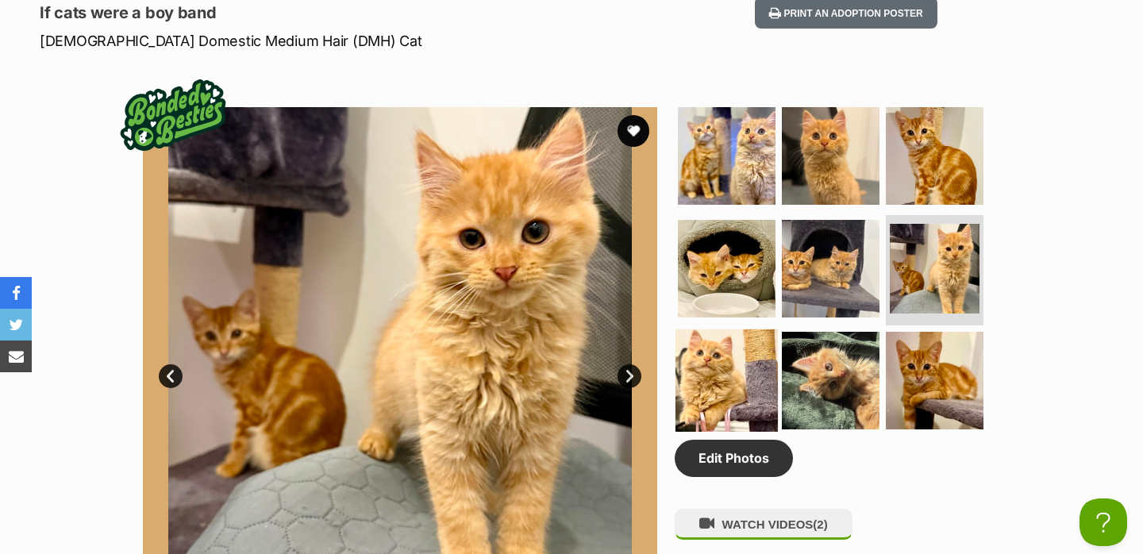
click at [760, 390] on img at bounding box center [726, 380] width 102 height 102
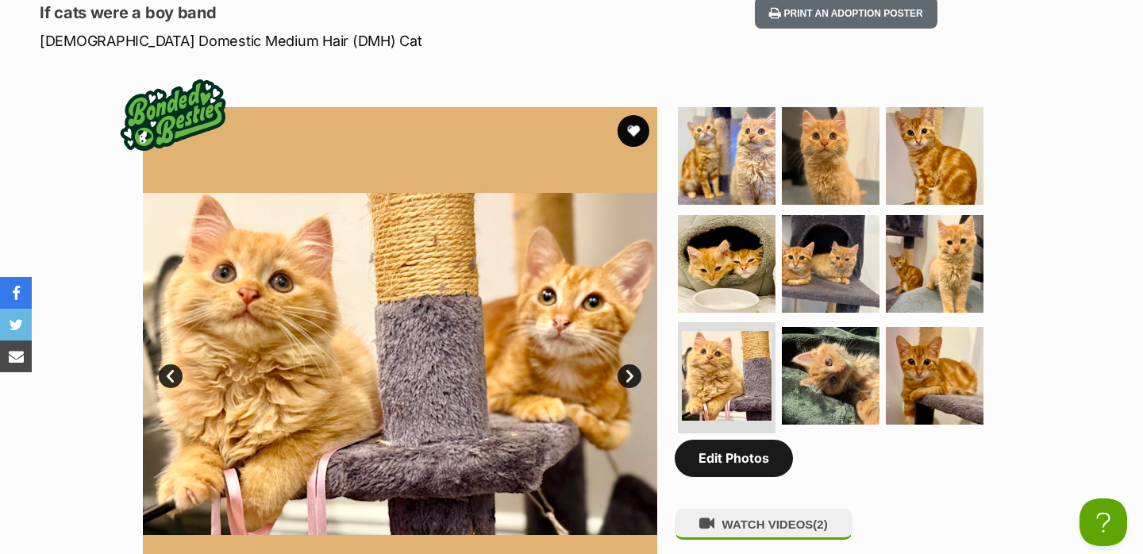
click at [735, 455] on link "Edit Photos" at bounding box center [734, 458] width 118 height 37
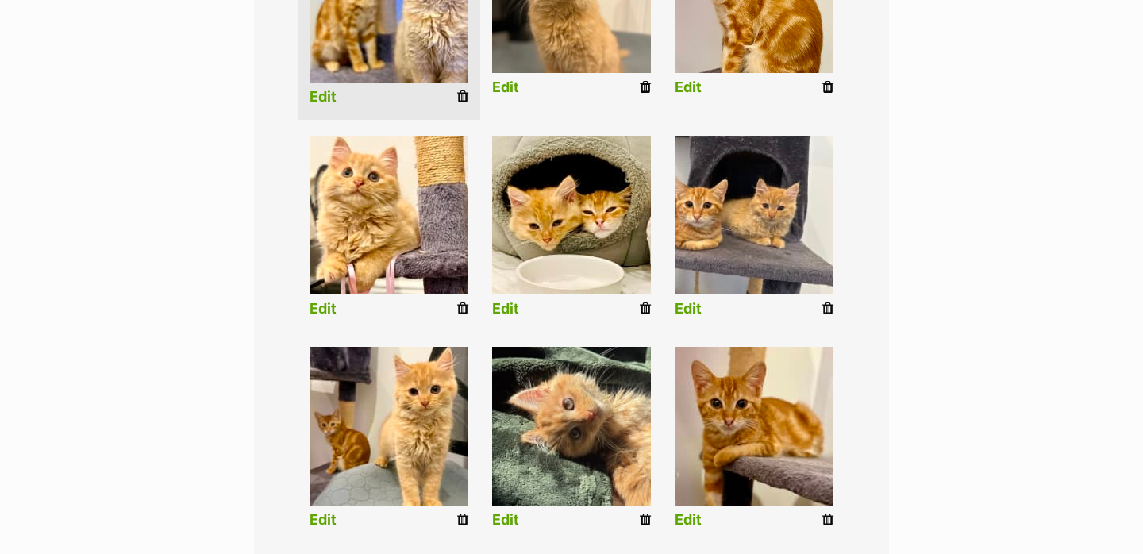
scroll to position [507, 0]
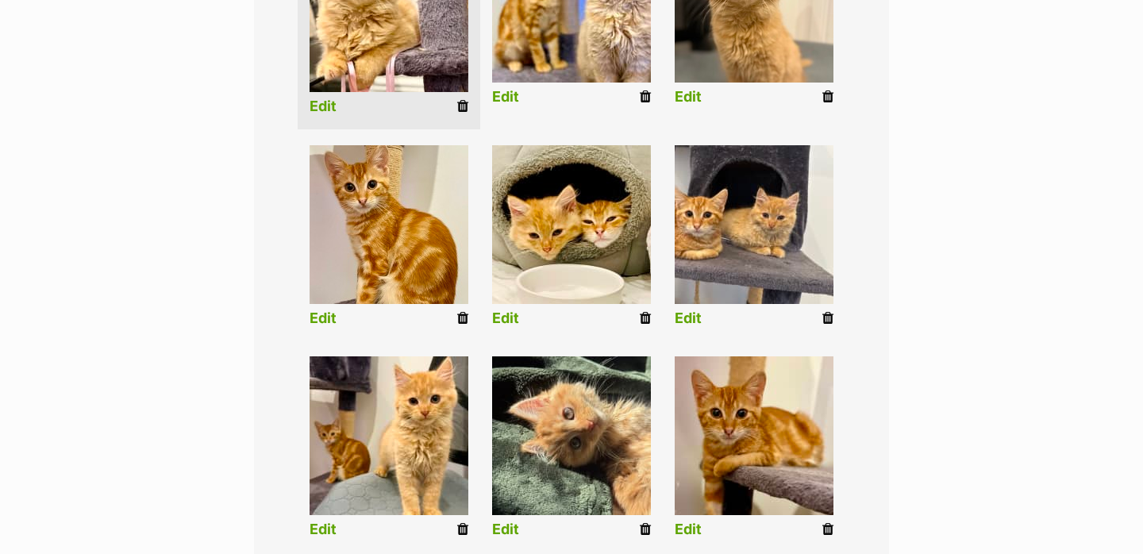
click at [335, 90] on img at bounding box center [389, 12] width 159 height 159
click at [332, 103] on link "Edit" at bounding box center [323, 106] width 27 height 17
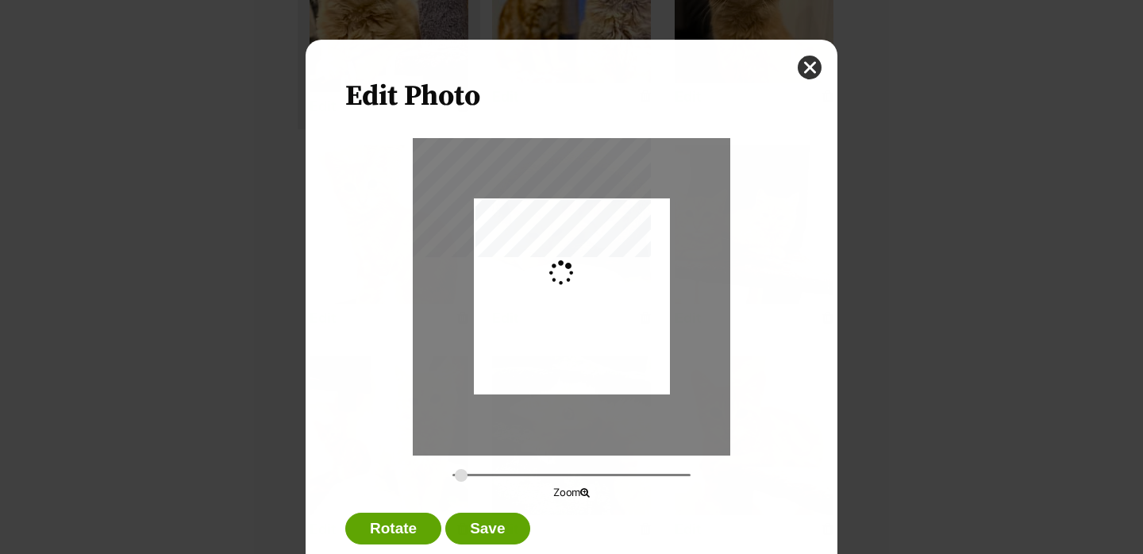
scroll to position [0, 0]
type input "0.4124"
click at [811, 62] on button "close" at bounding box center [810, 68] width 24 height 24
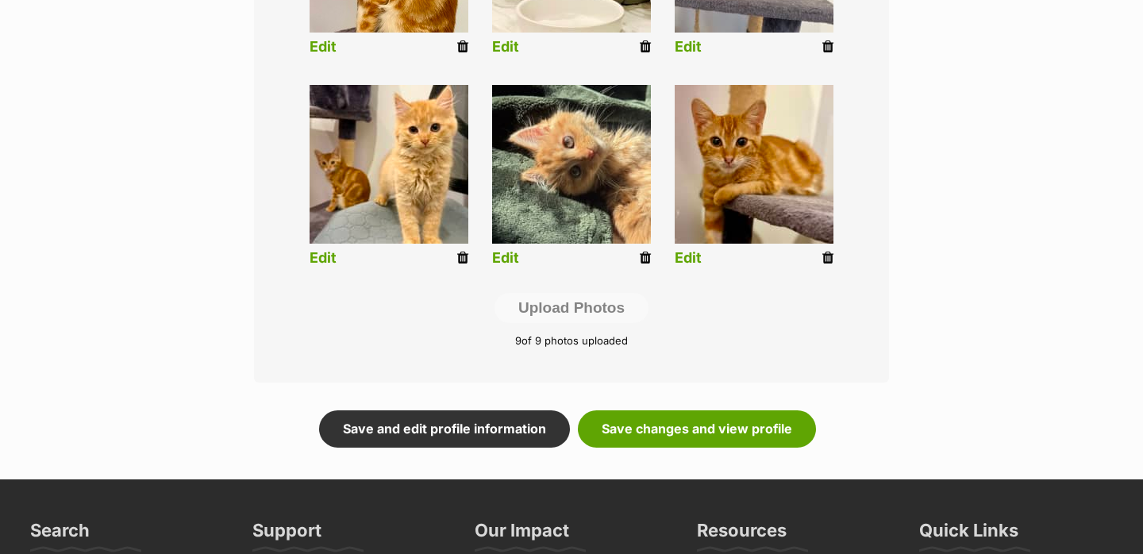
scroll to position [798, 0]
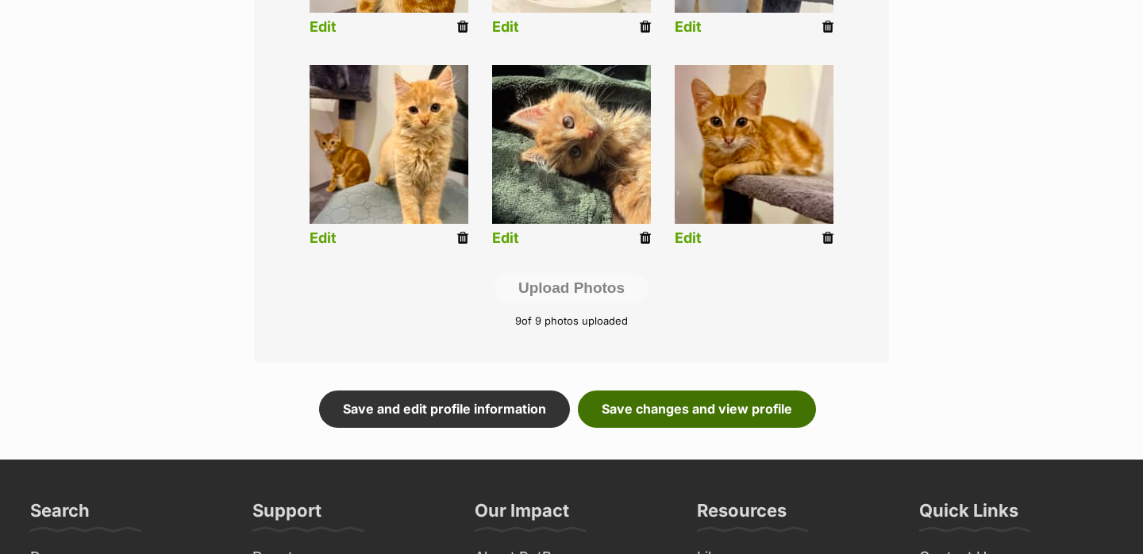
click at [716, 410] on link "Save changes and view profile" at bounding box center [697, 408] width 238 height 37
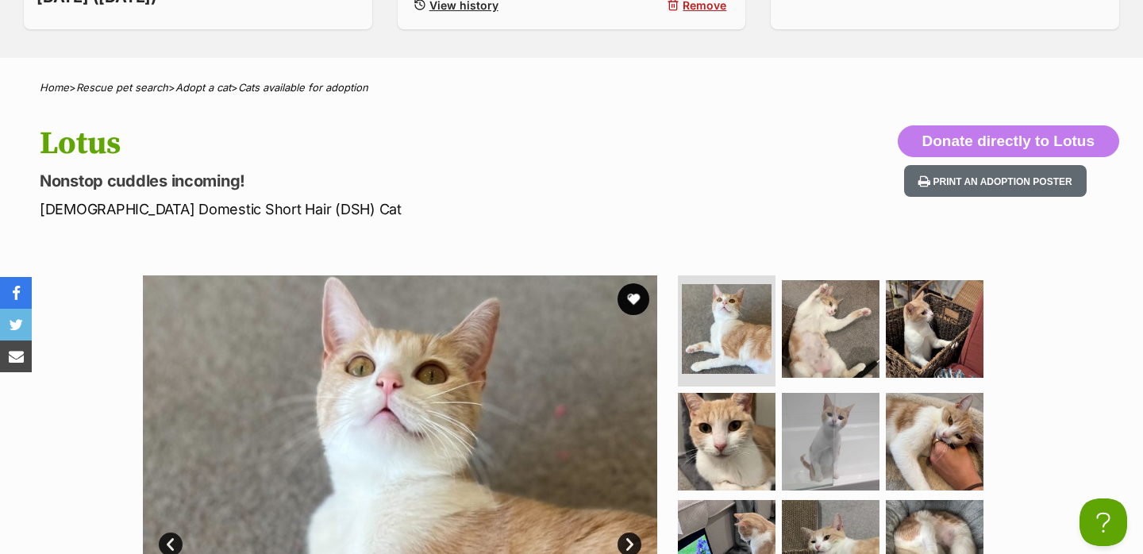
scroll to position [509, 0]
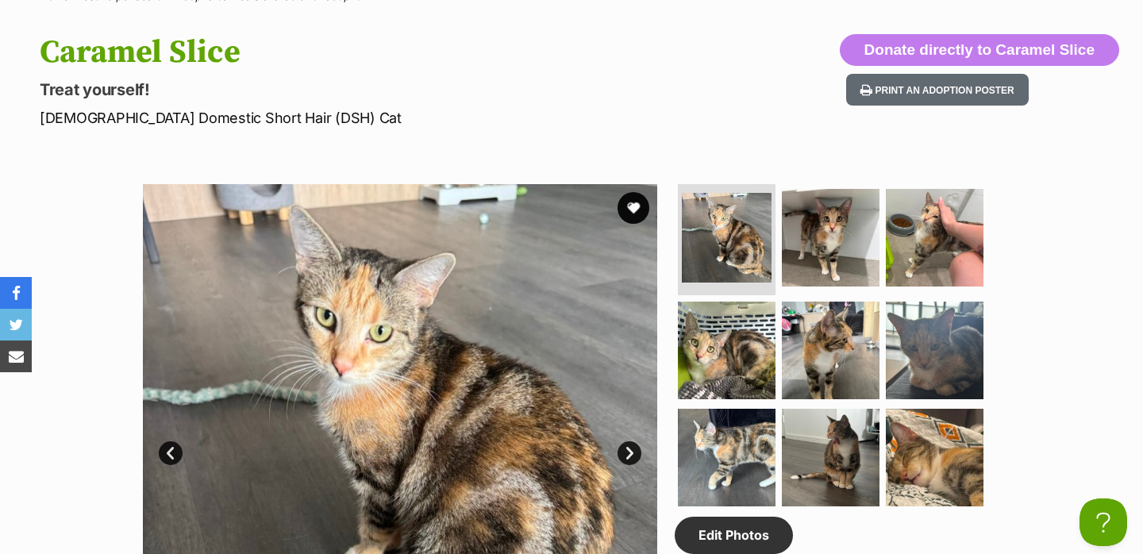
scroll to position [660, 0]
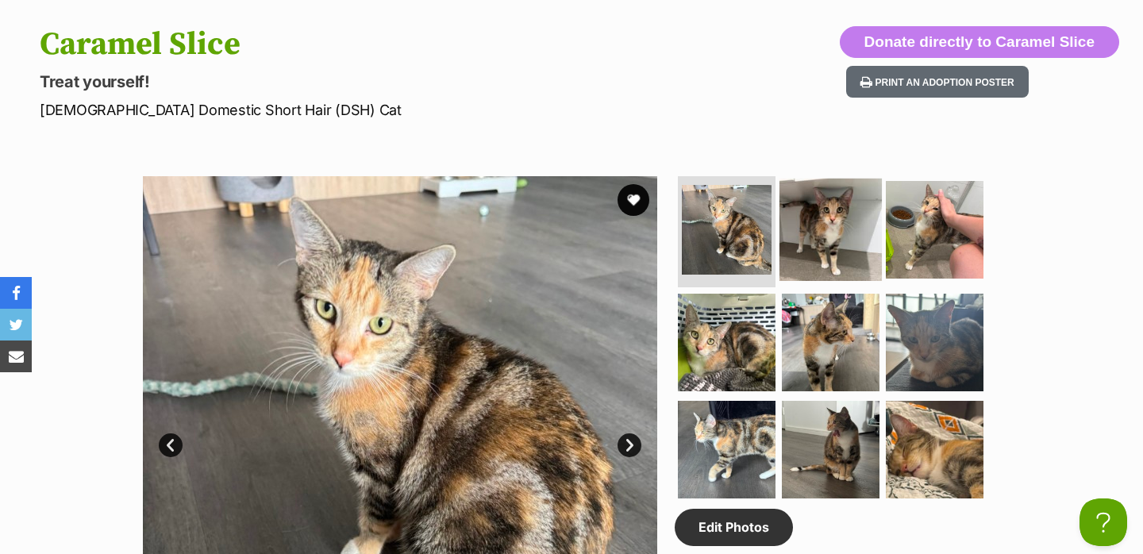
click at [805, 238] on img at bounding box center [830, 230] width 102 height 102
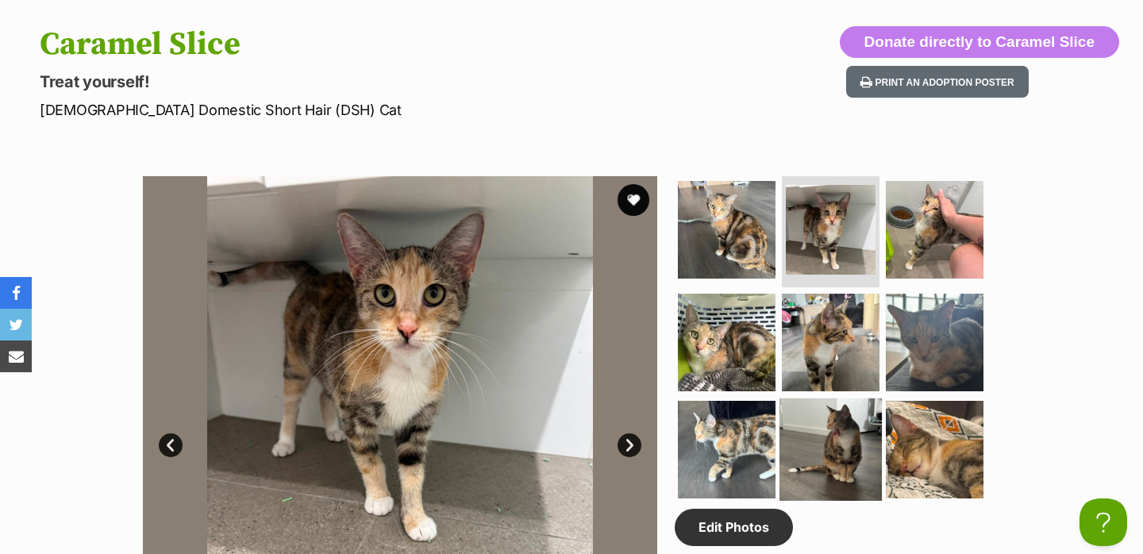
click at [828, 432] on img at bounding box center [830, 449] width 102 height 102
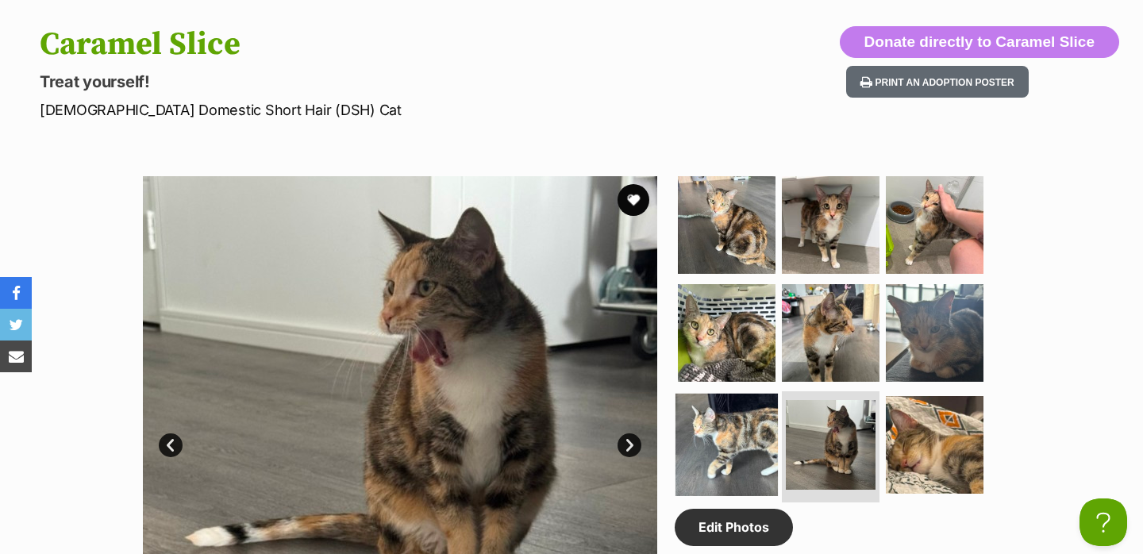
click at [751, 424] on img at bounding box center [726, 445] width 102 height 102
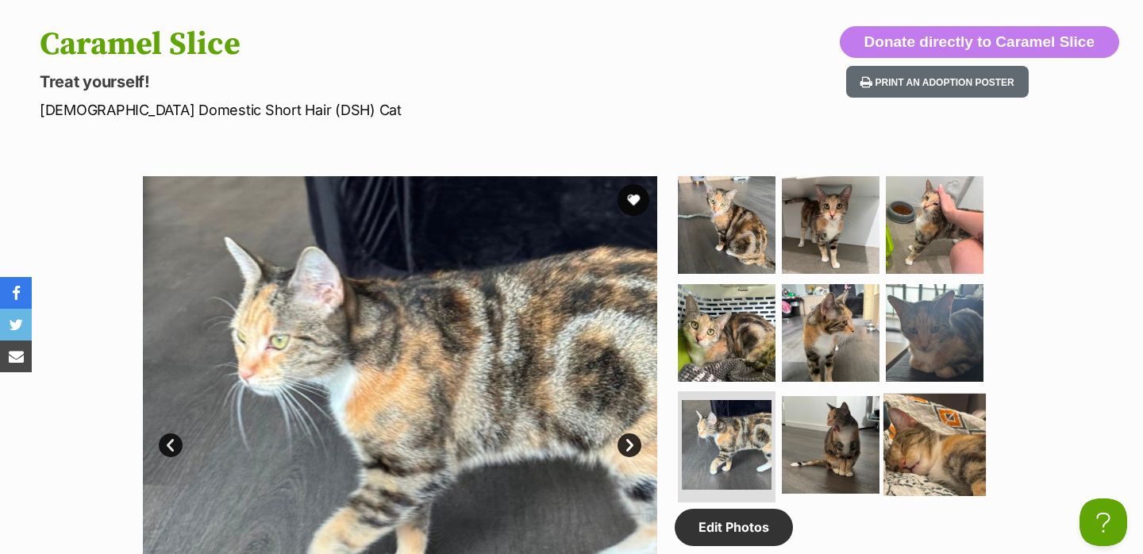
click at [905, 430] on img at bounding box center [934, 445] width 102 height 102
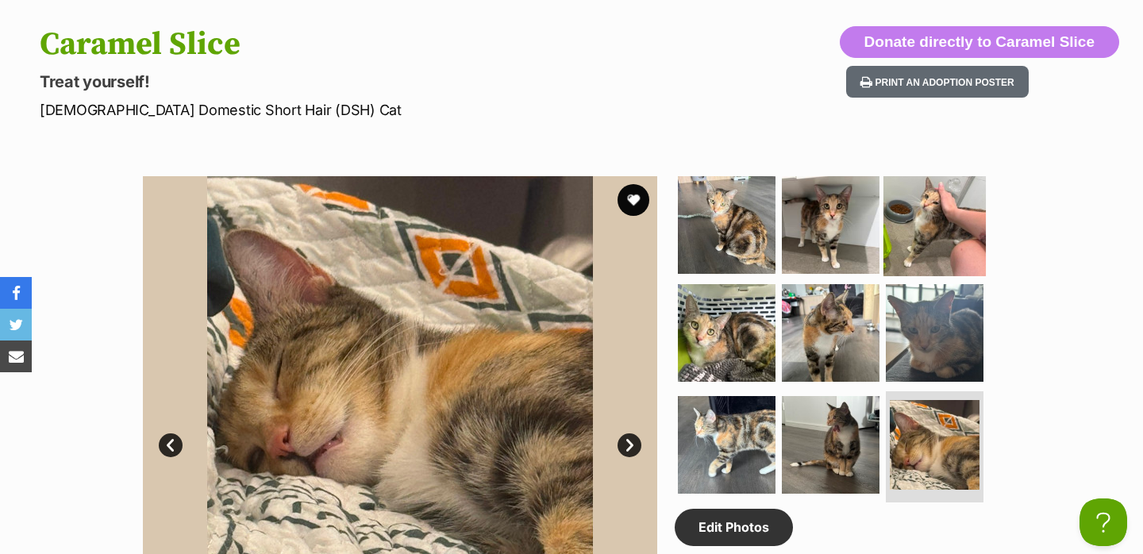
click at [921, 244] on img at bounding box center [934, 225] width 102 height 102
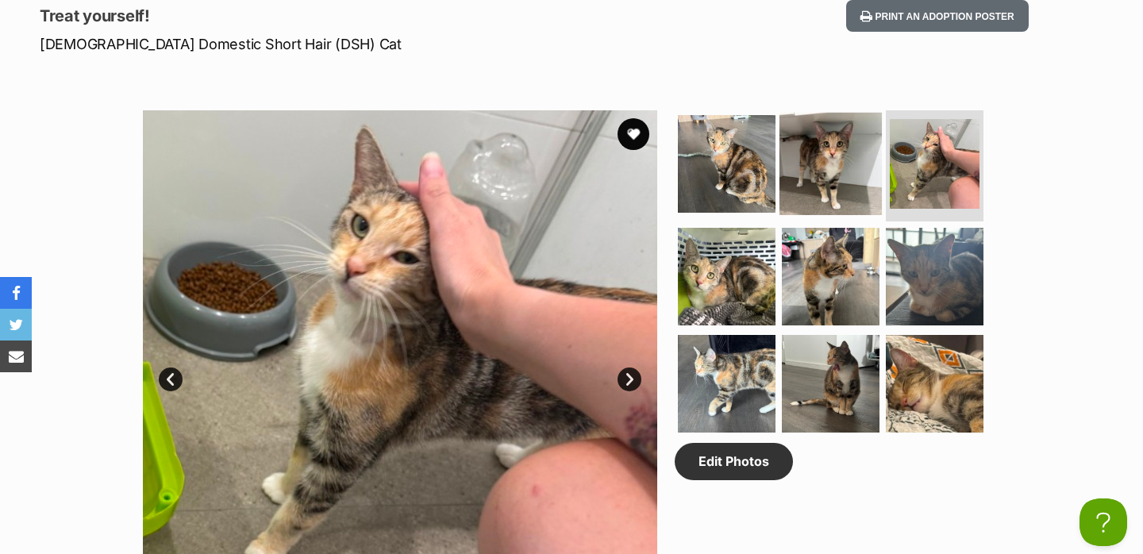
scroll to position [737, 0]
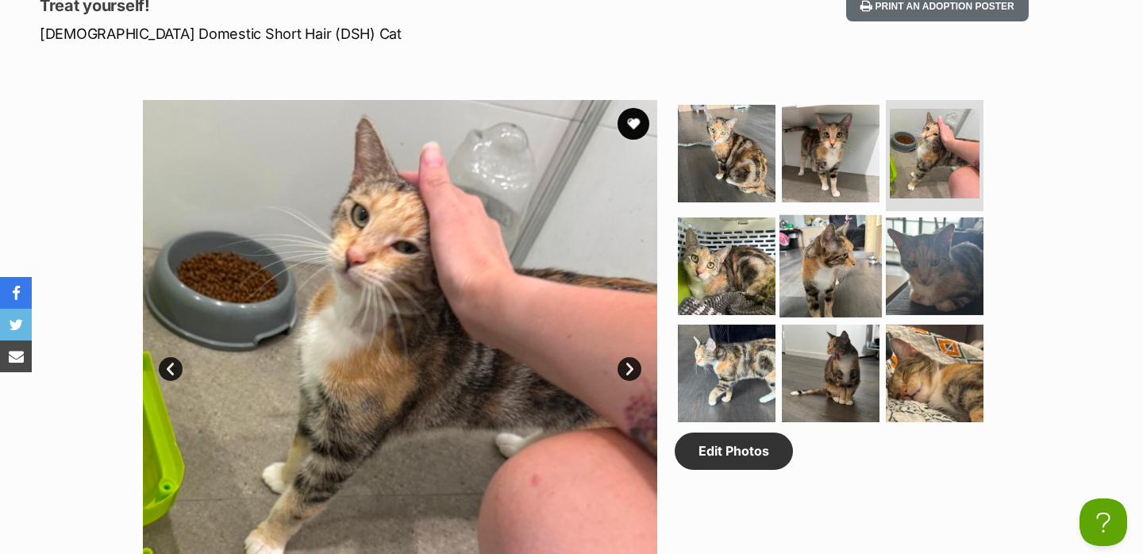
click at [831, 253] on img at bounding box center [830, 265] width 102 height 102
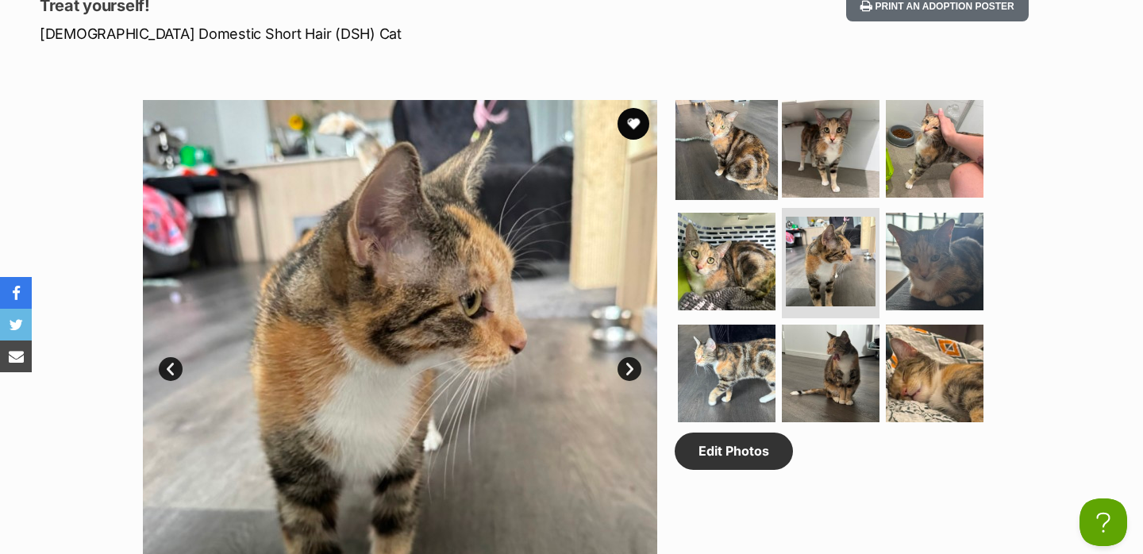
click at [748, 165] on img at bounding box center [726, 149] width 102 height 102
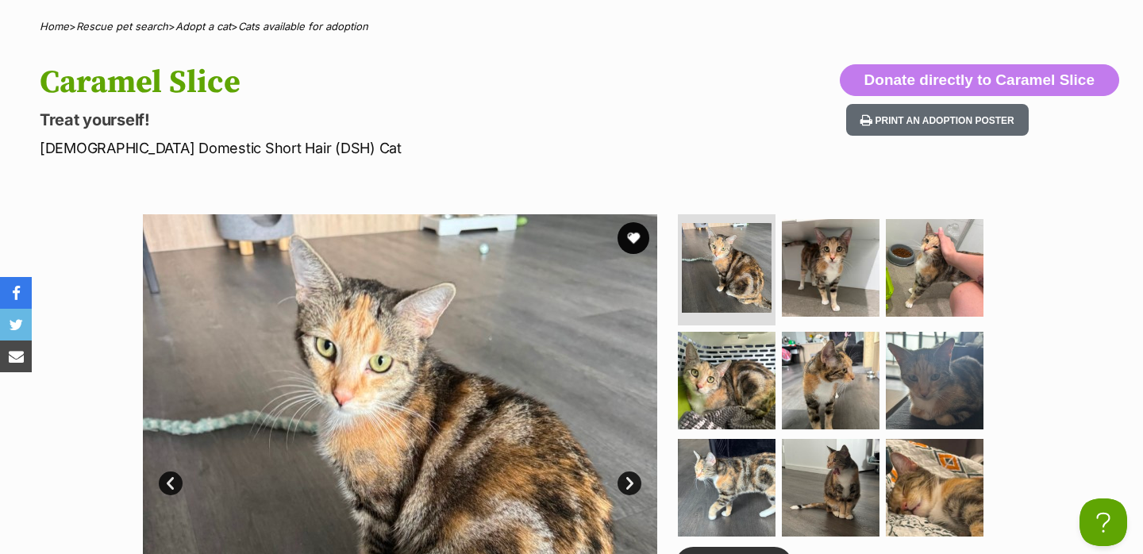
scroll to position [611, 0]
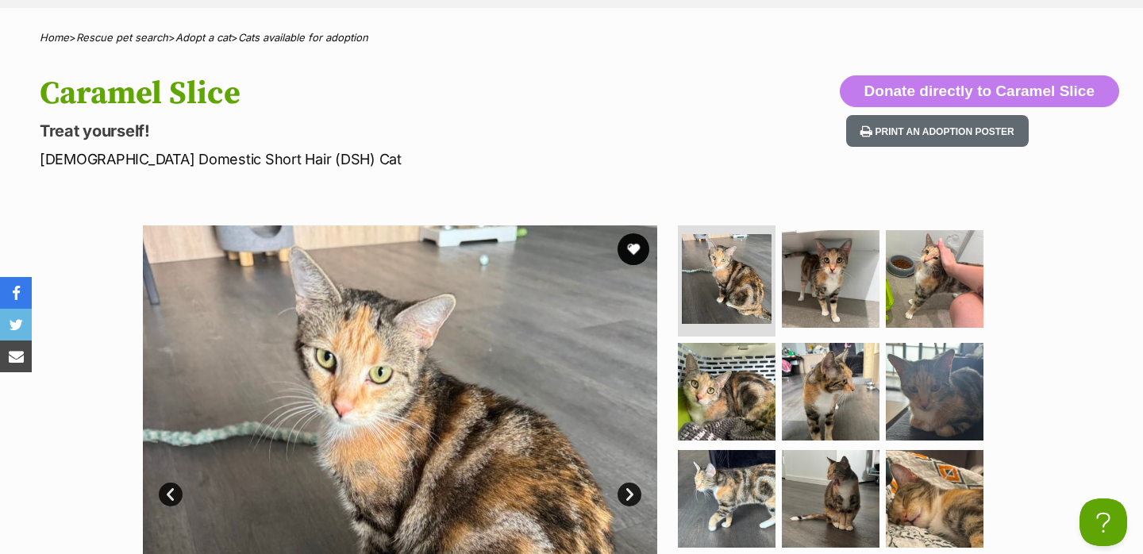
drag, startPoint x: 270, startPoint y: 96, endPoint x: 39, endPoint y: 94, distance: 231.0
click at [40, 94] on h1 "Caramel Slice" at bounding box center [368, 93] width 657 height 37
copy h1 "Caramel Slice"
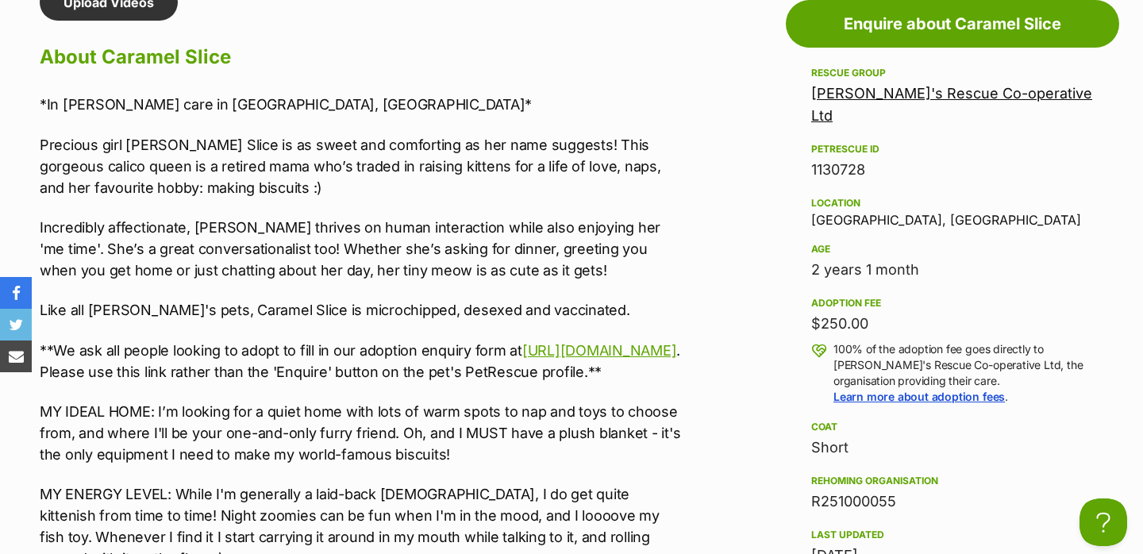
scroll to position [1302, 0]
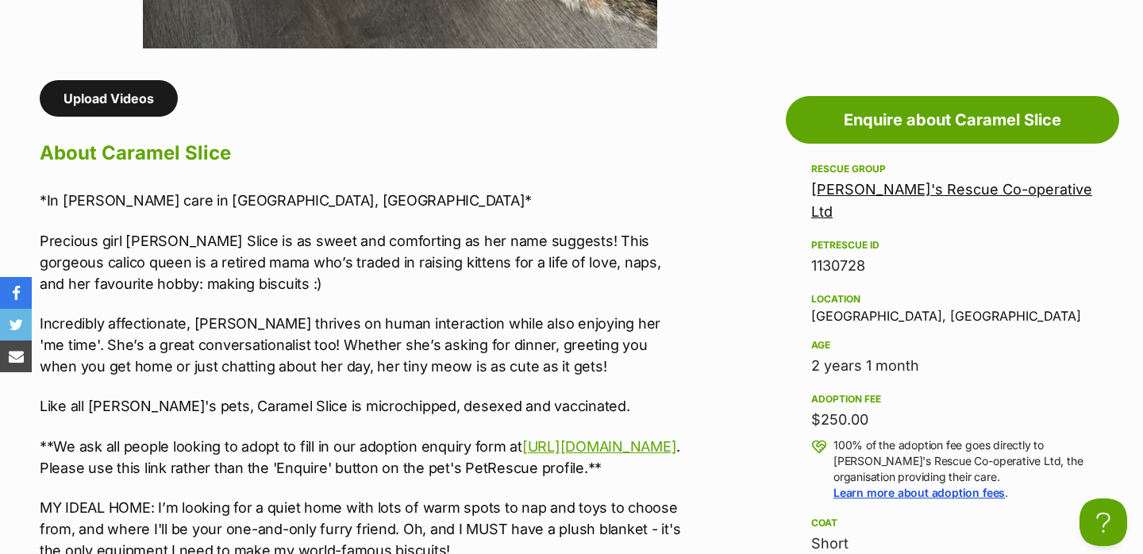
click at [136, 103] on link "Upload Videos" at bounding box center [109, 98] width 138 height 37
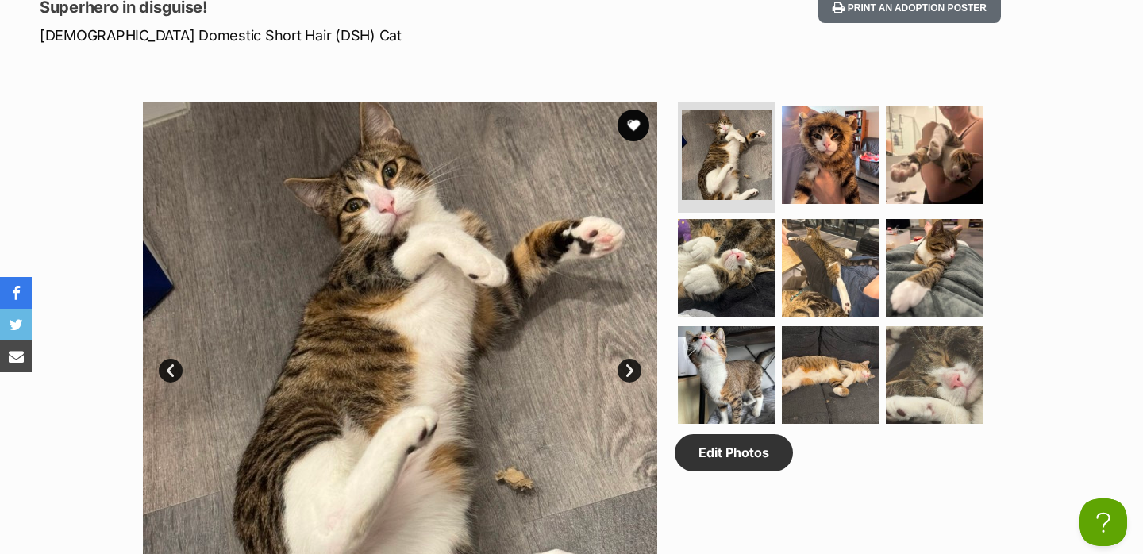
scroll to position [736, 0]
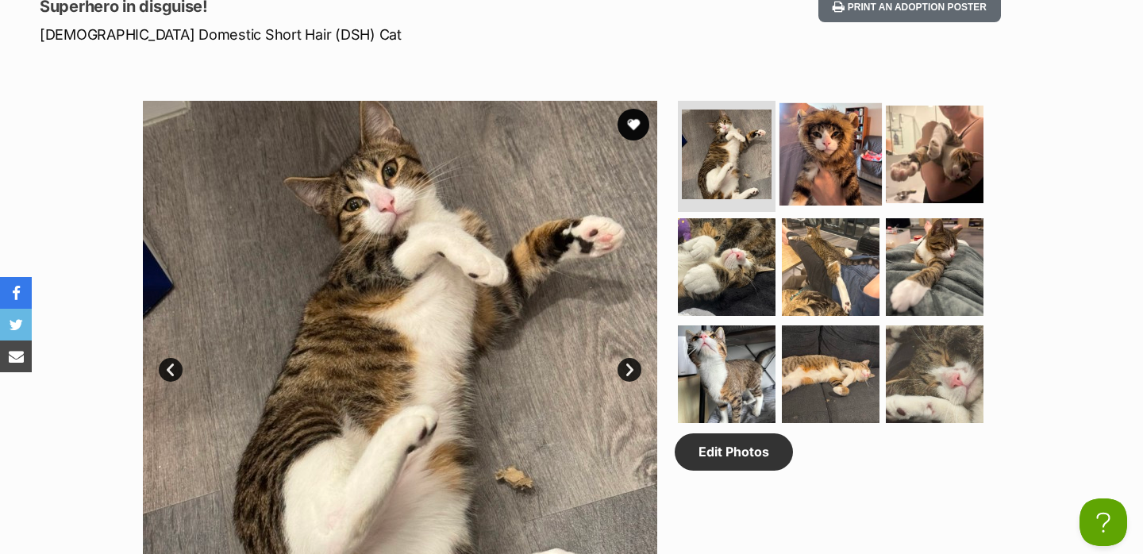
click at [814, 155] on img at bounding box center [830, 154] width 102 height 102
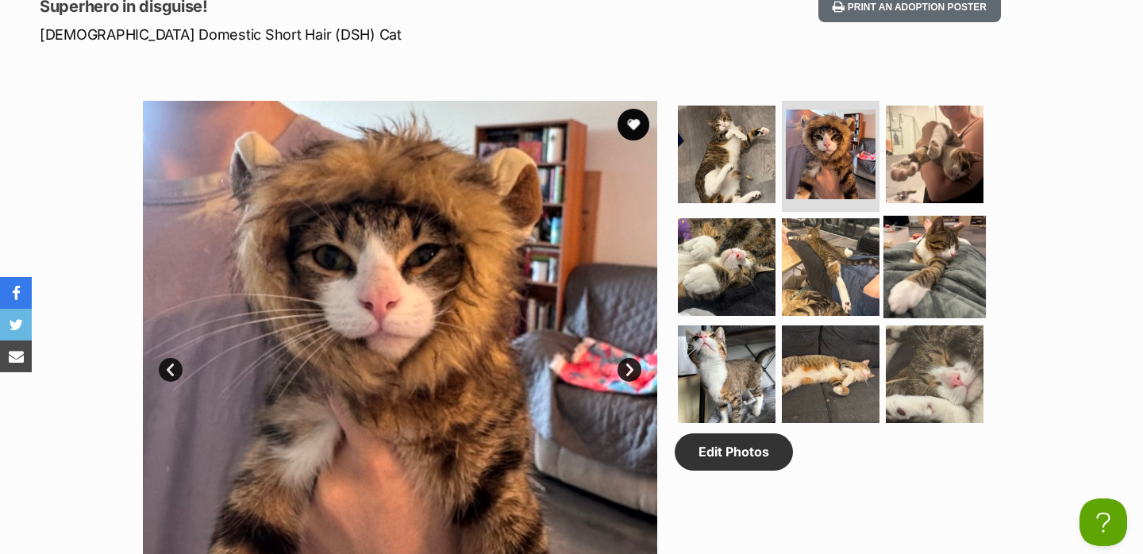
click at [915, 252] on img at bounding box center [934, 266] width 102 height 102
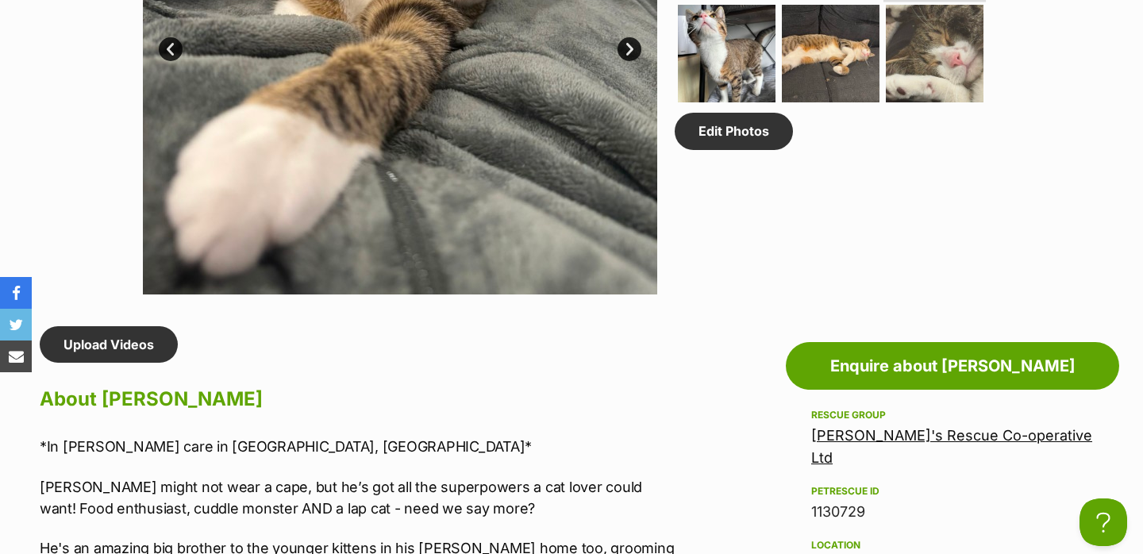
scroll to position [1050, 0]
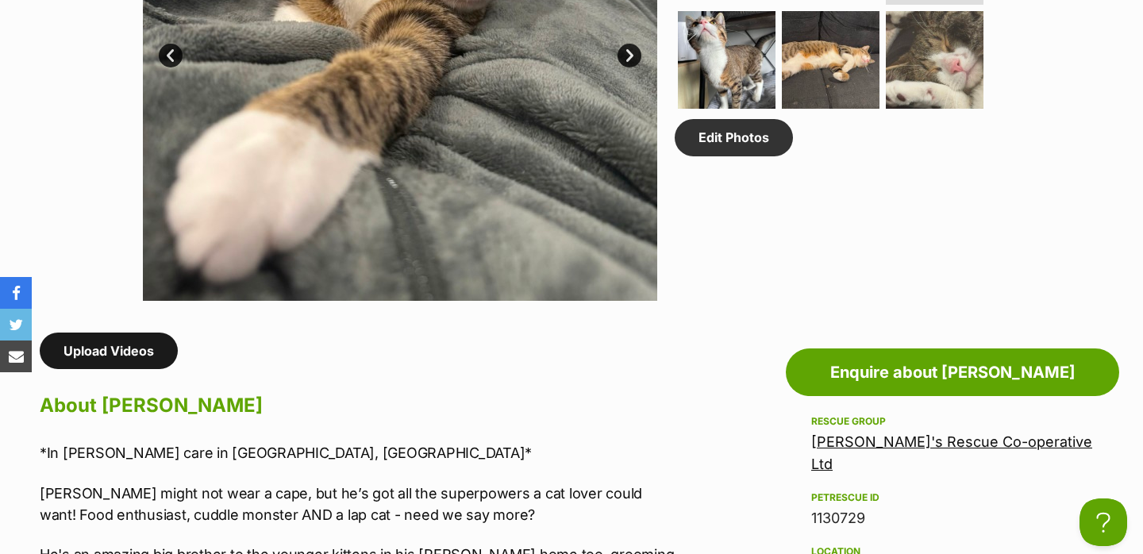
click at [139, 344] on link "Upload Videos" at bounding box center [109, 351] width 138 height 37
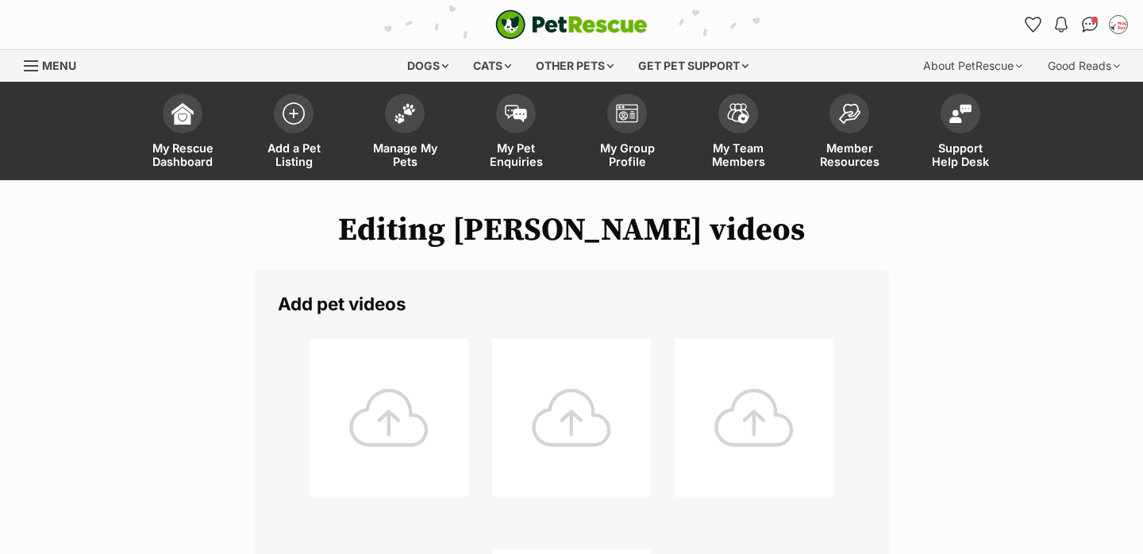
click at [398, 442] on div at bounding box center [389, 417] width 159 height 159
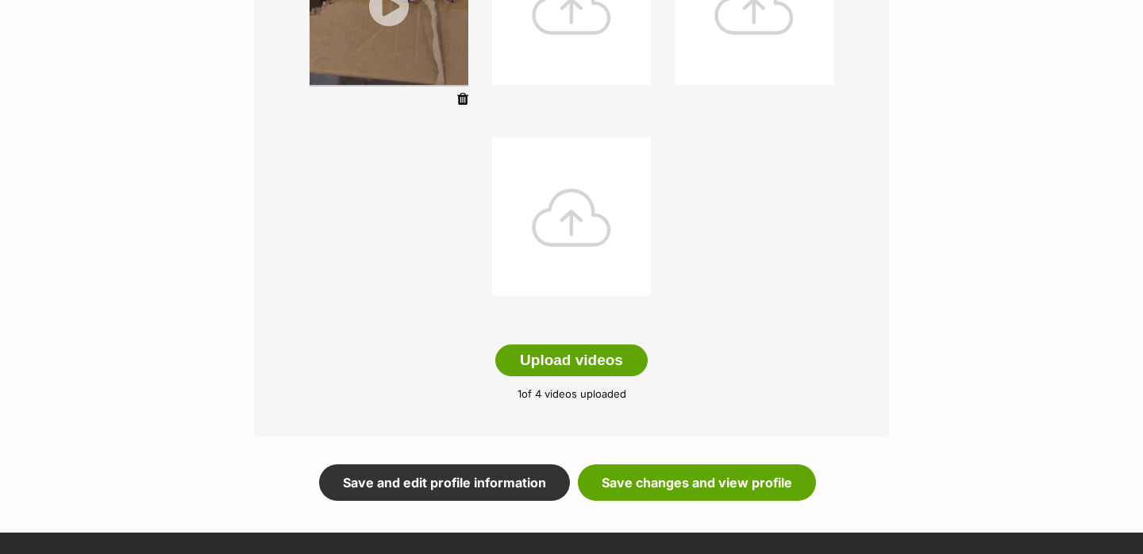
scroll to position [438, 0]
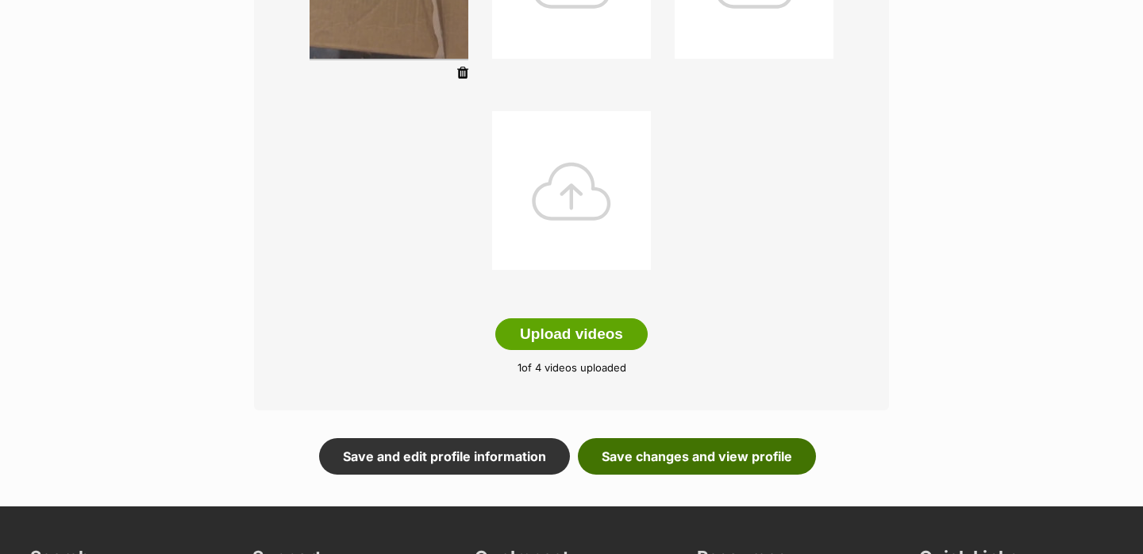
click at [683, 463] on link "Save changes and view profile" at bounding box center [697, 456] width 238 height 37
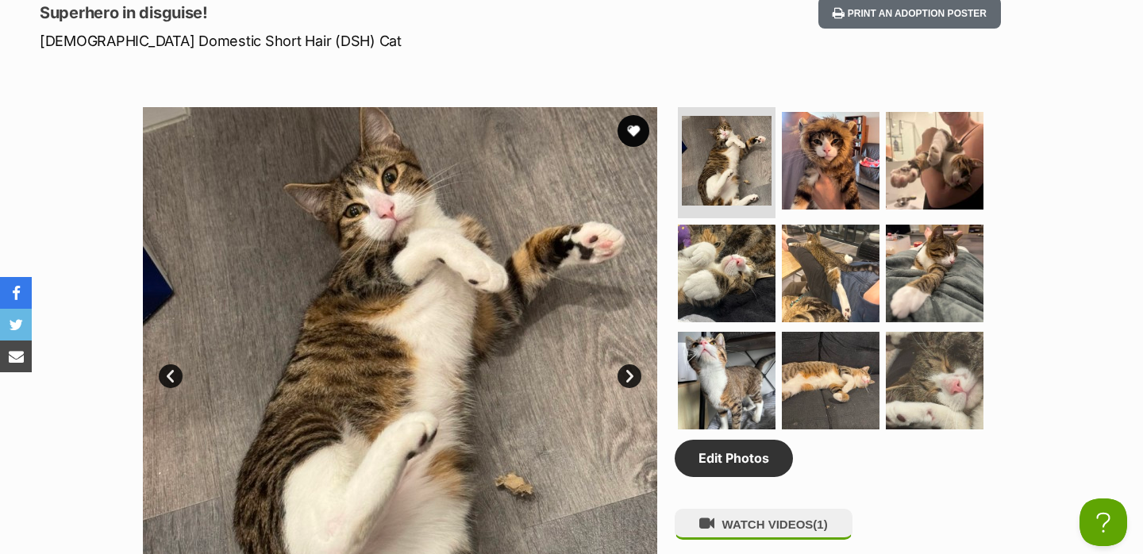
scroll to position [721, 0]
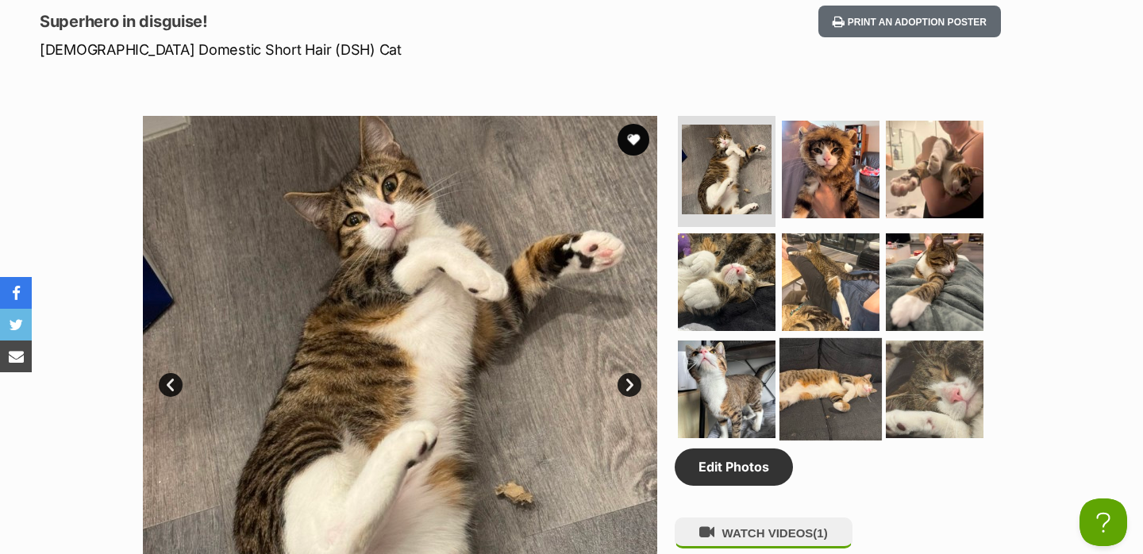
click at [830, 377] on img at bounding box center [830, 389] width 102 height 102
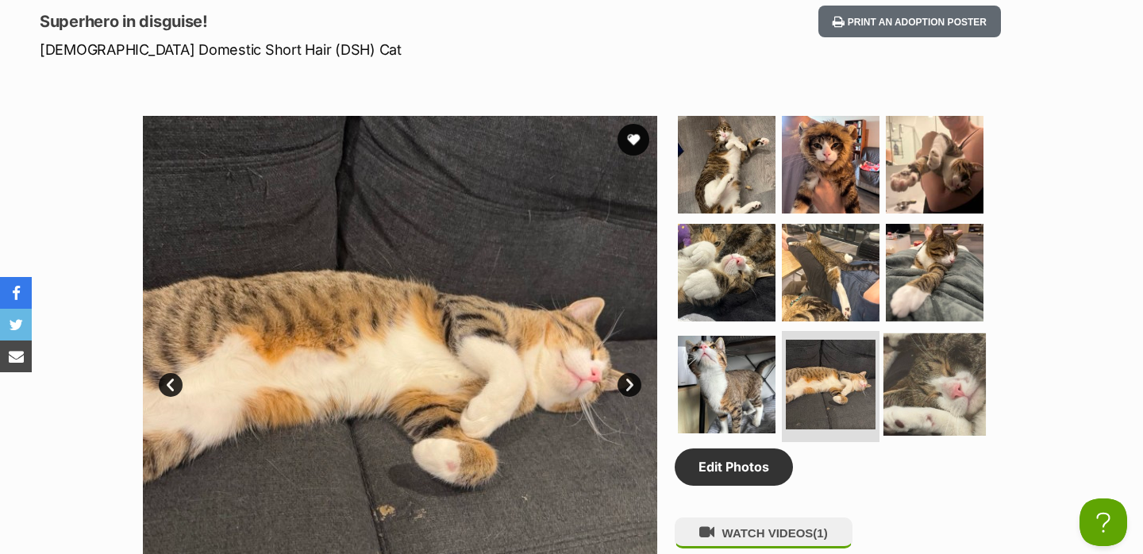
click at [918, 376] on img at bounding box center [934, 384] width 102 height 102
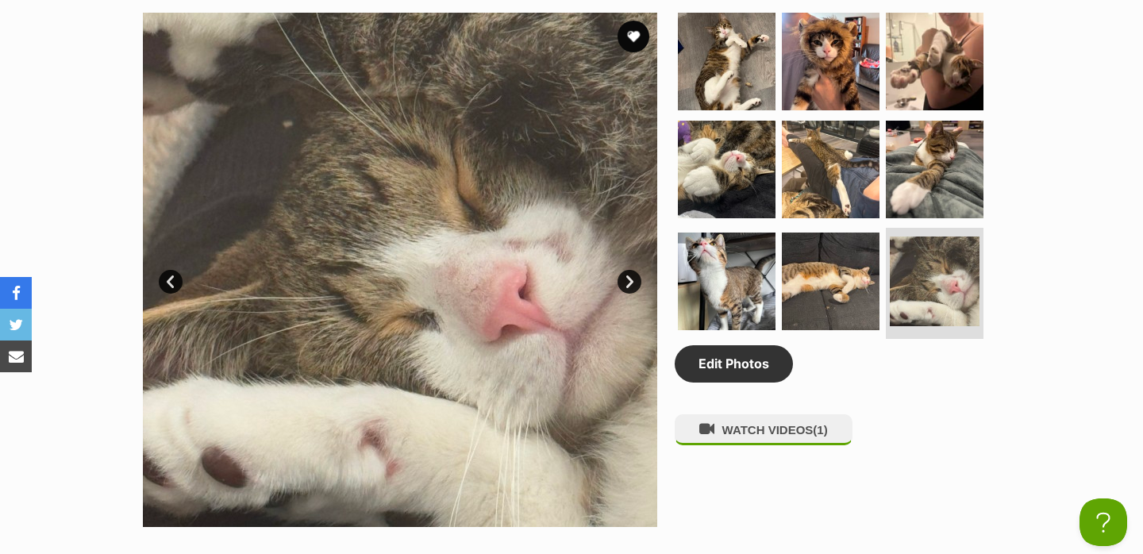
scroll to position [742, 0]
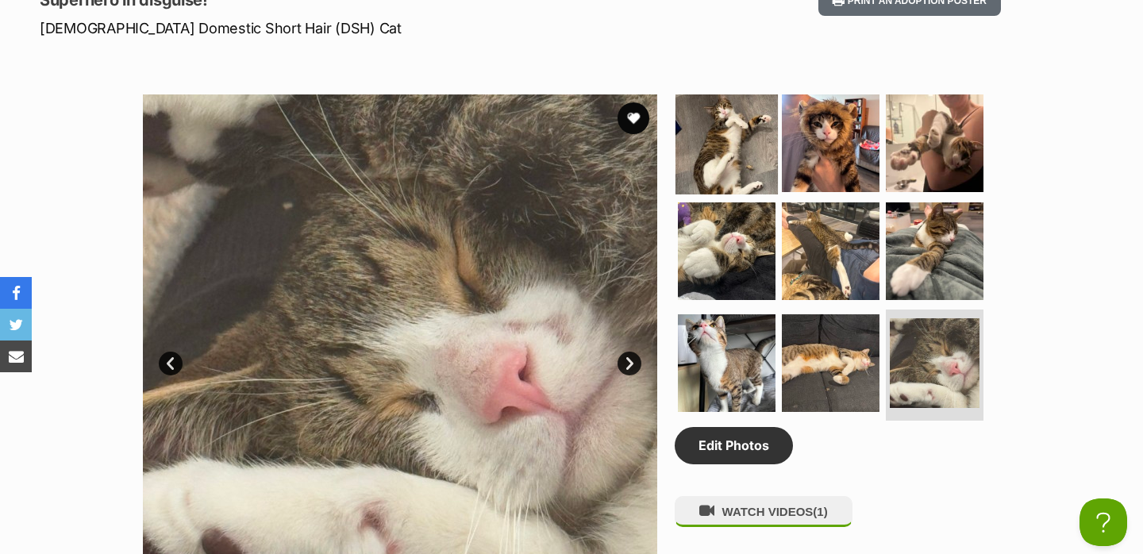
click at [719, 138] on img at bounding box center [726, 143] width 102 height 102
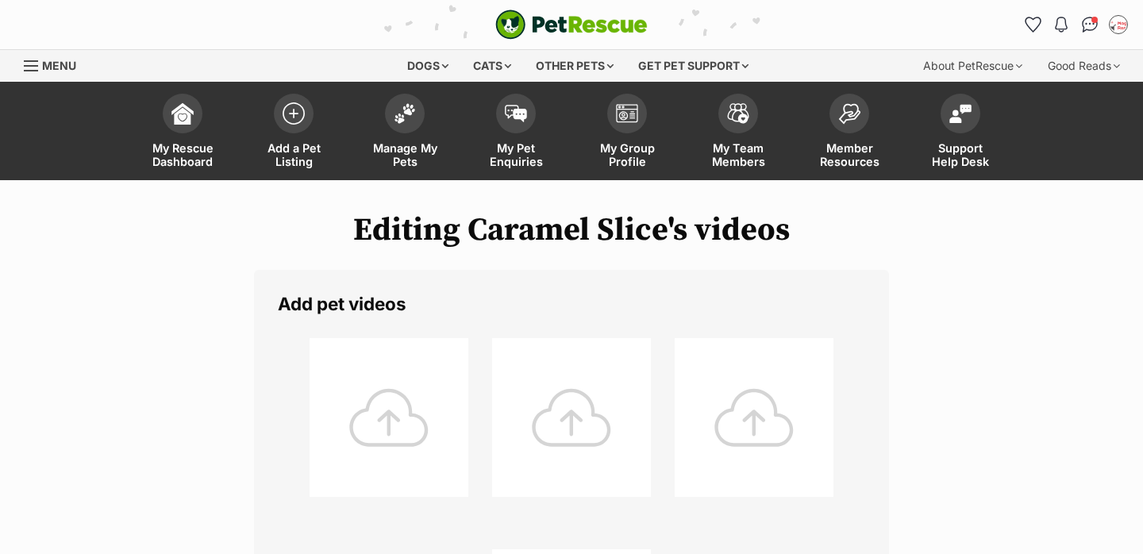
click at [391, 390] on div at bounding box center [389, 417] width 159 height 159
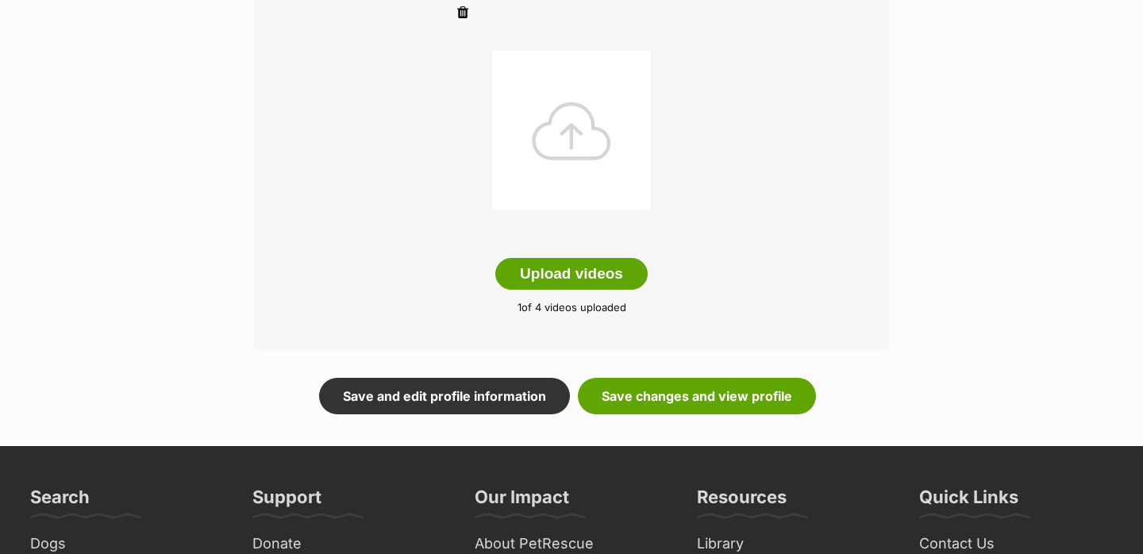
scroll to position [512, 0]
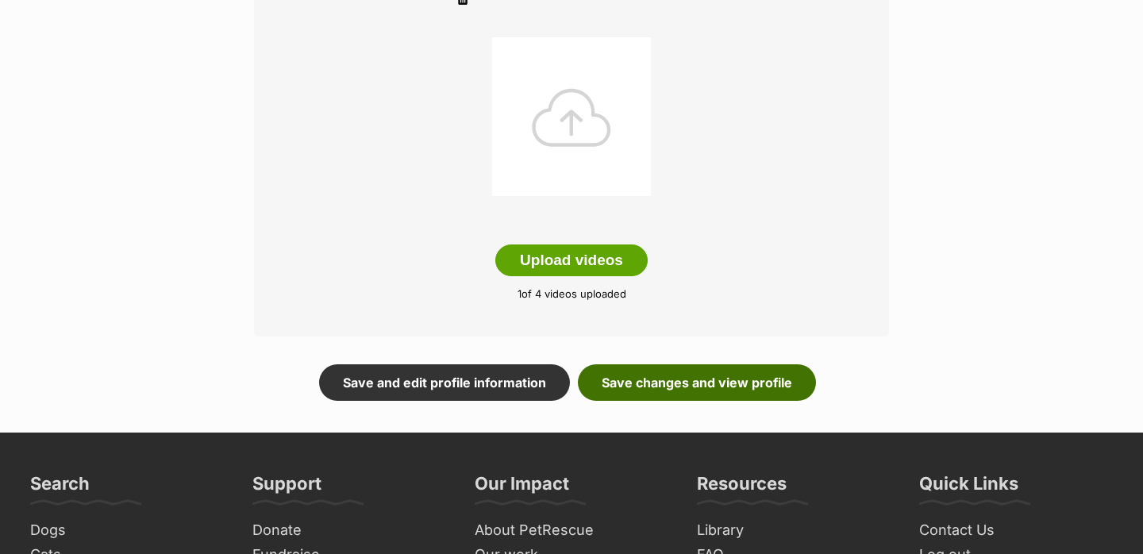
click at [742, 390] on link "Save changes and view profile" at bounding box center [697, 382] width 238 height 37
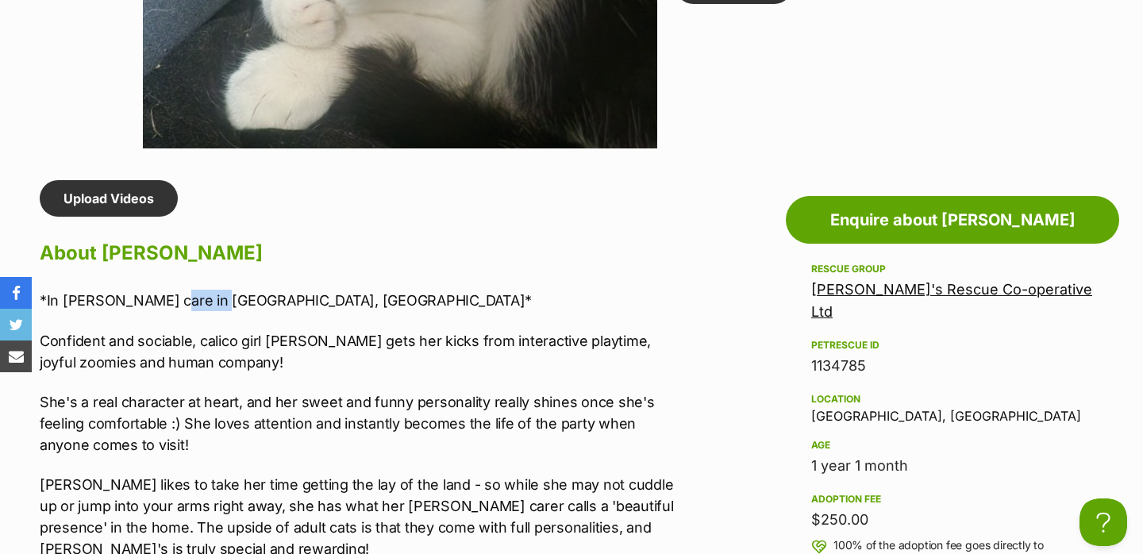
drag, startPoint x: 207, startPoint y: 299, endPoint x: 153, endPoint y: 299, distance: 54.0
click at [153, 299] on p "*In foster care in Concord, Sydney*" at bounding box center [360, 300] width 641 height 21
copy p "Concord"
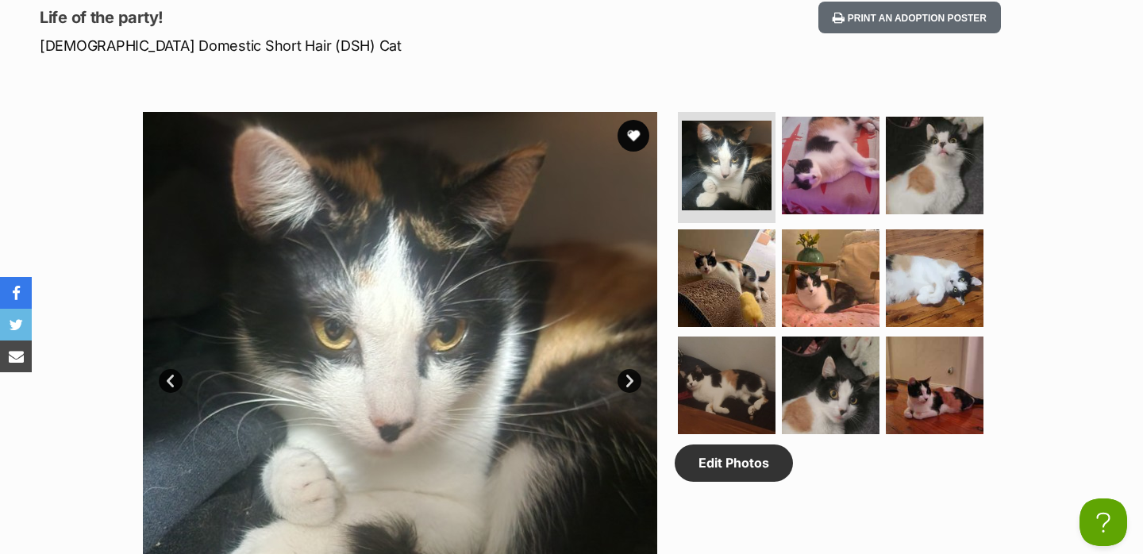
scroll to position [716, 0]
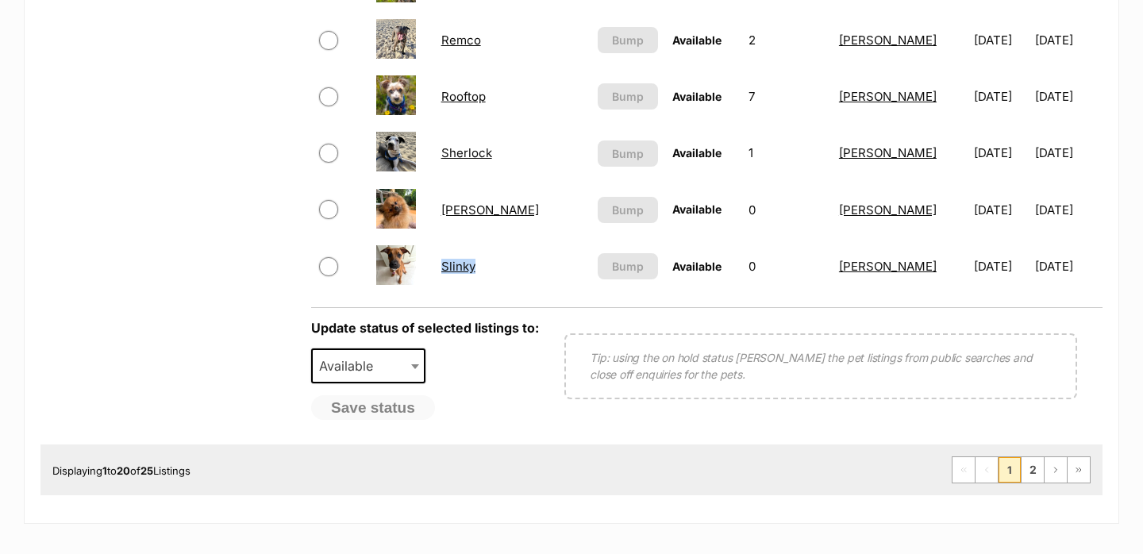
scroll to position [1261, 0]
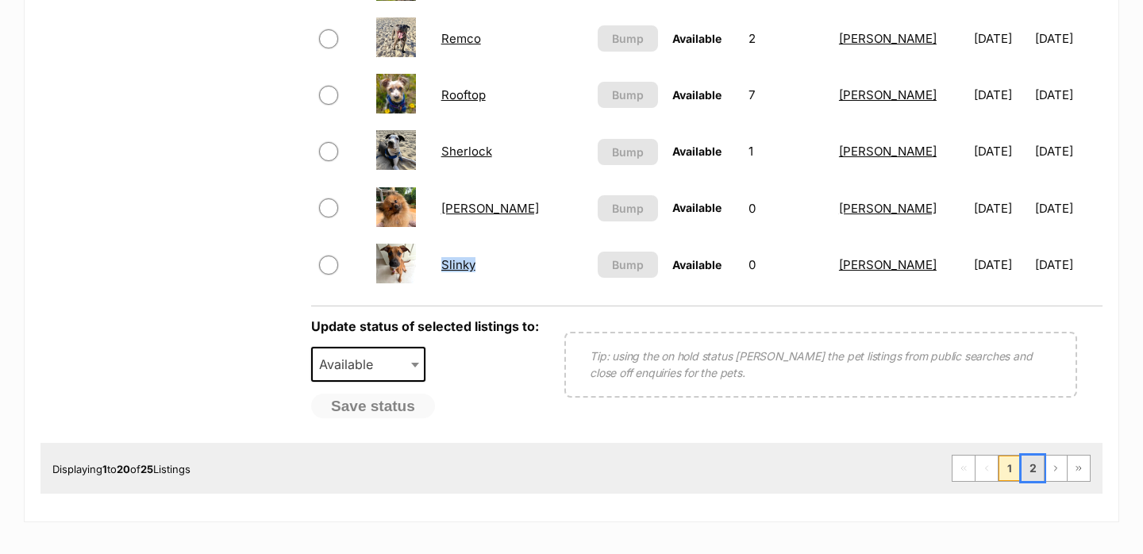
click at [1038, 467] on link "2" at bounding box center [1032, 468] width 22 height 25
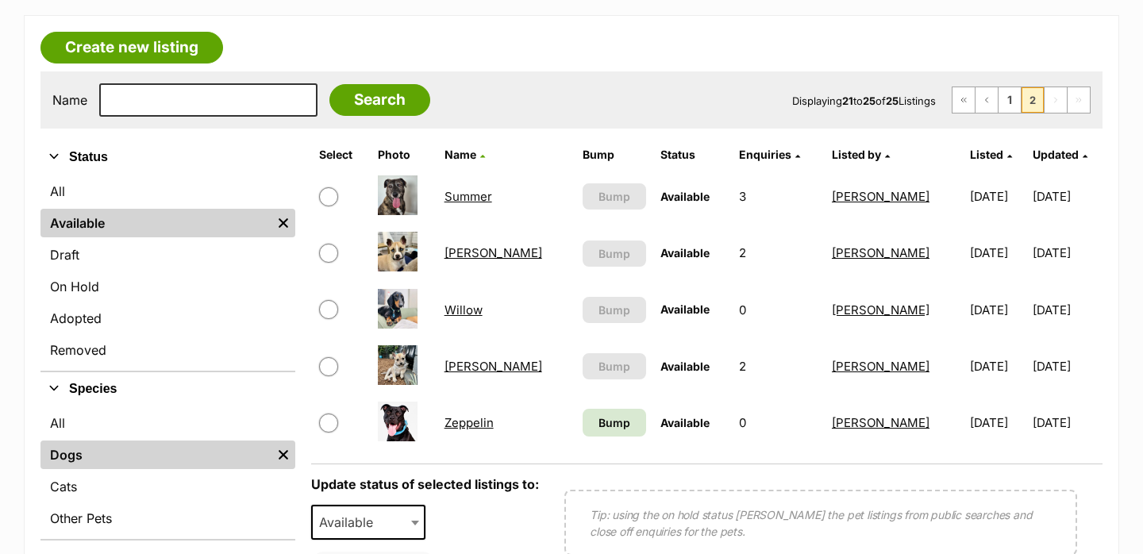
scroll to position [240, 0]
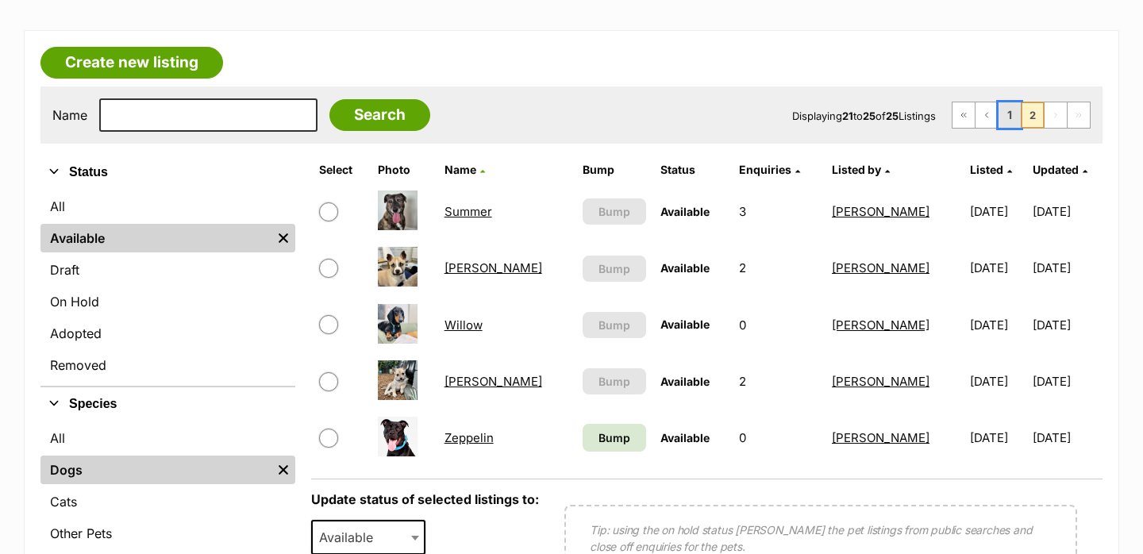
click at [1002, 111] on link "1" at bounding box center [1009, 114] width 22 height 25
click at [1010, 117] on link "1" at bounding box center [1009, 114] width 22 height 25
click at [598, 436] on span "Bump" at bounding box center [614, 437] width 32 height 17
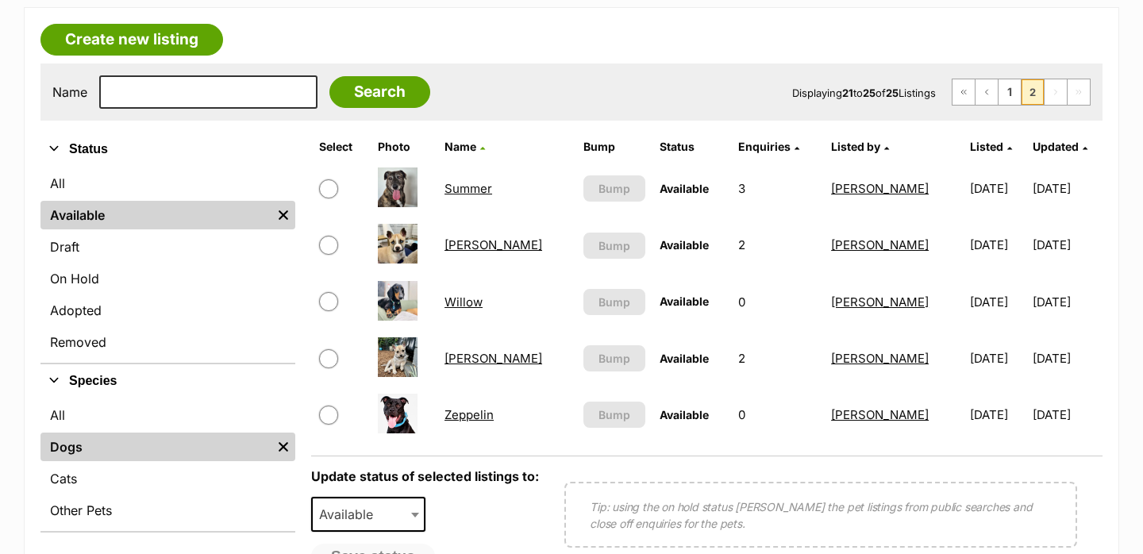
scroll to position [264, 0]
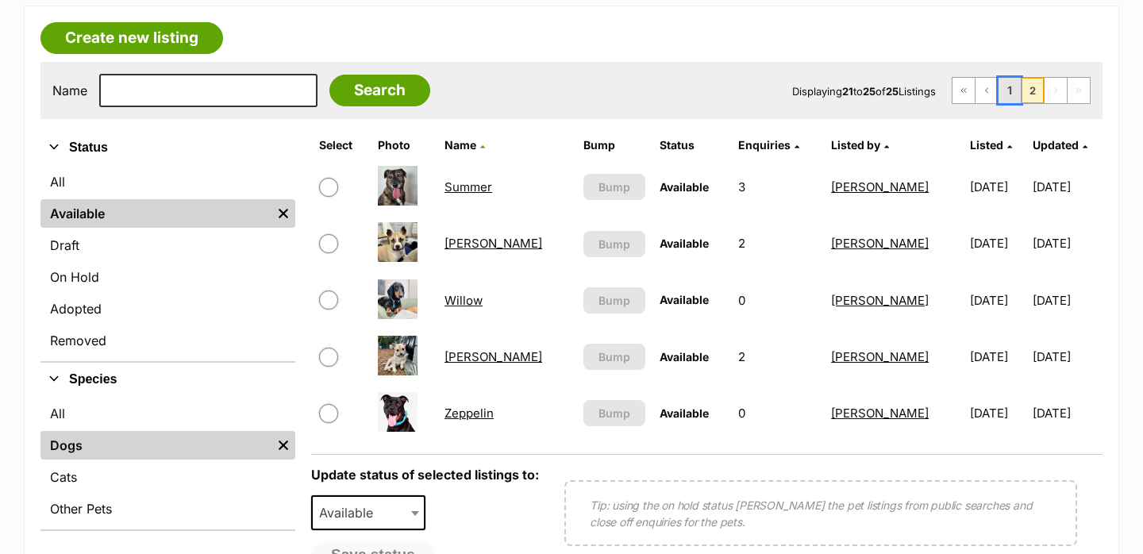
click at [1009, 91] on link "1" at bounding box center [1009, 90] width 22 height 25
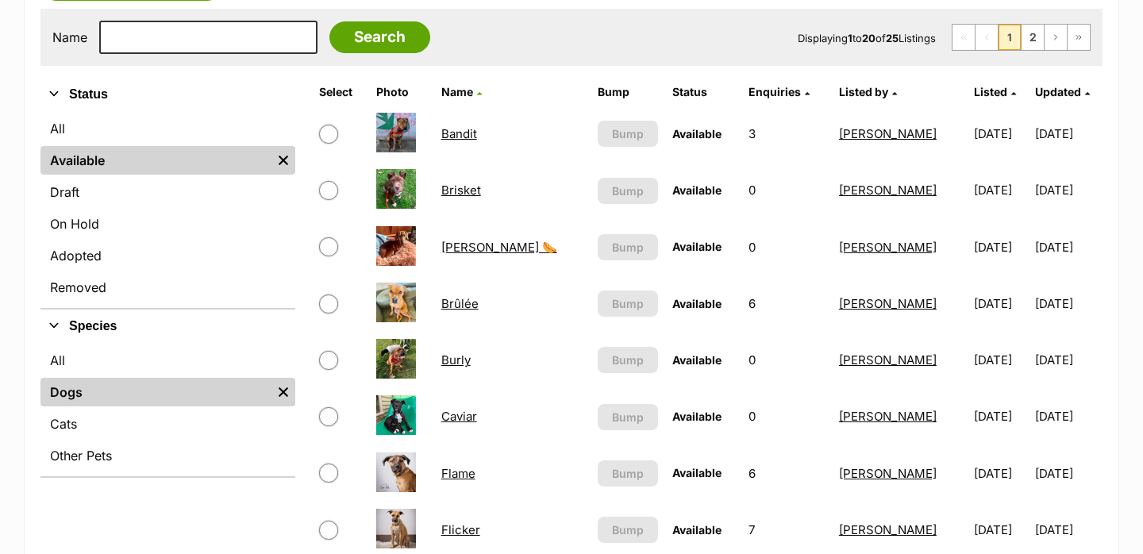
scroll to position [325, 0]
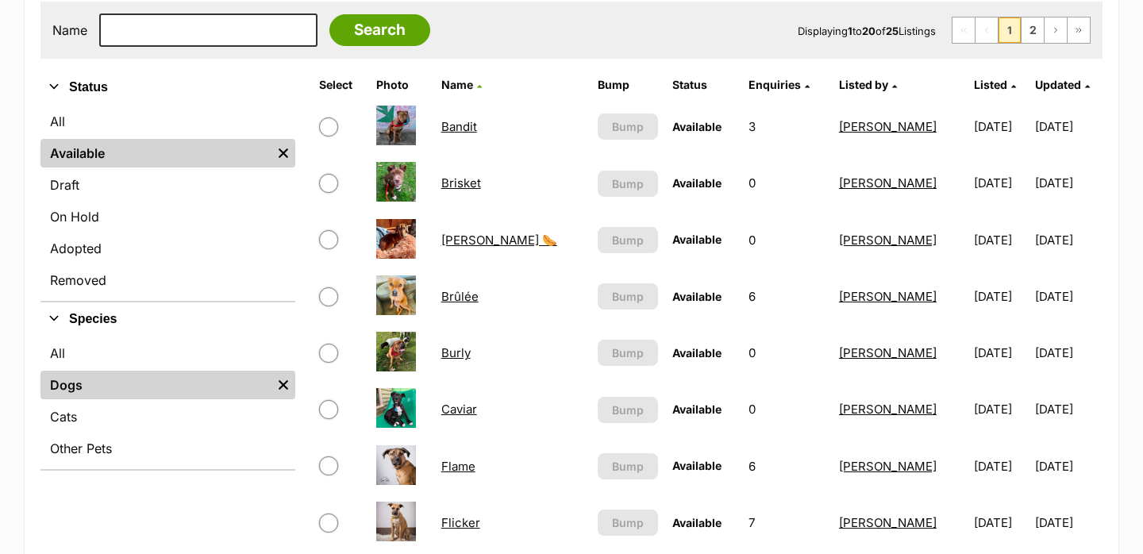
click at [464, 188] on link "Brisket" at bounding box center [461, 182] width 40 height 15
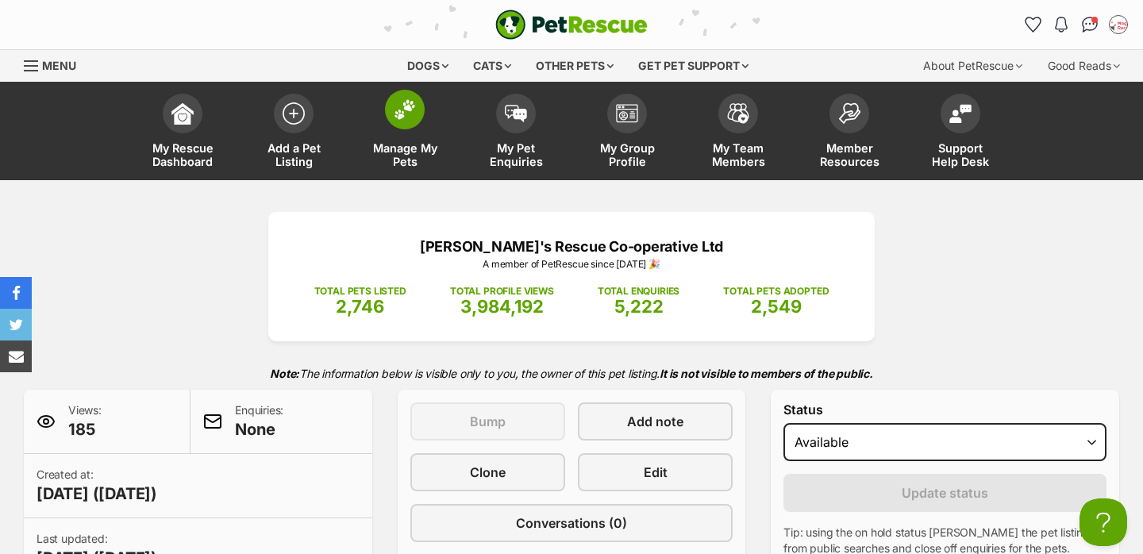
click at [414, 113] on img at bounding box center [405, 109] width 22 height 21
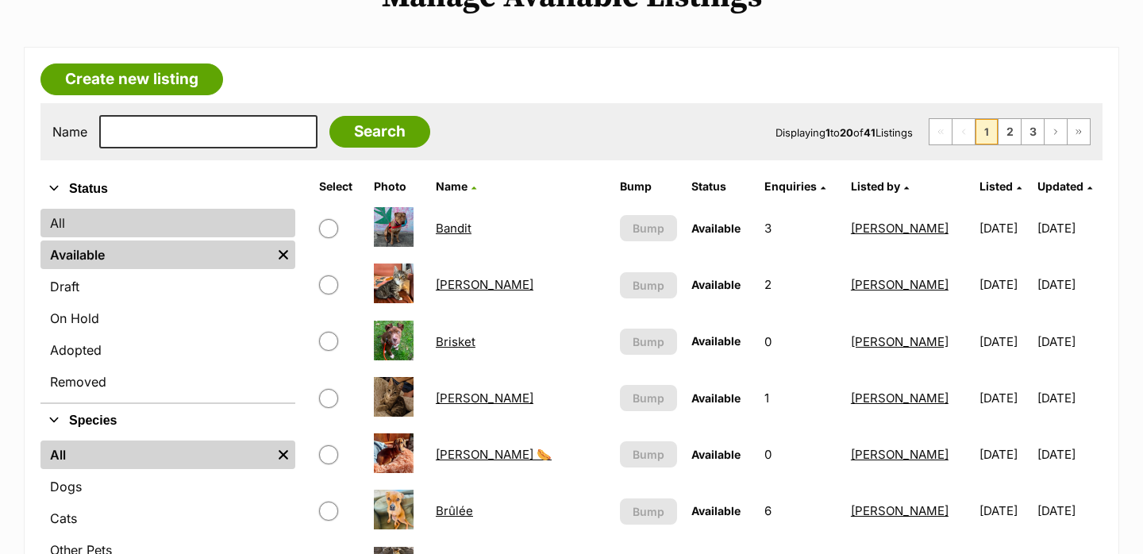
scroll to position [224, 0]
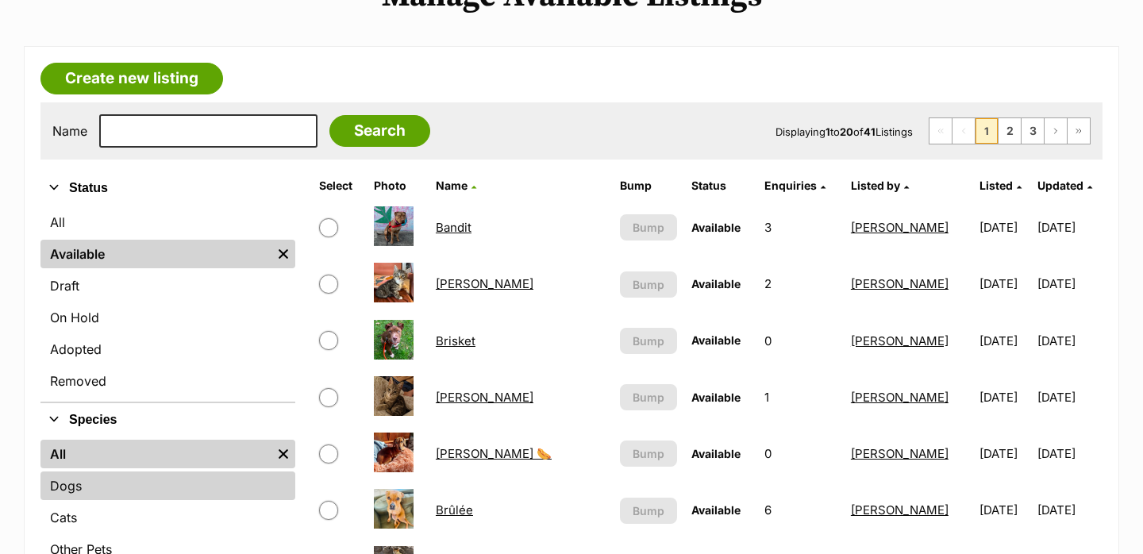
click at [140, 475] on link "Dogs" at bounding box center [167, 485] width 255 height 29
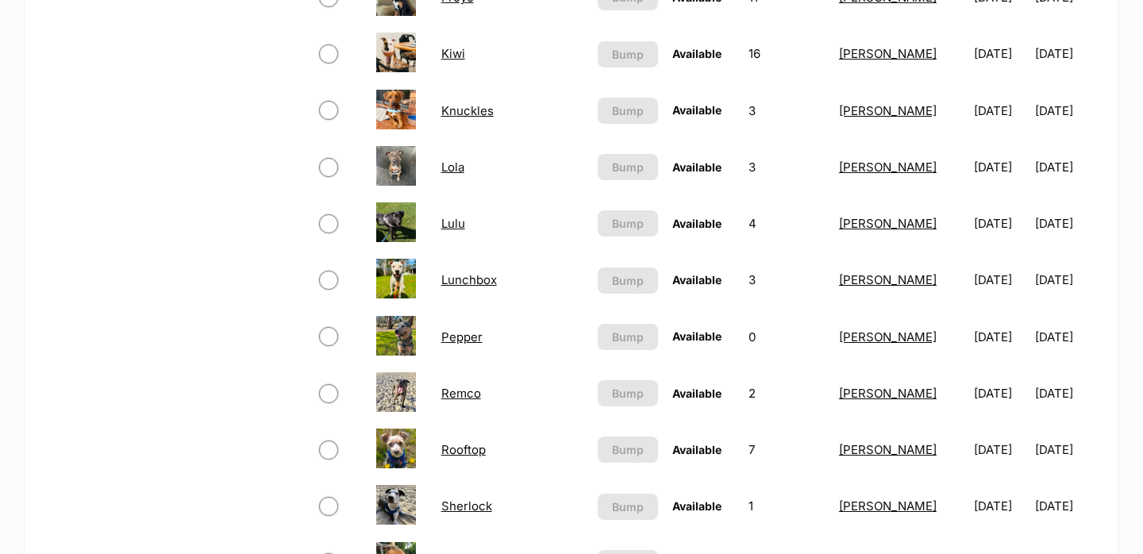
scroll to position [1064, 0]
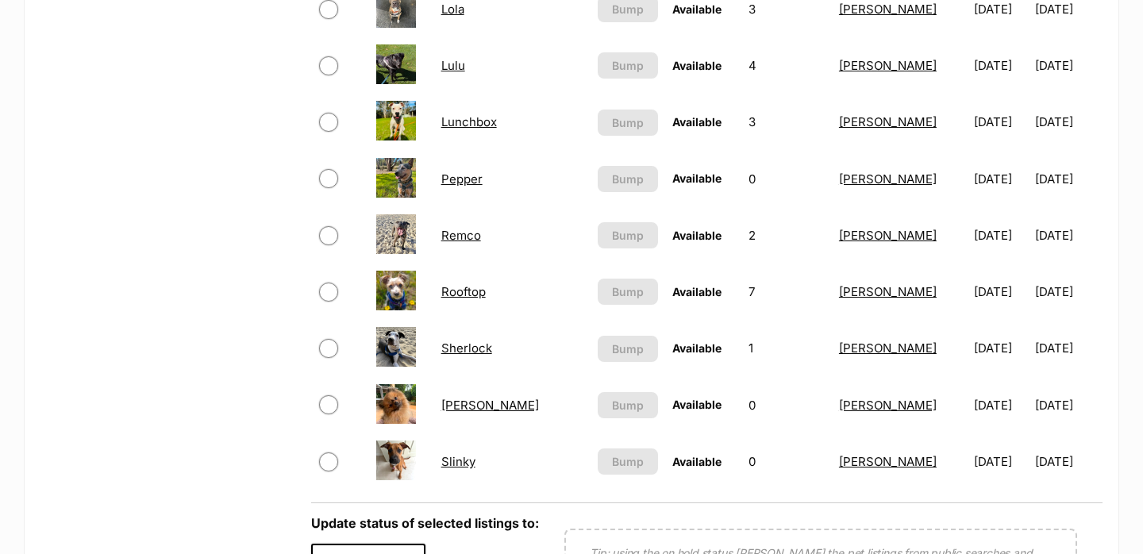
click at [455, 298] on link "Rooftop" at bounding box center [463, 291] width 44 height 15
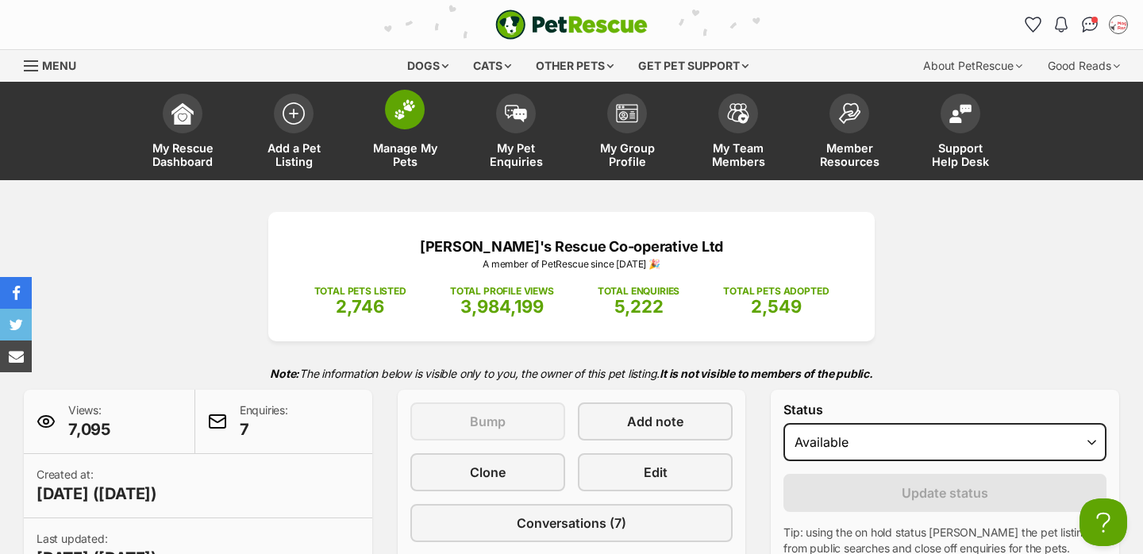
click at [394, 140] on link "Manage My Pets" at bounding box center [404, 133] width 111 height 94
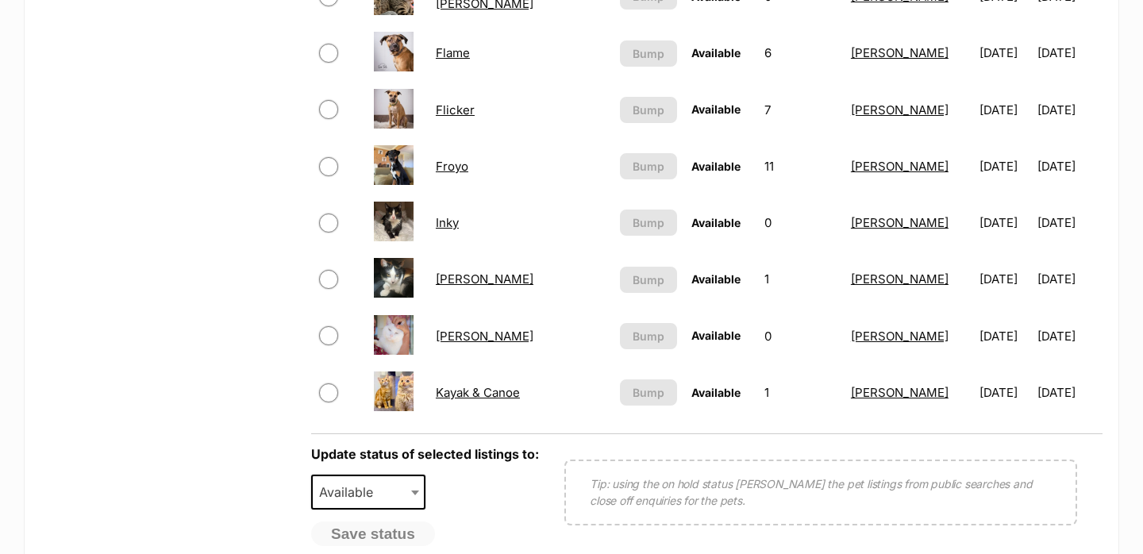
scroll to position [1133, 0]
click at [448, 167] on link "Froyo" at bounding box center [452, 167] width 33 height 15
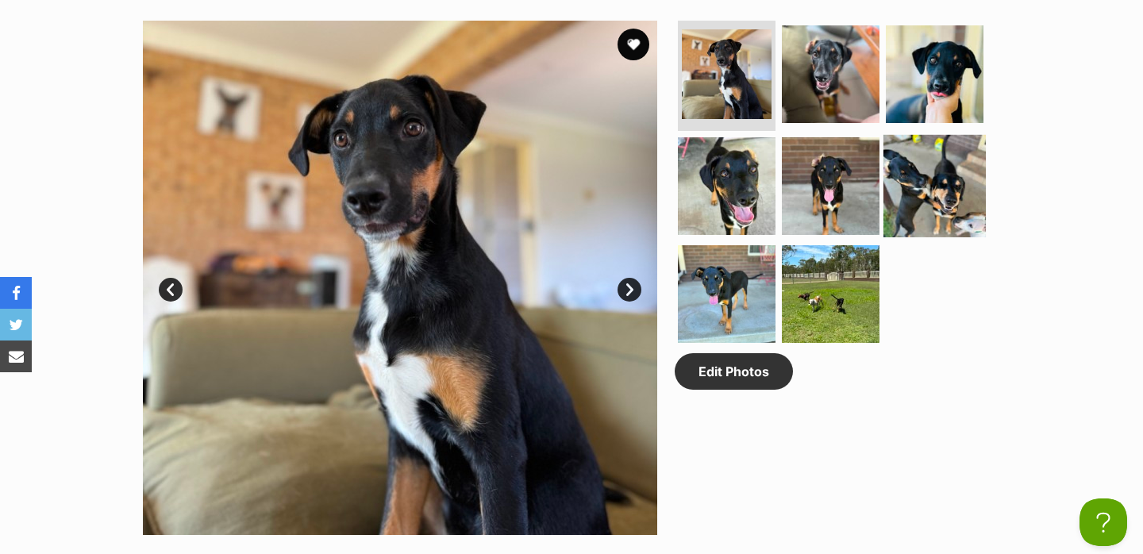
click at [938, 189] on img at bounding box center [934, 186] width 102 height 102
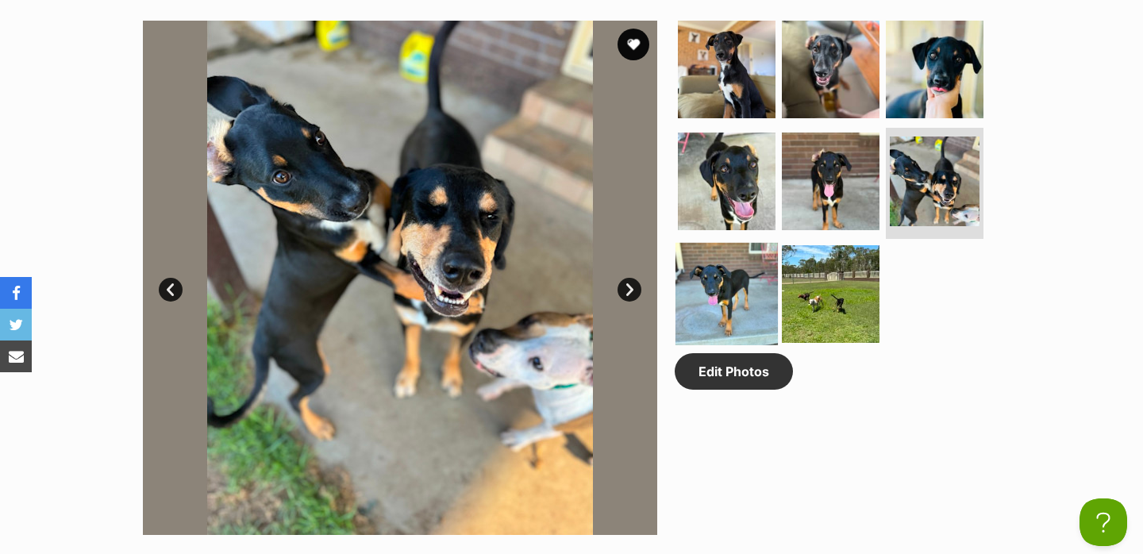
click at [756, 273] on img at bounding box center [726, 294] width 102 height 102
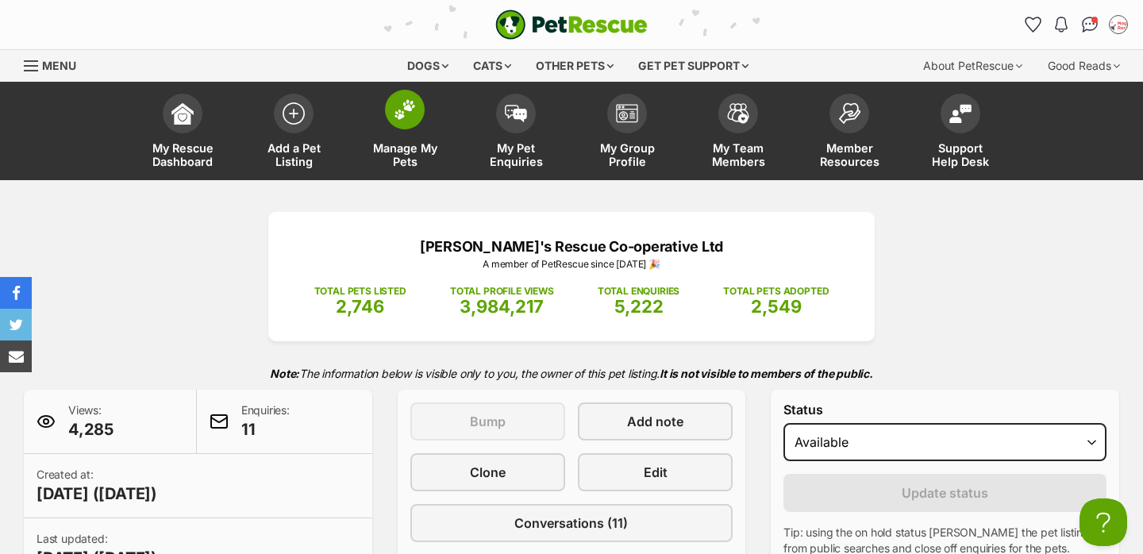
click at [421, 160] on span "Manage My Pets" at bounding box center [404, 154] width 71 height 27
